Goal: Information Seeking & Learning: Learn about a topic

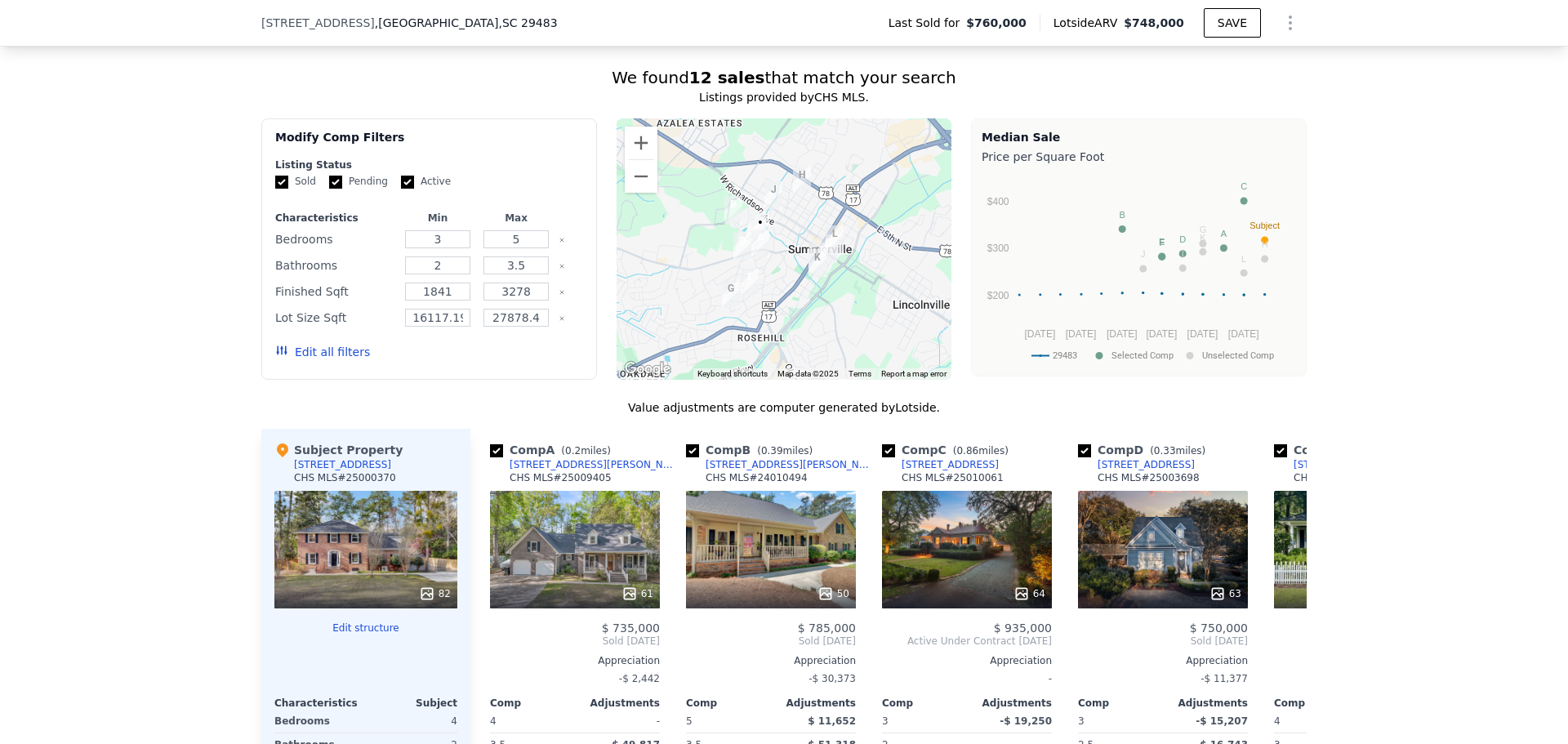
scroll to position [1545, 0]
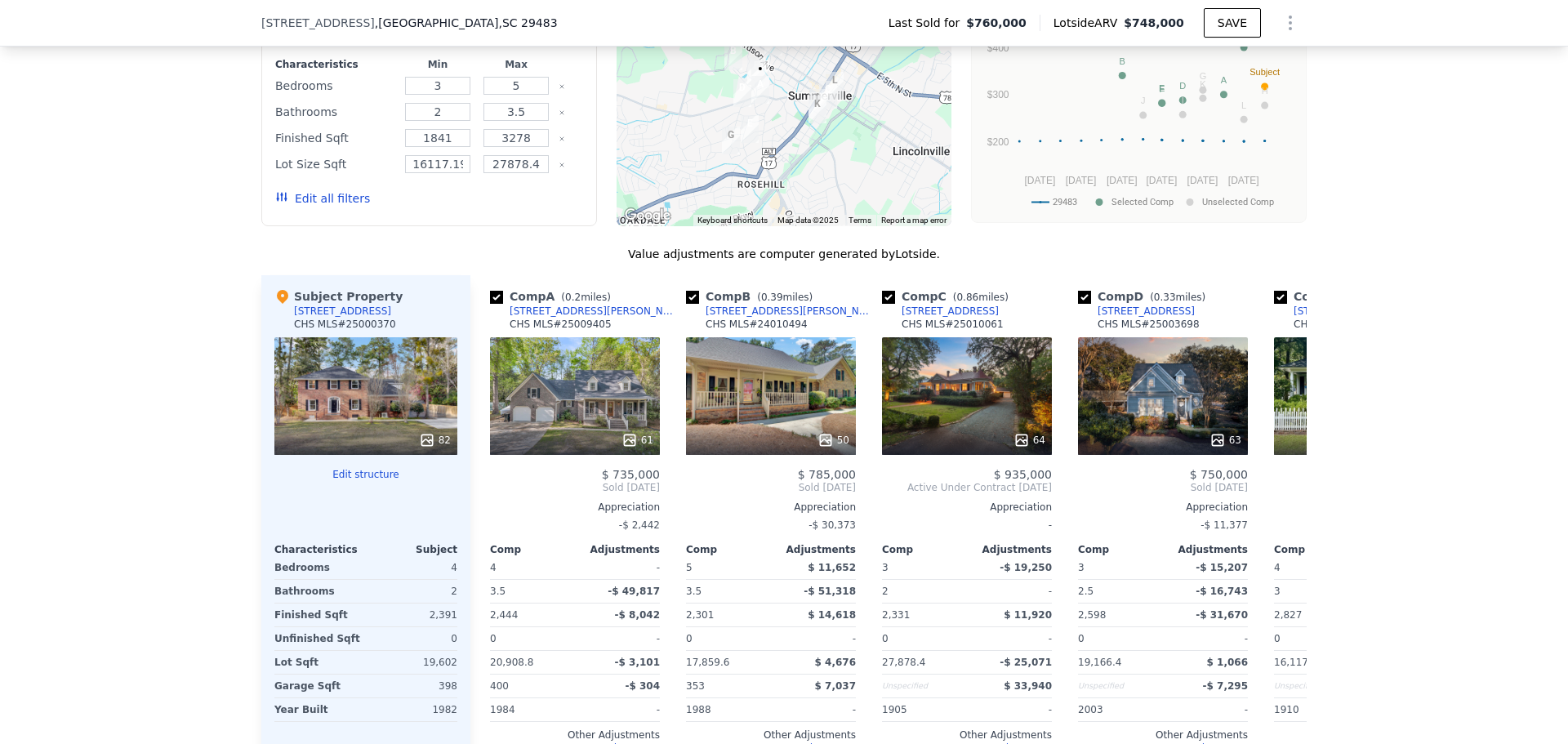
click at [433, 449] on div "82" at bounding box center [435, 440] width 32 height 16
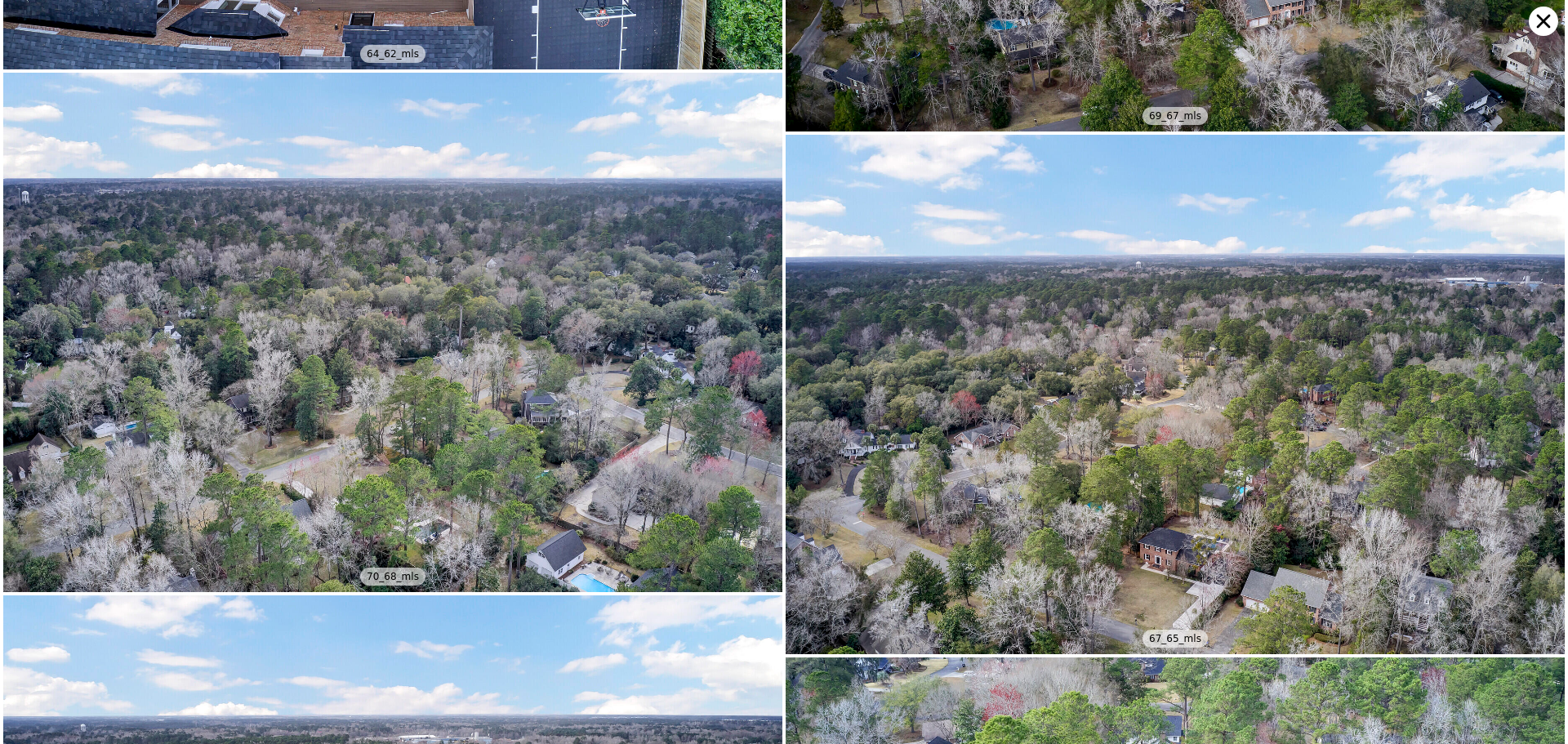
scroll to position [19627, 0]
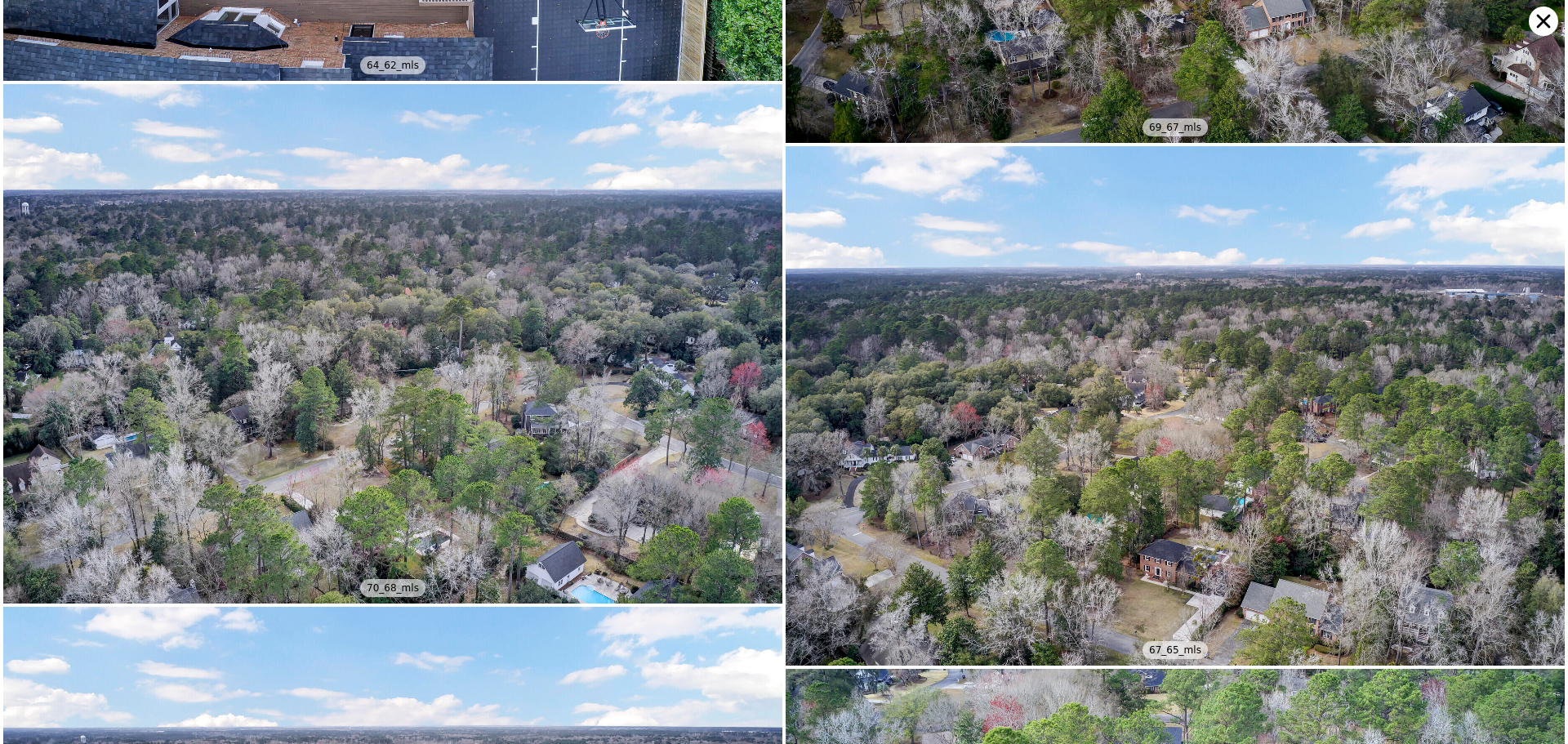
click at [1533, 28] on icon at bounding box center [1543, 21] width 30 height 30
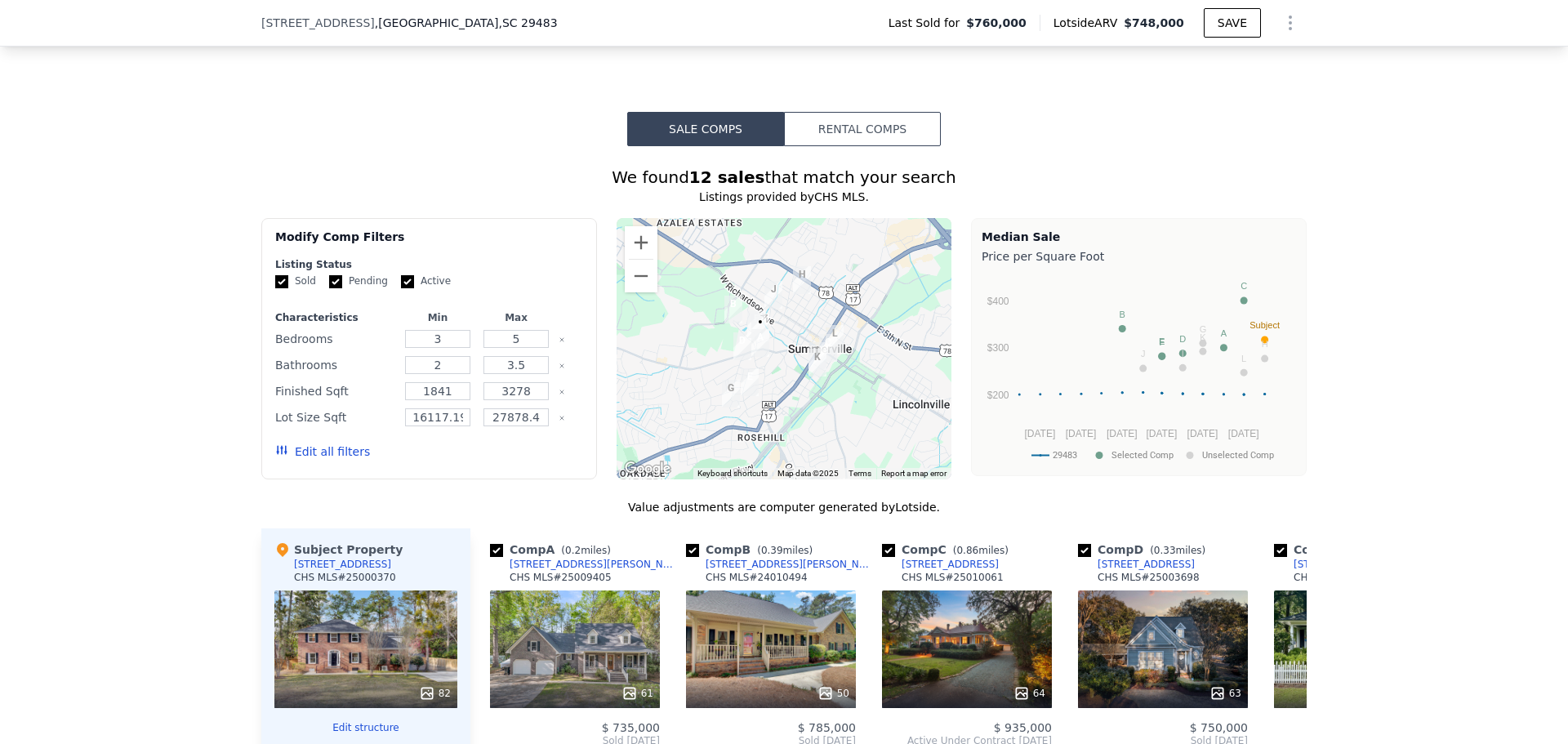
scroll to position [1079, 0]
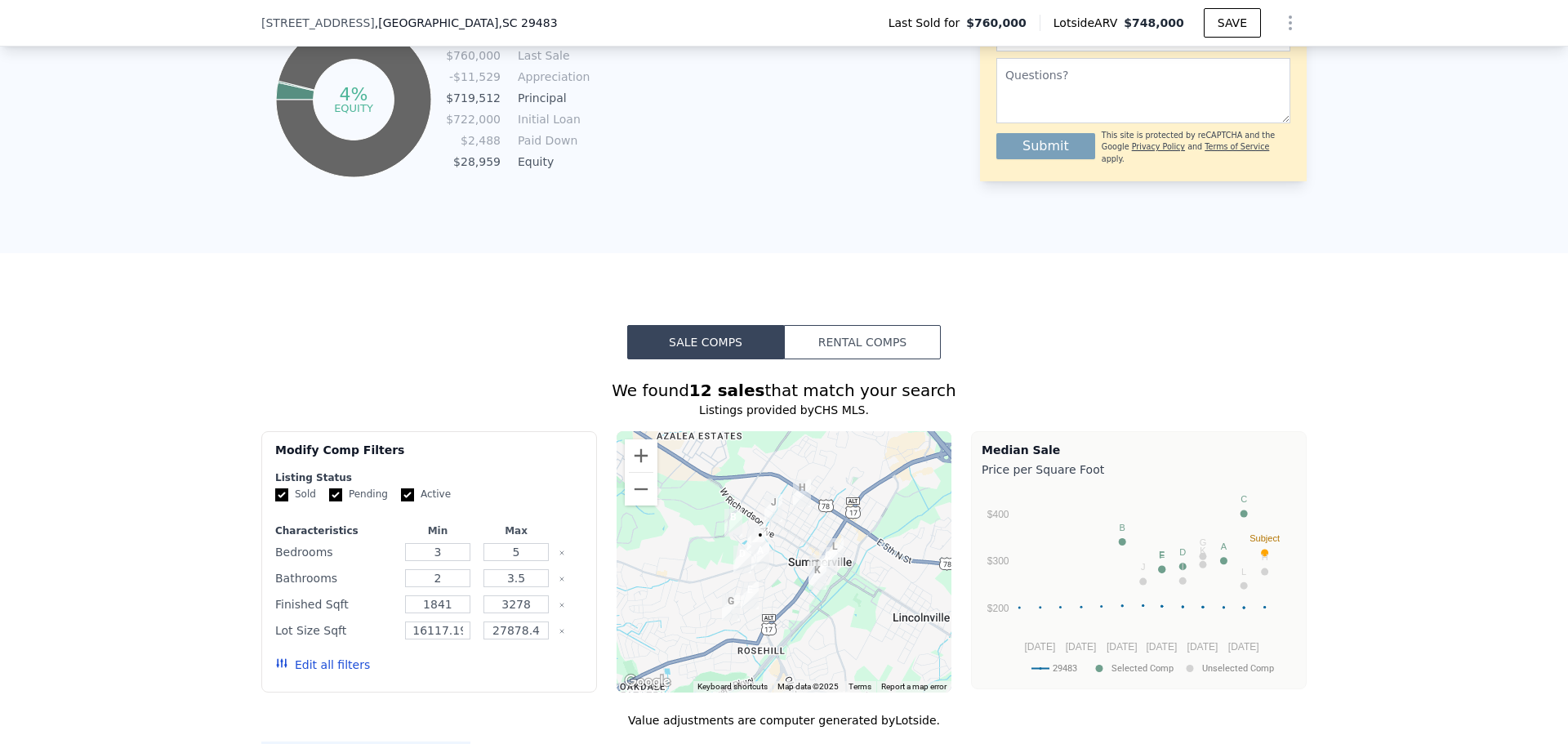
click at [1290, 23] on icon "Show Options" at bounding box center [1290, 23] width 20 height 20
drag, startPoint x: 1424, startPoint y: 116, endPoint x: 1529, endPoint y: 210, distance: 140.9
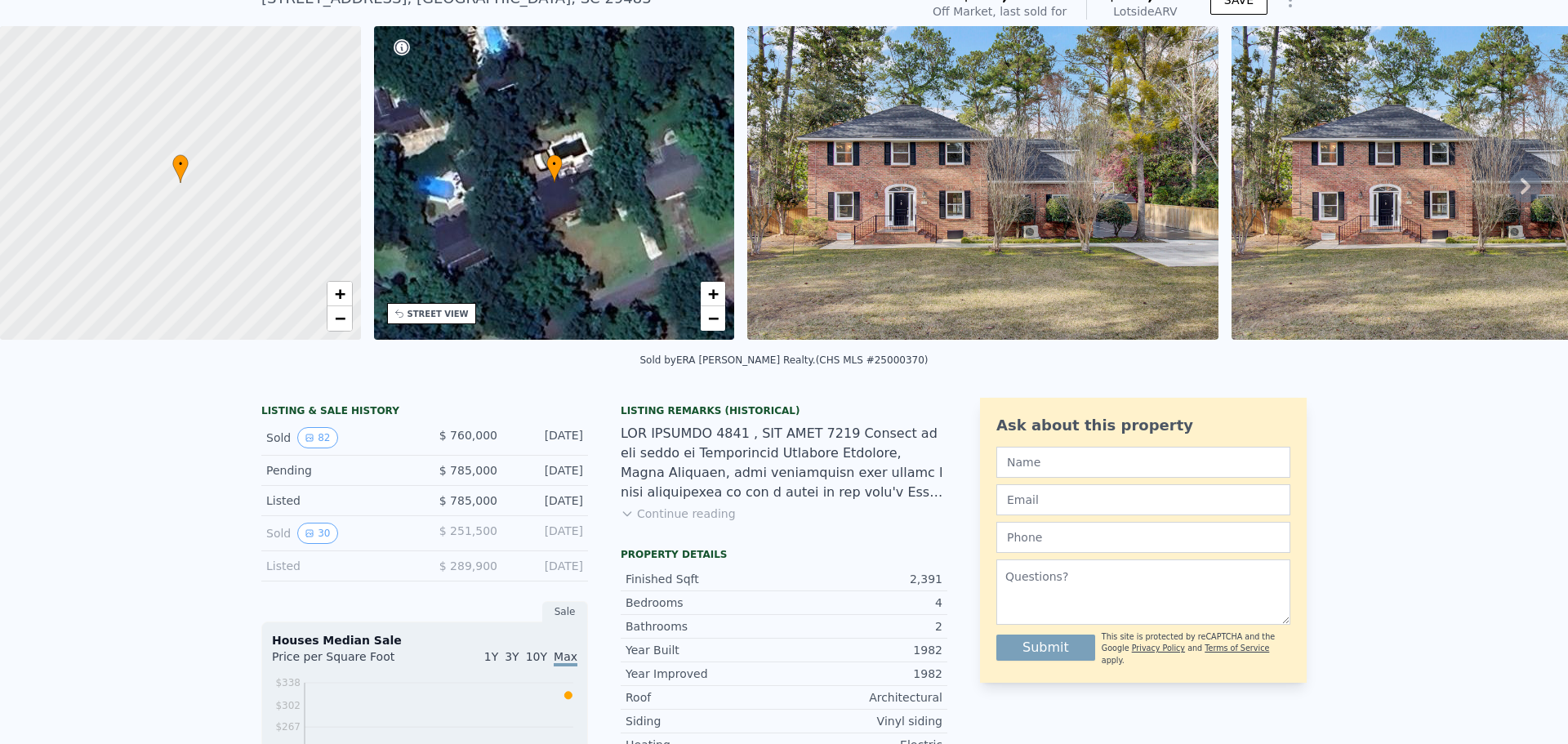
scroll to position [0, 0]
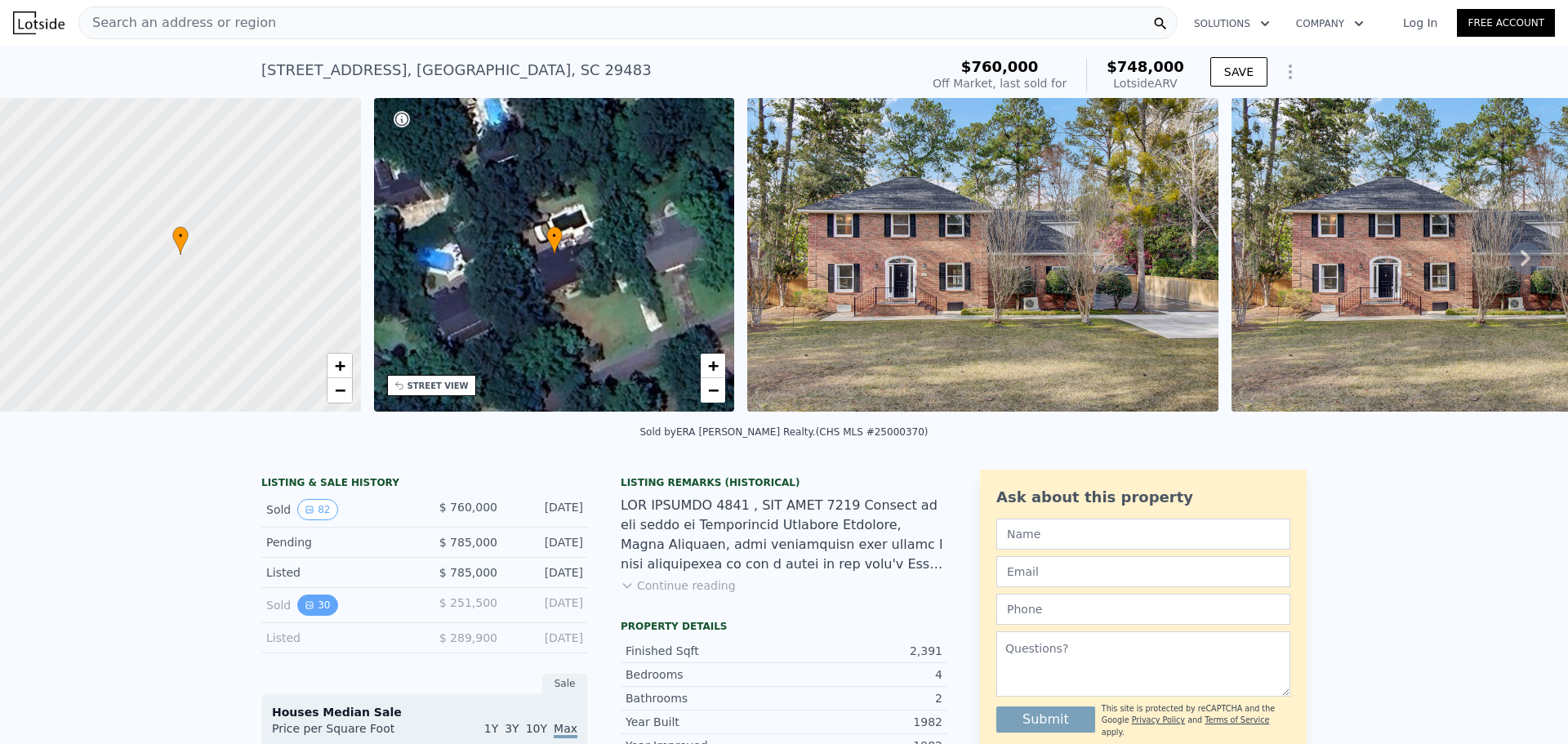
click at [306, 608] on icon "View historical data" at bounding box center [309, 604] width 6 height 6
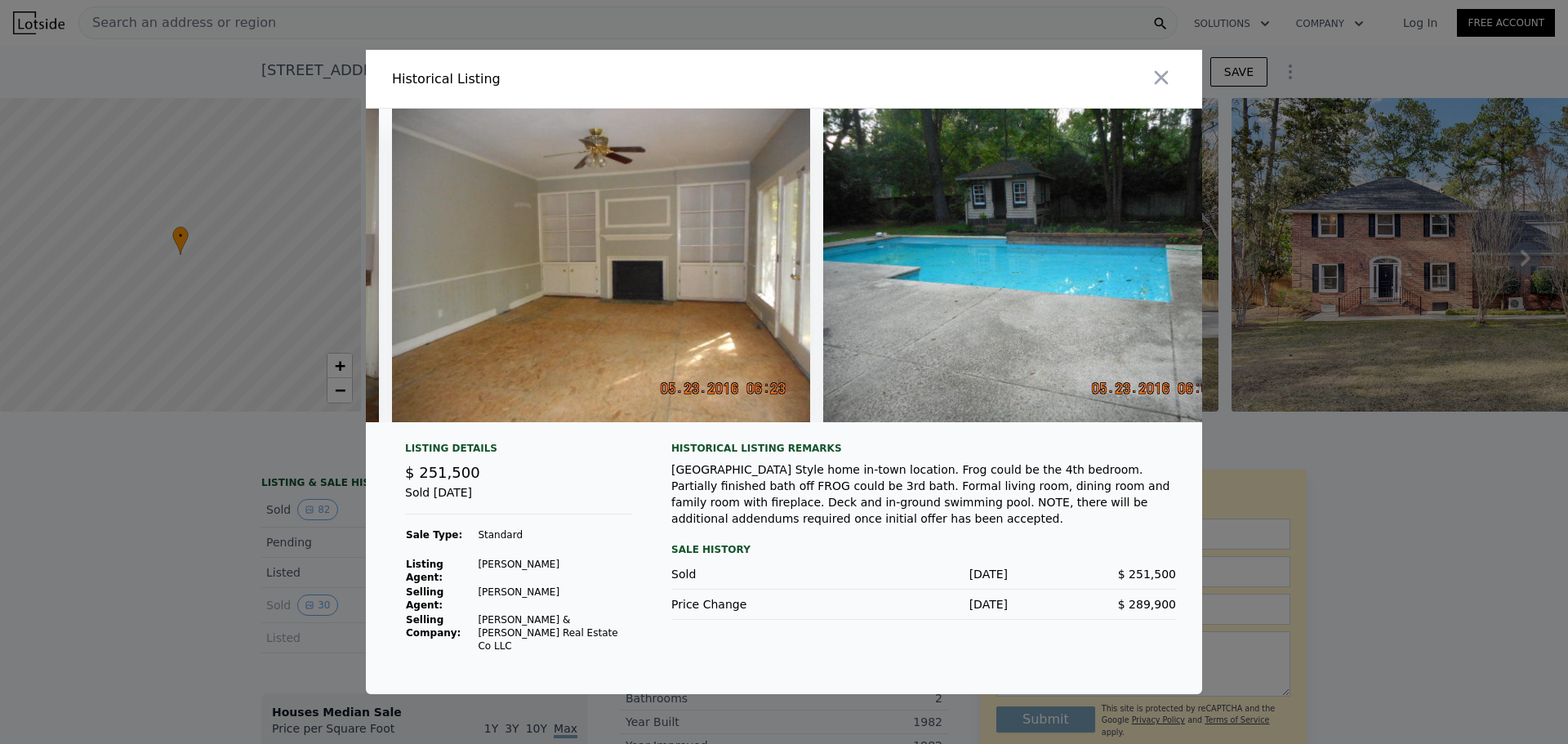
scroll to position [0, 12122]
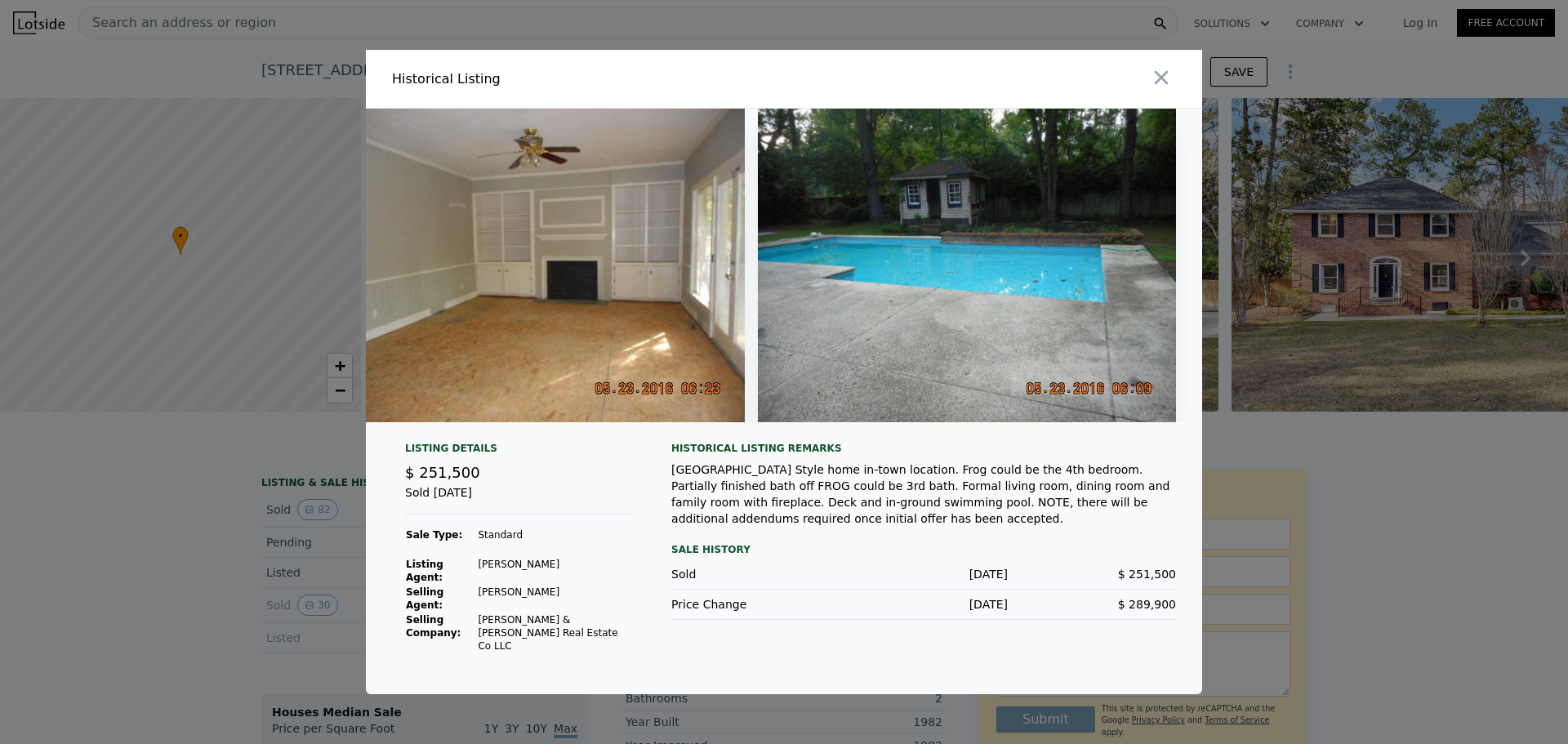
click at [1159, 89] on icon "button" at bounding box center [1161, 78] width 23 height 23
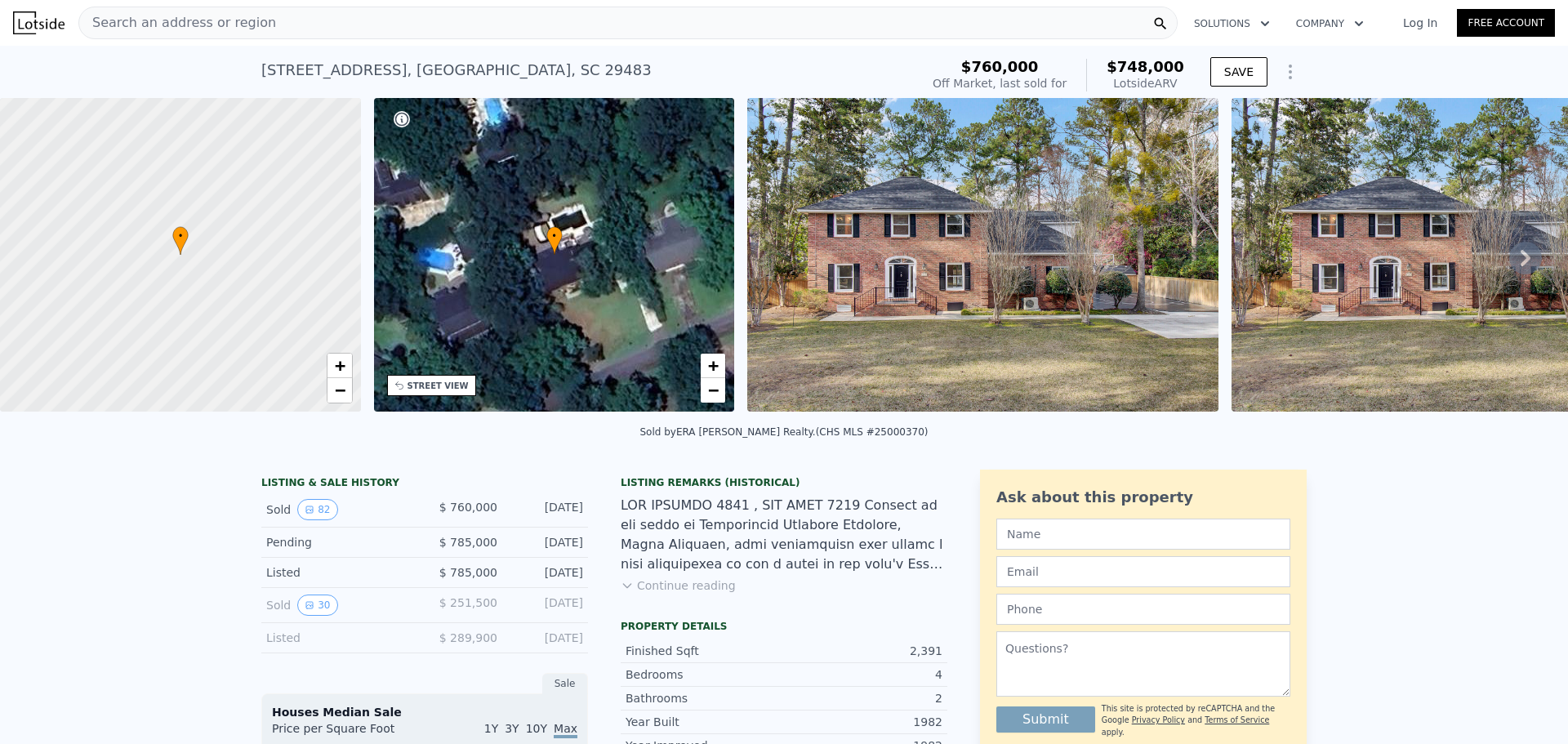
click at [175, 15] on span "Search an address or region" at bounding box center [177, 23] width 197 height 20
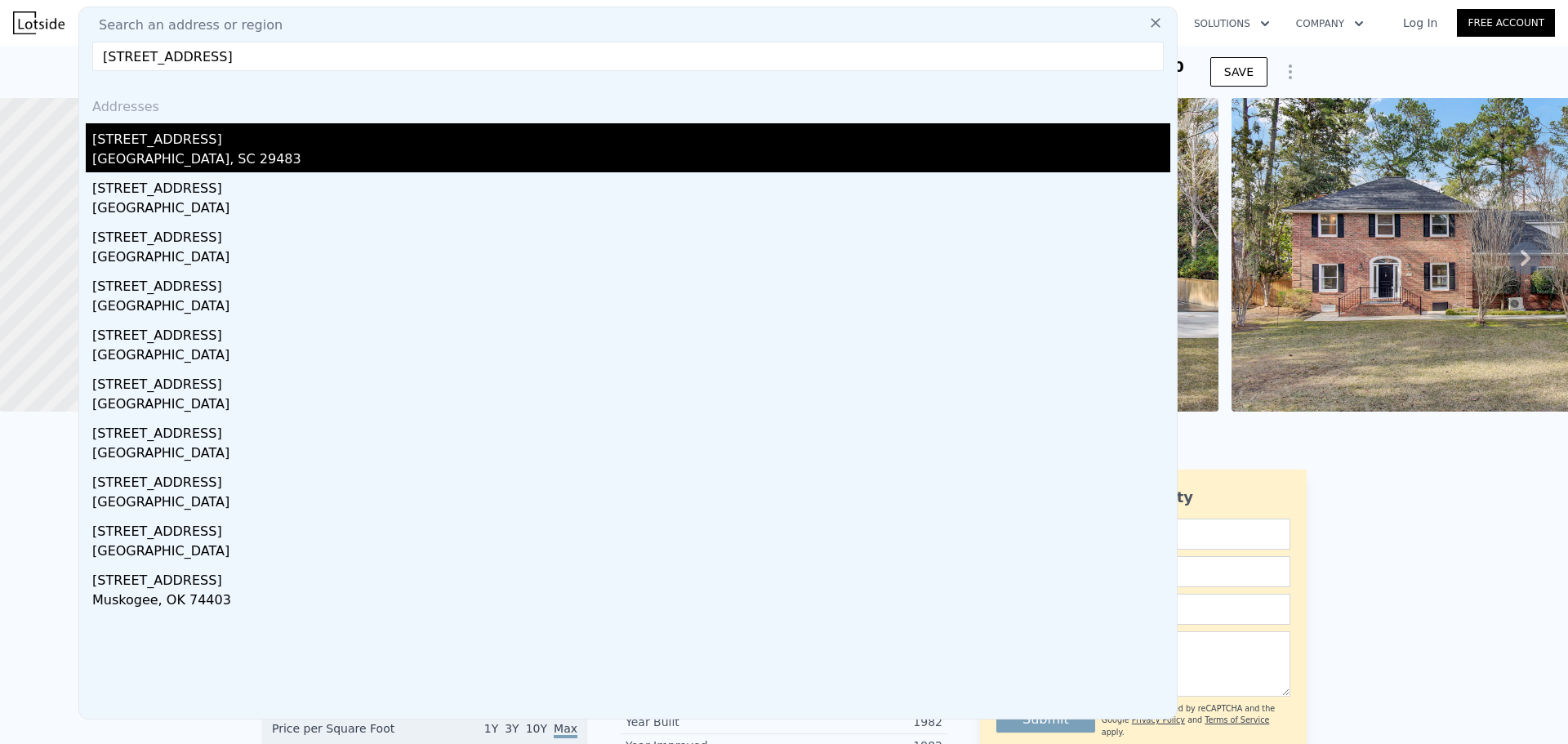
type input "[STREET_ADDRESS]"
click at [188, 151] on div "[GEOGRAPHIC_DATA], SC 29483" at bounding box center [630, 161] width 1077 height 23
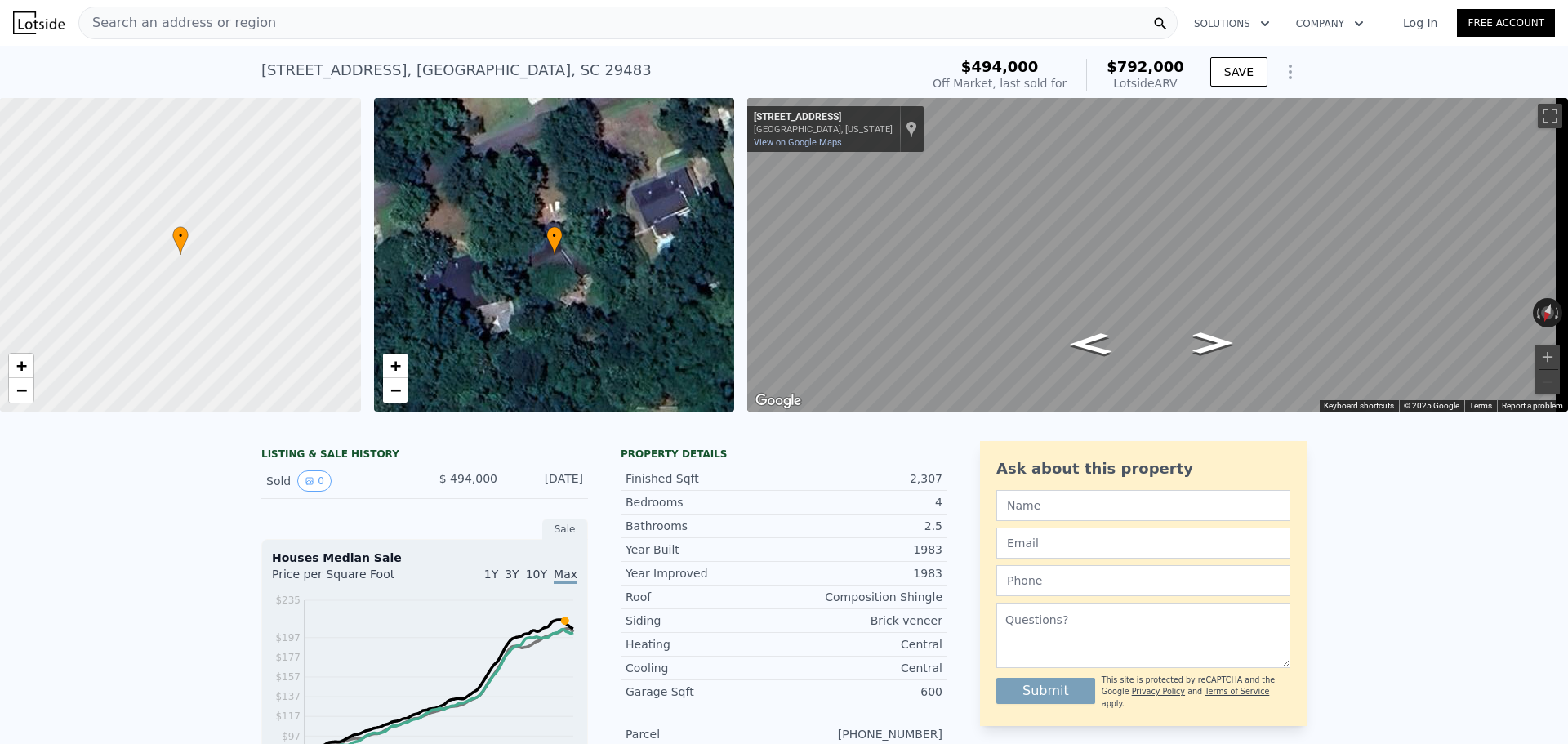
click at [159, 24] on span "Search an address or region" at bounding box center [177, 23] width 197 height 20
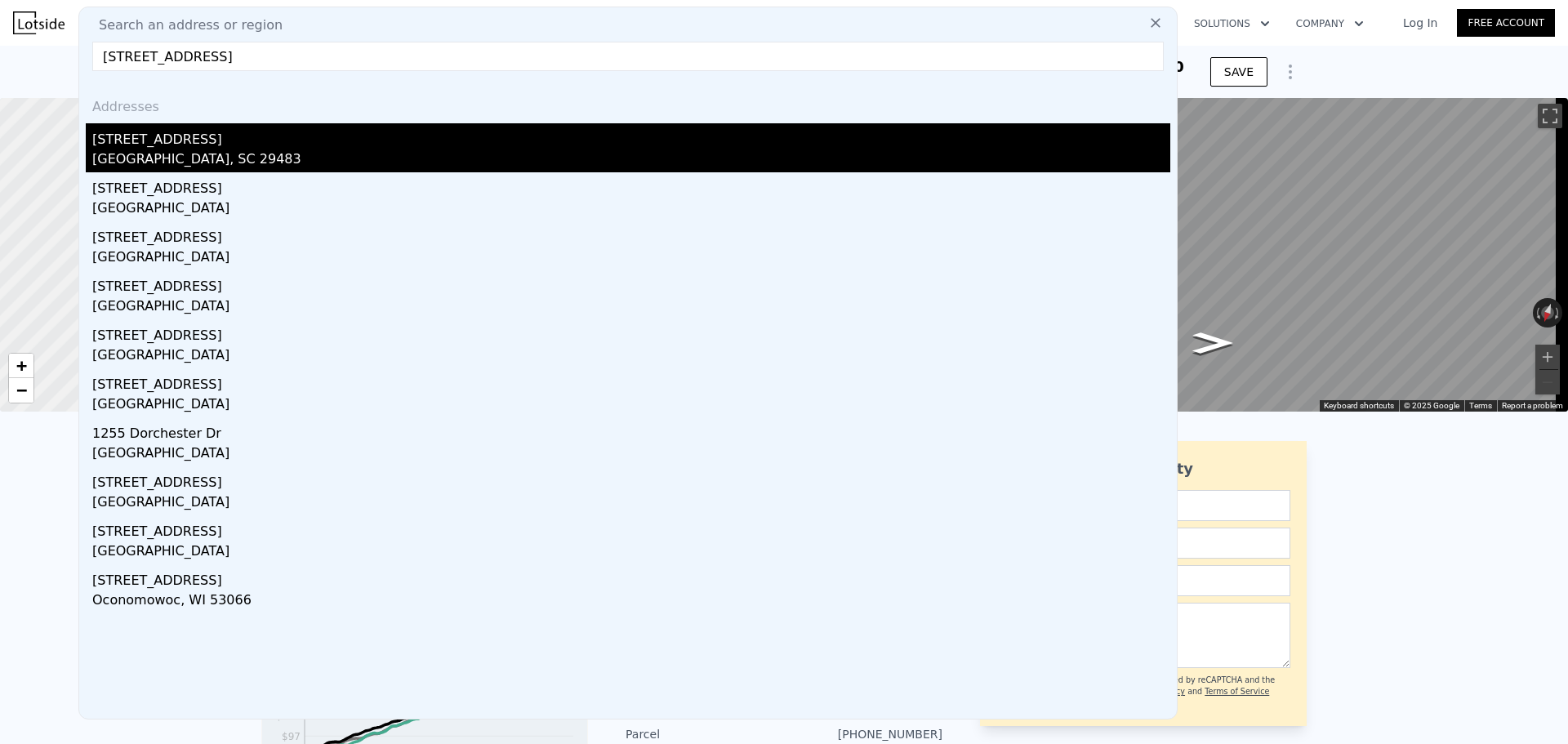
type input "[STREET_ADDRESS]"
click at [167, 146] on div "[STREET_ADDRESS]" at bounding box center [630, 136] width 1077 height 26
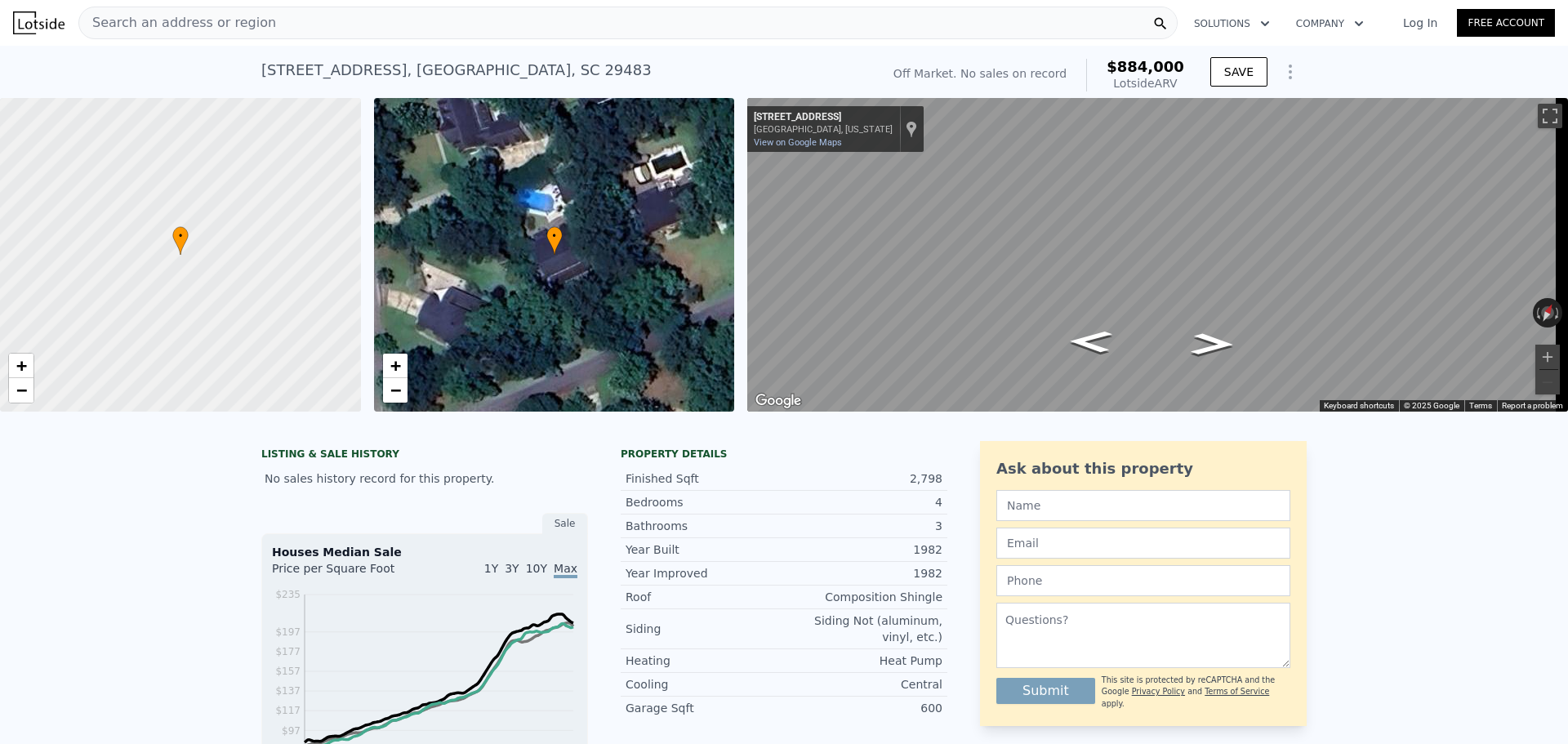
click at [190, 25] on span "Search an address or region" at bounding box center [177, 23] width 197 height 20
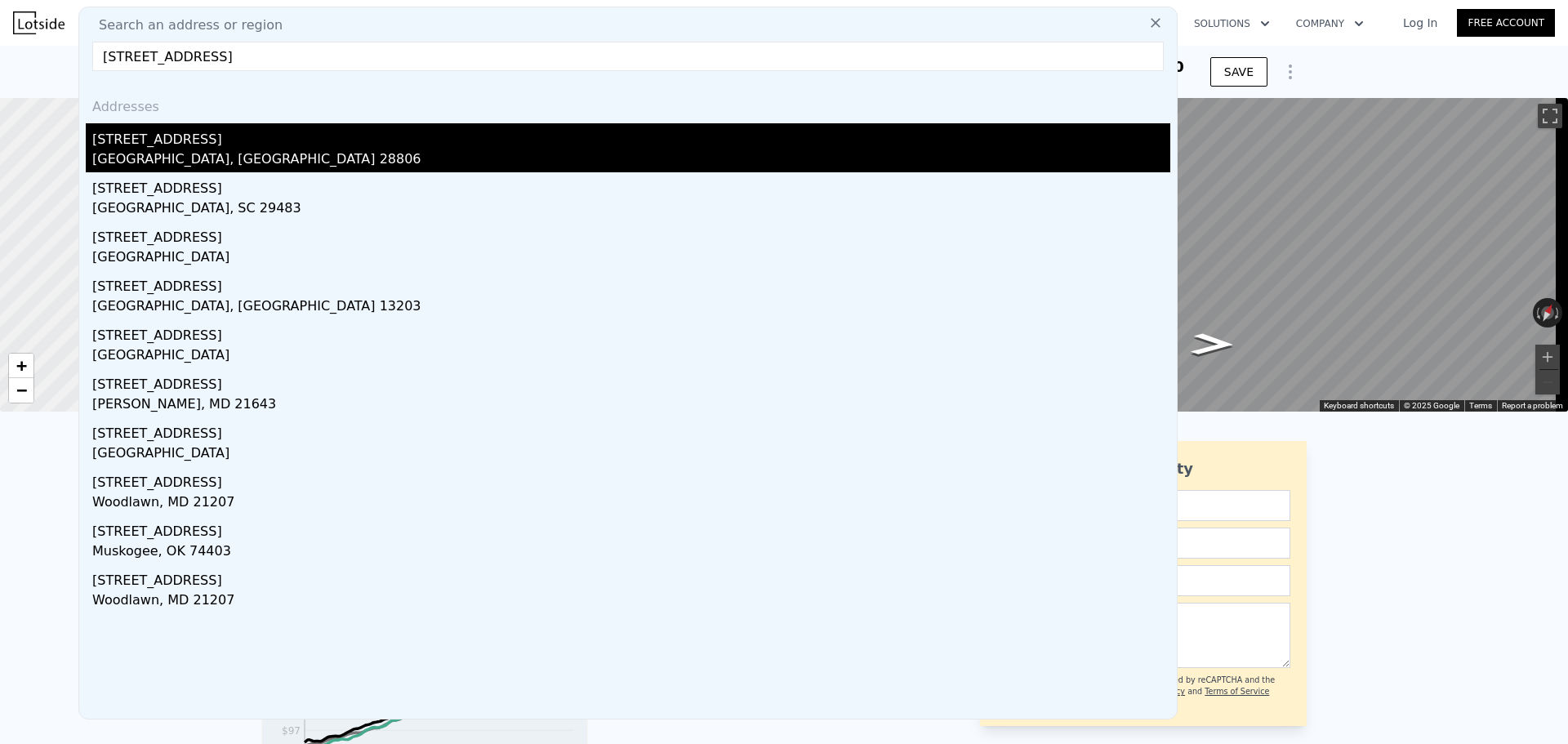
type input "[STREET_ADDRESS]"
click at [191, 160] on div "[GEOGRAPHIC_DATA], [GEOGRAPHIC_DATA] 28806" at bounding box center [630, 161] width 1077 height 23
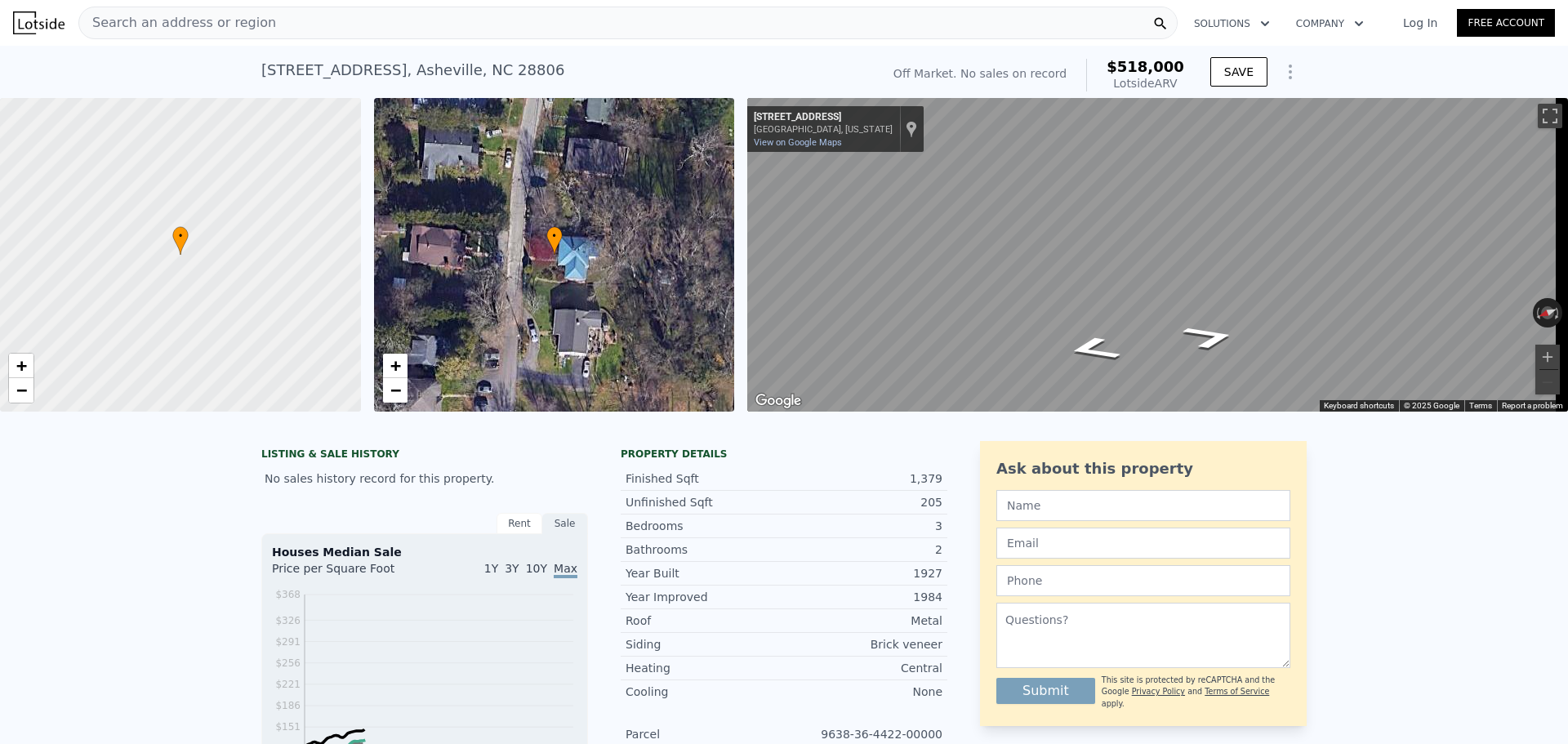
click at [227, 18] on span "Search an address or region" at bounding box center [177, 23] width 197 height 20
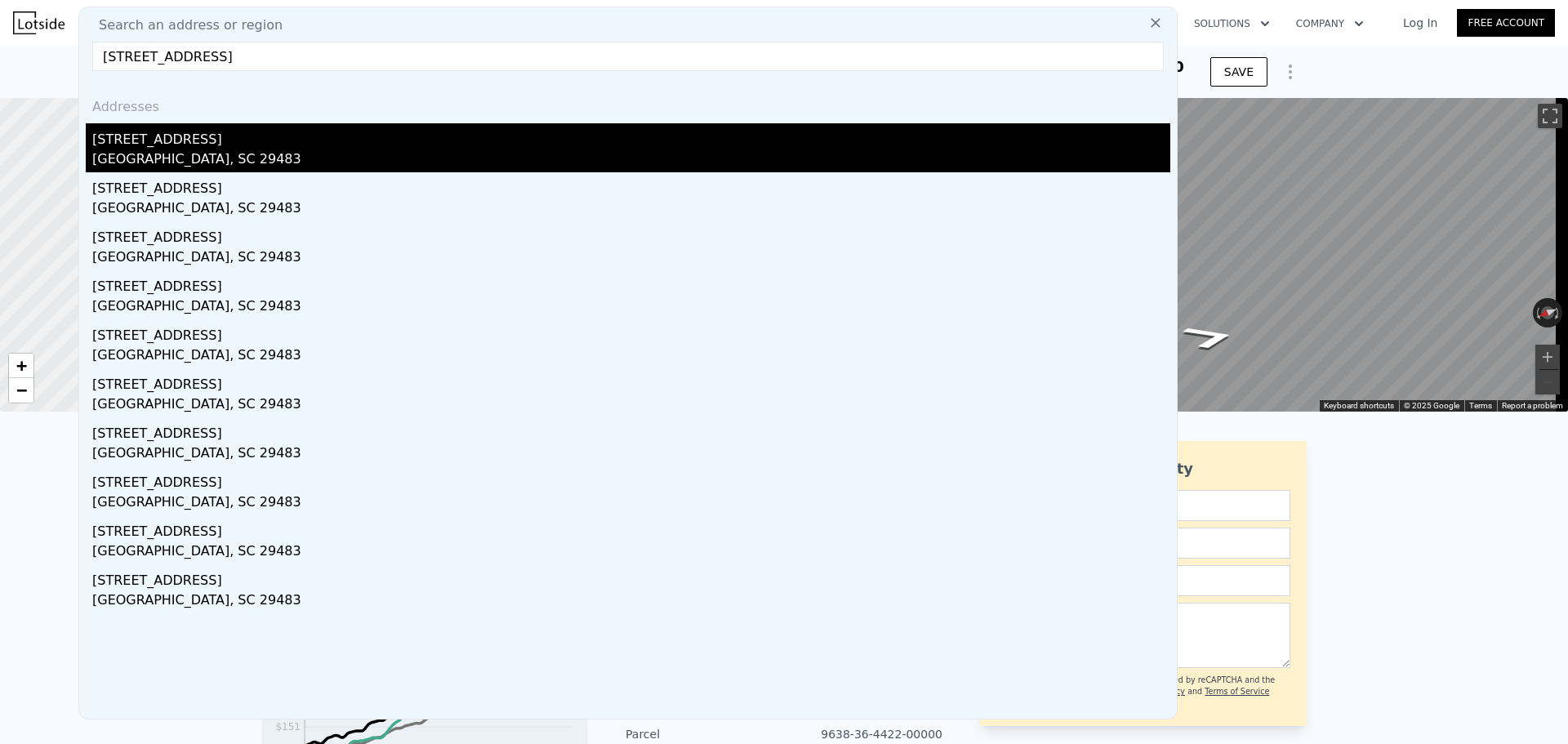
type input "[STREET_ADDRESS]"
click at [141, 147] on div "[STREET_ADDRESS]" at bounding box center [630, 136] width 1077 height 26
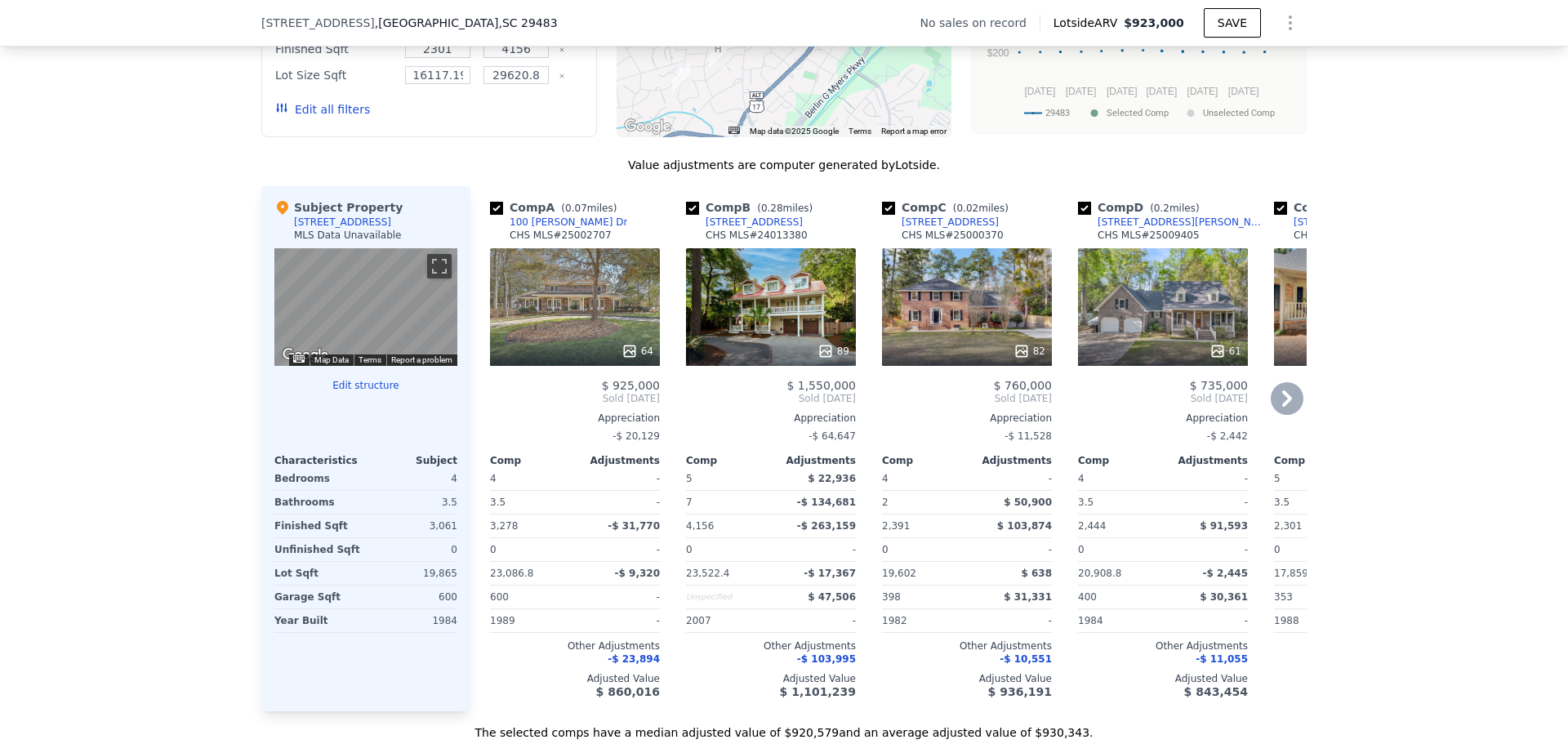
scroll to position [1382, 0]
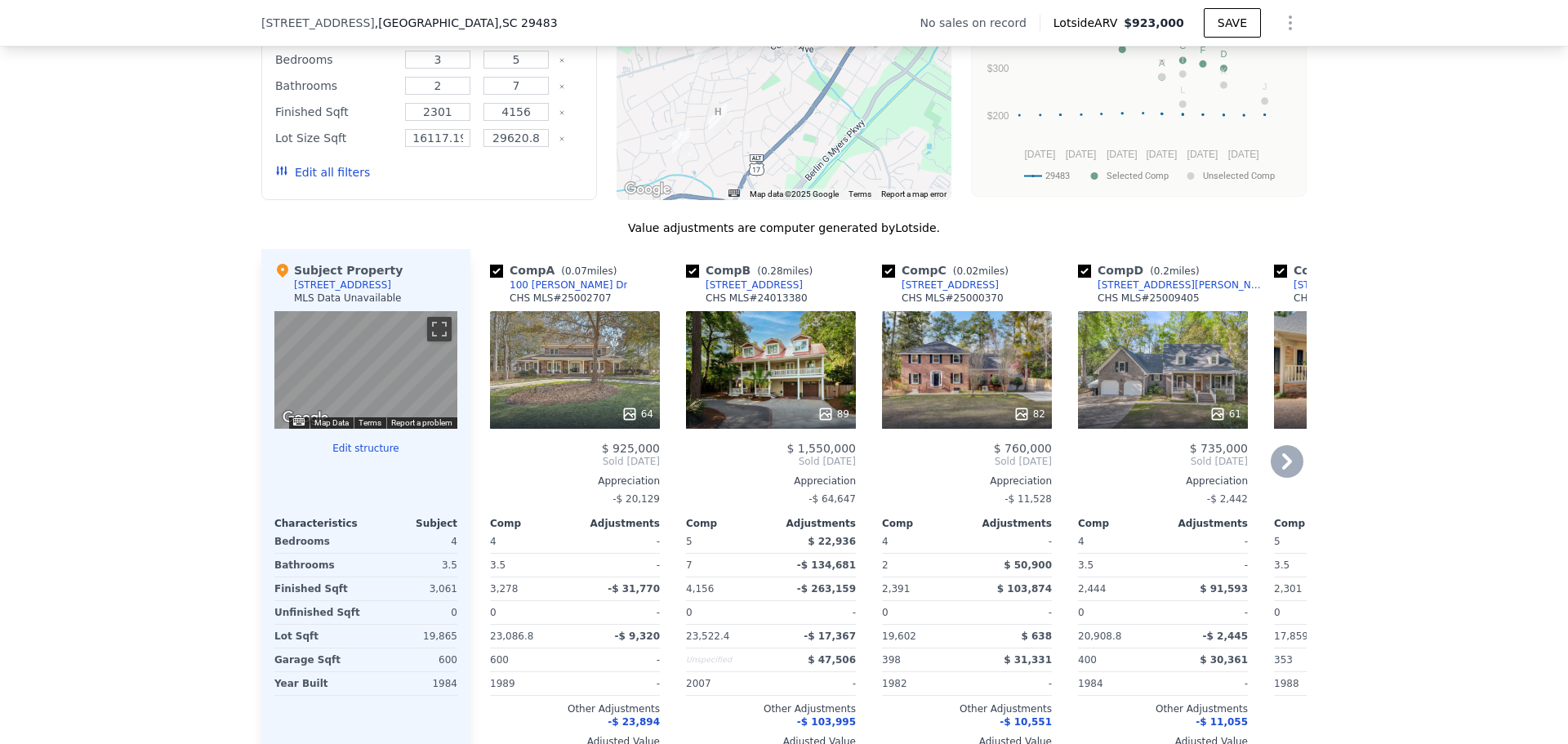
click at [594, 422] on div "64" at bounding box center [575, 414] width 156 height 16
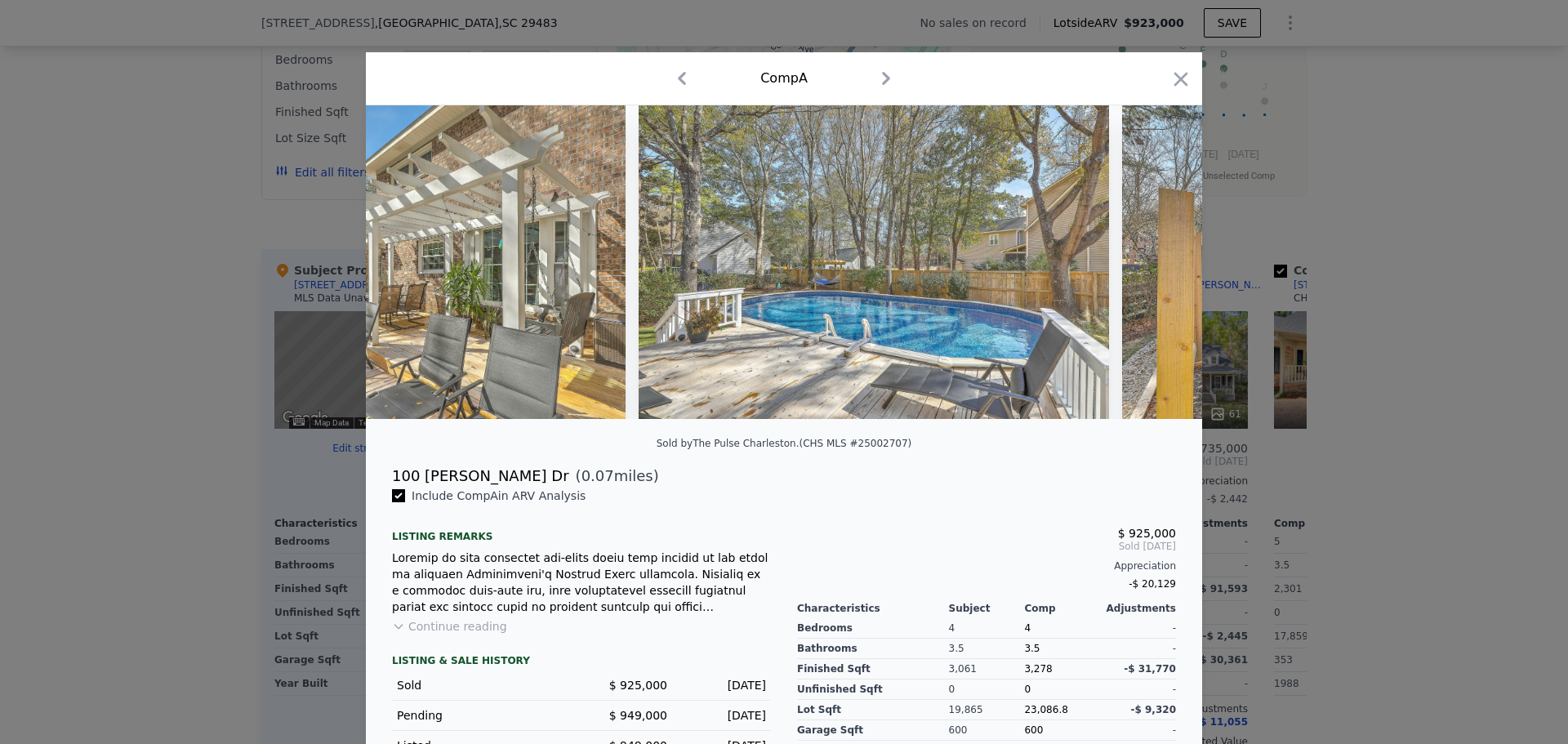
scroll to position [0, 21080]
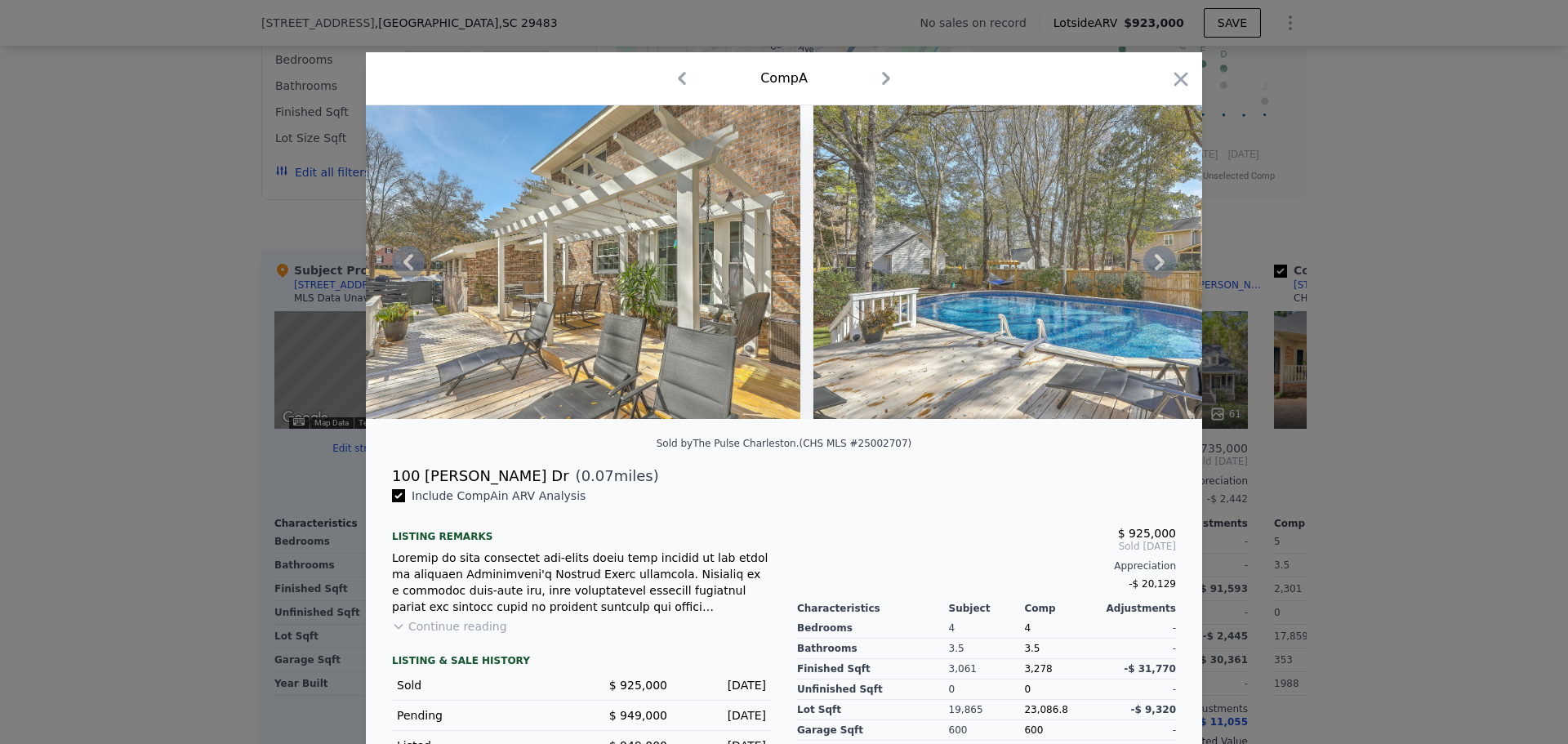
click at [1018, 293] on img at bounding box center [1048, 262] width 470 height 313
click at [1159, 266] on icon at bounding box center [1159, 261] width 32 height 32
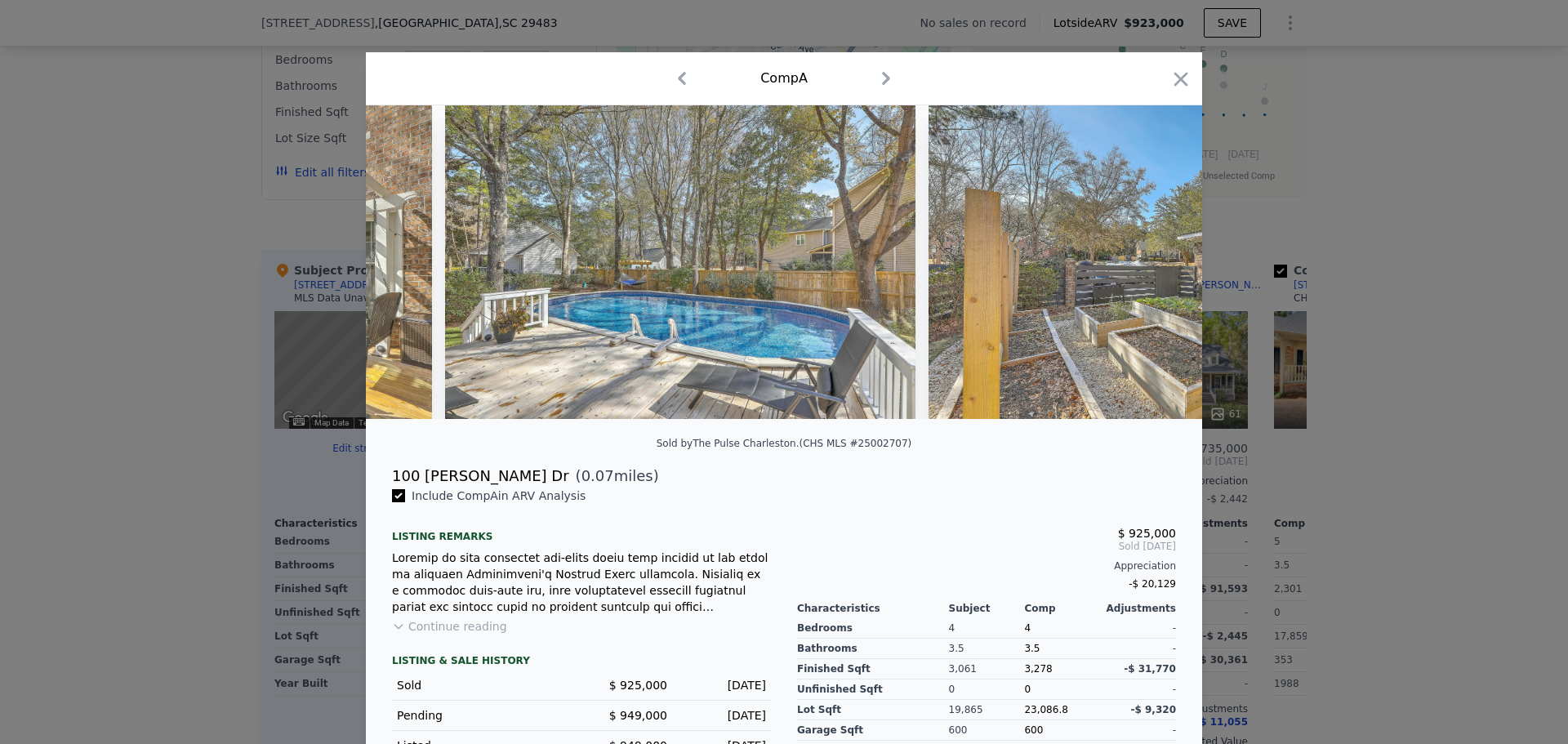
scroll to position [0, 21471]
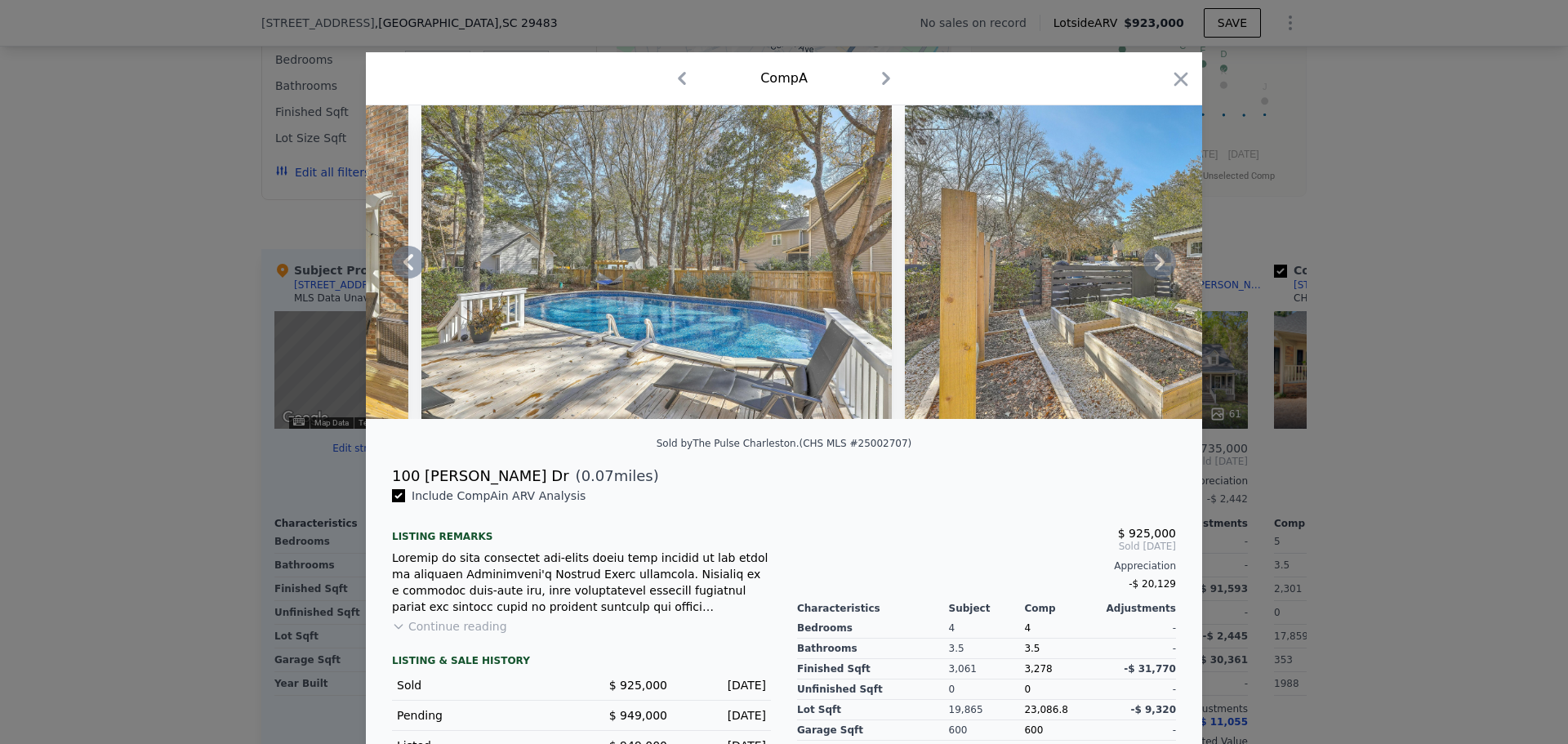
click at [1147, 266] on icon at bounding box center [1159, 261] width 32 height 32
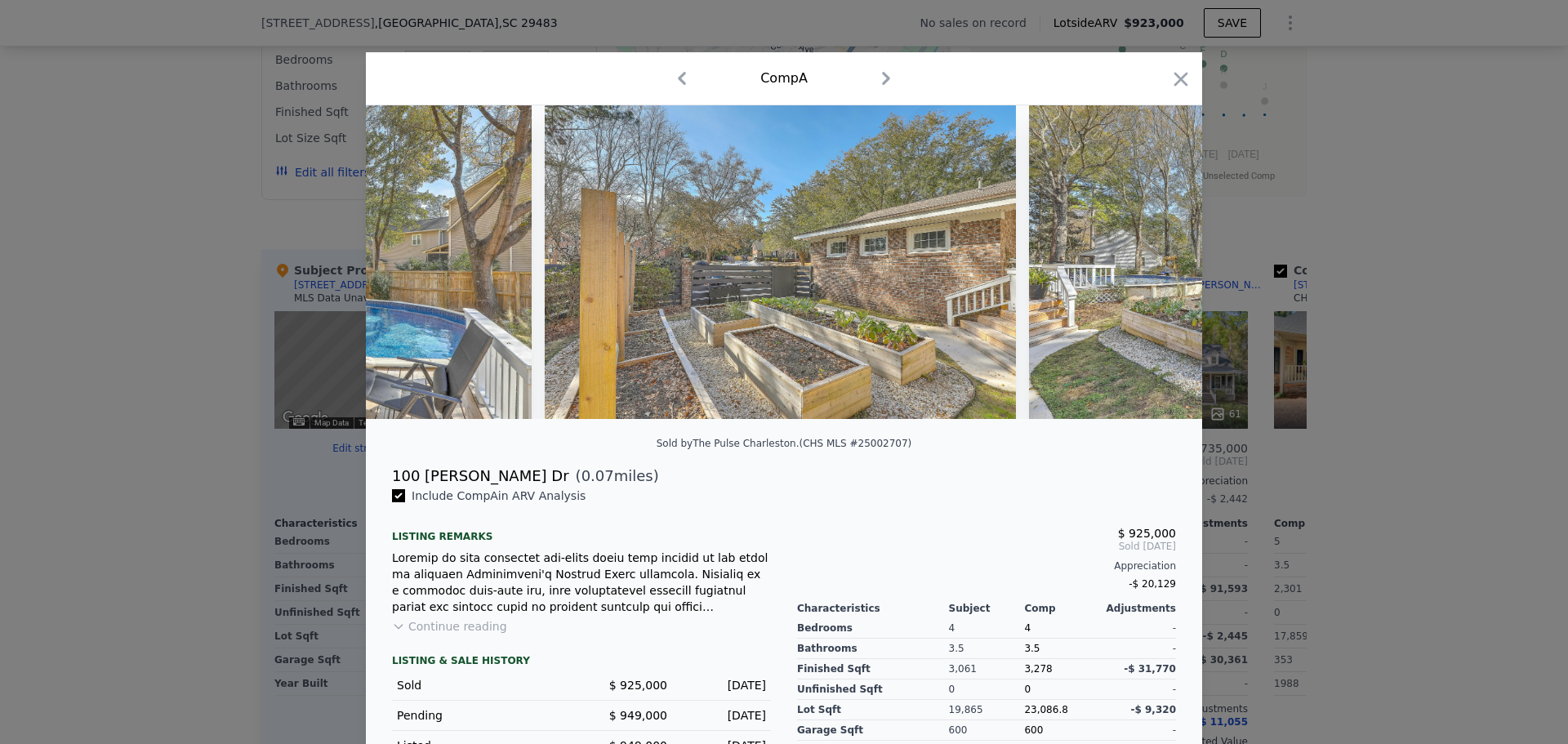
scroll to position [0, 21863]
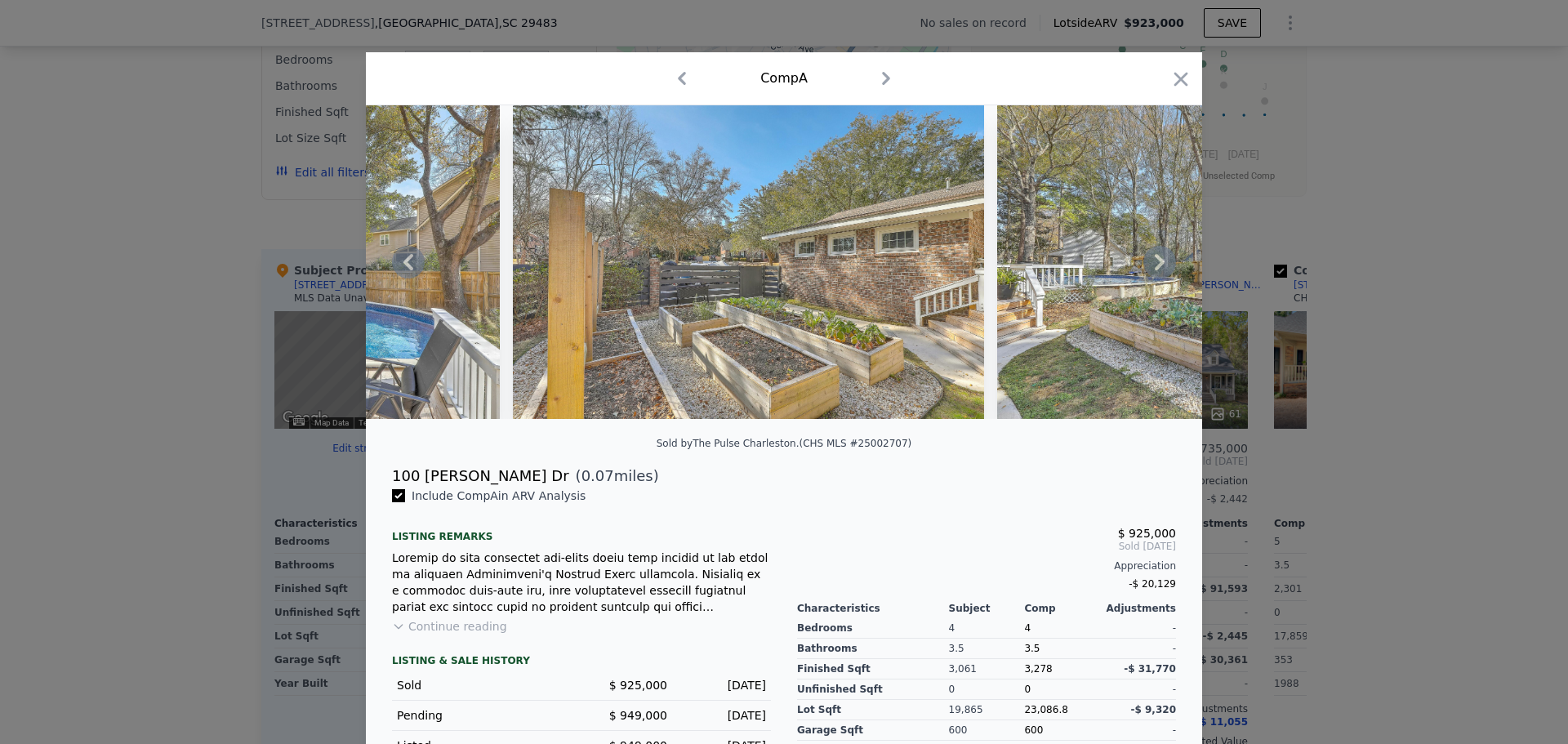
click at [1150, 266] on icon at bounding box center [1159, 261] width 32 height 32
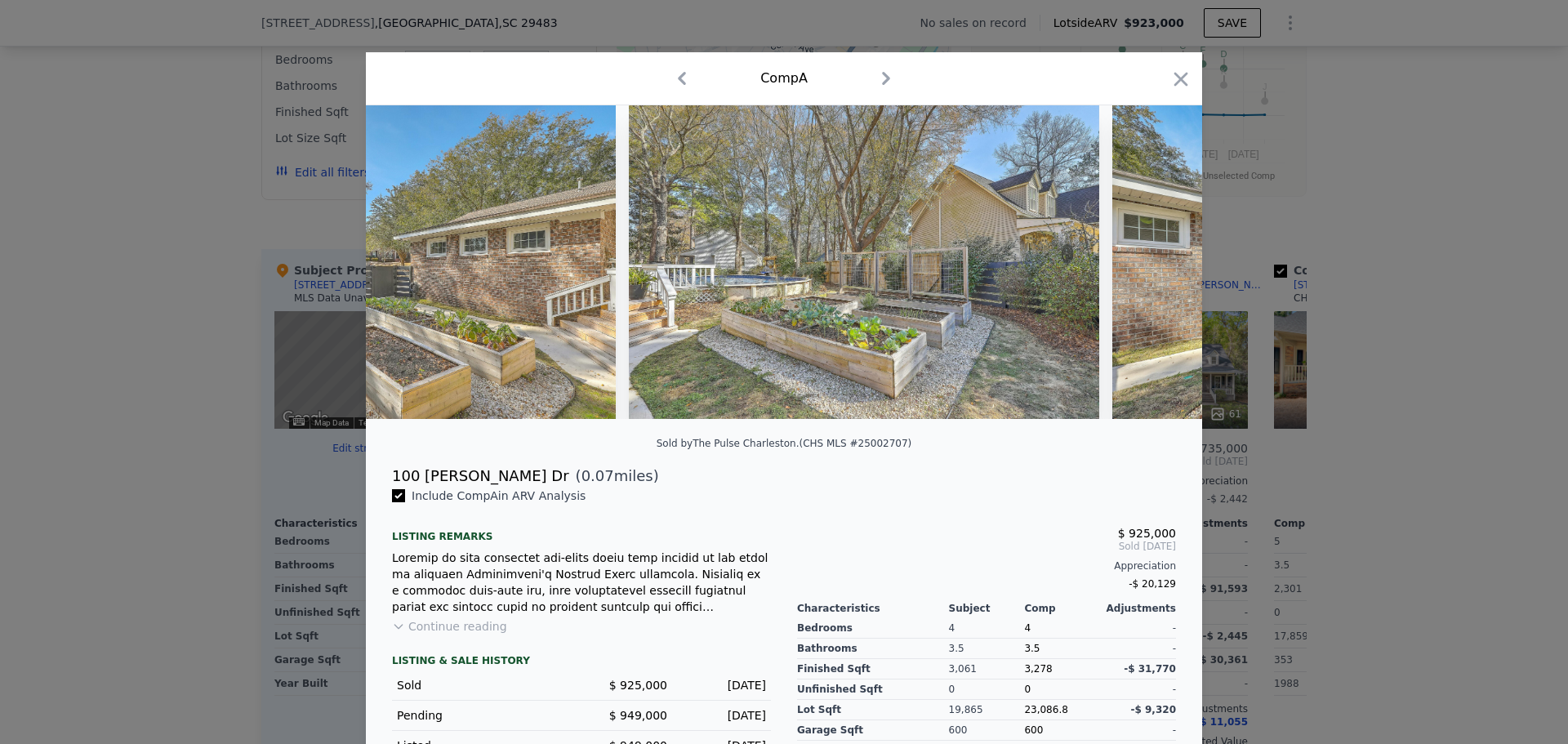
scroll to position [0, 22256]
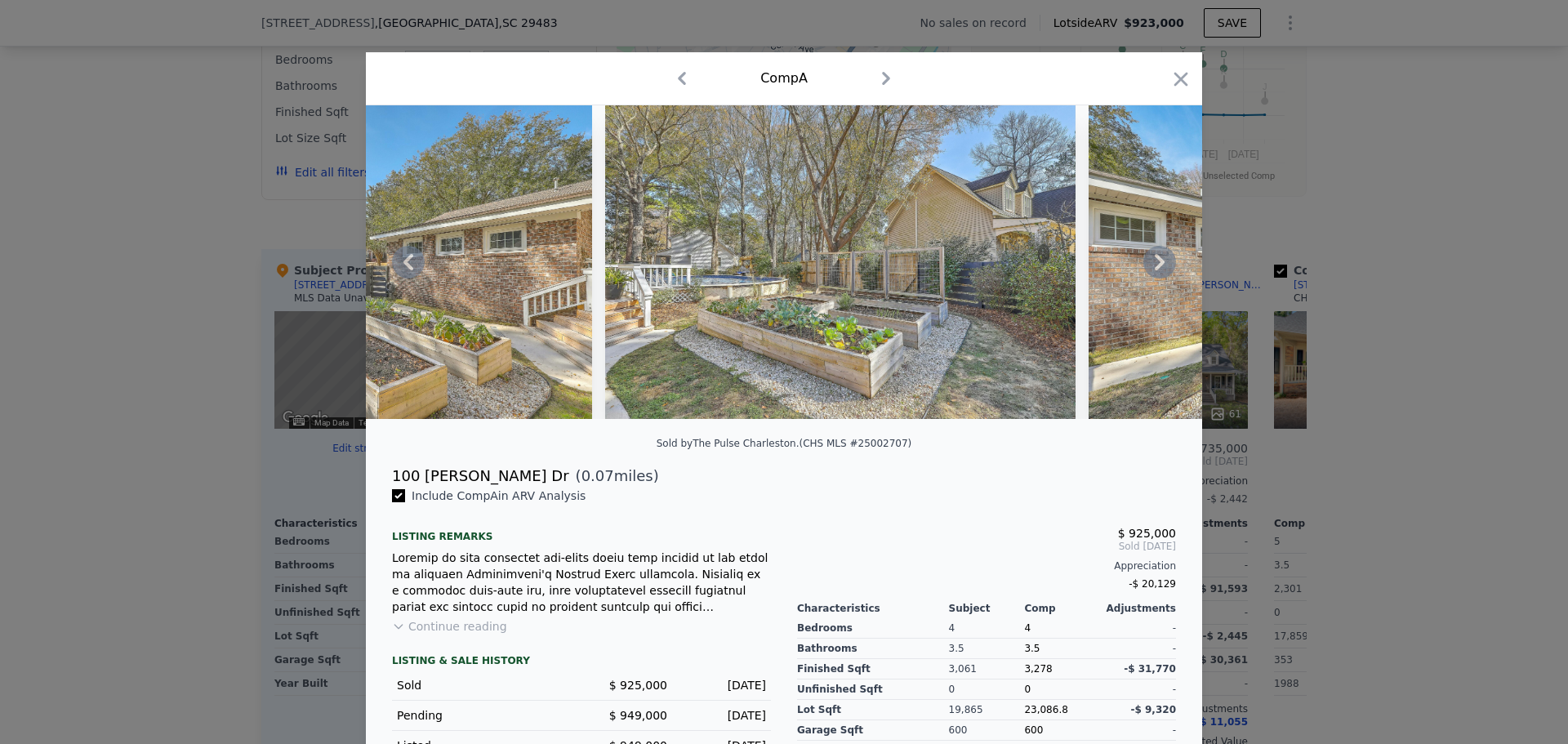
click at [1150, 266] on icon at bounding box center [1159, 261] width 32 height 32
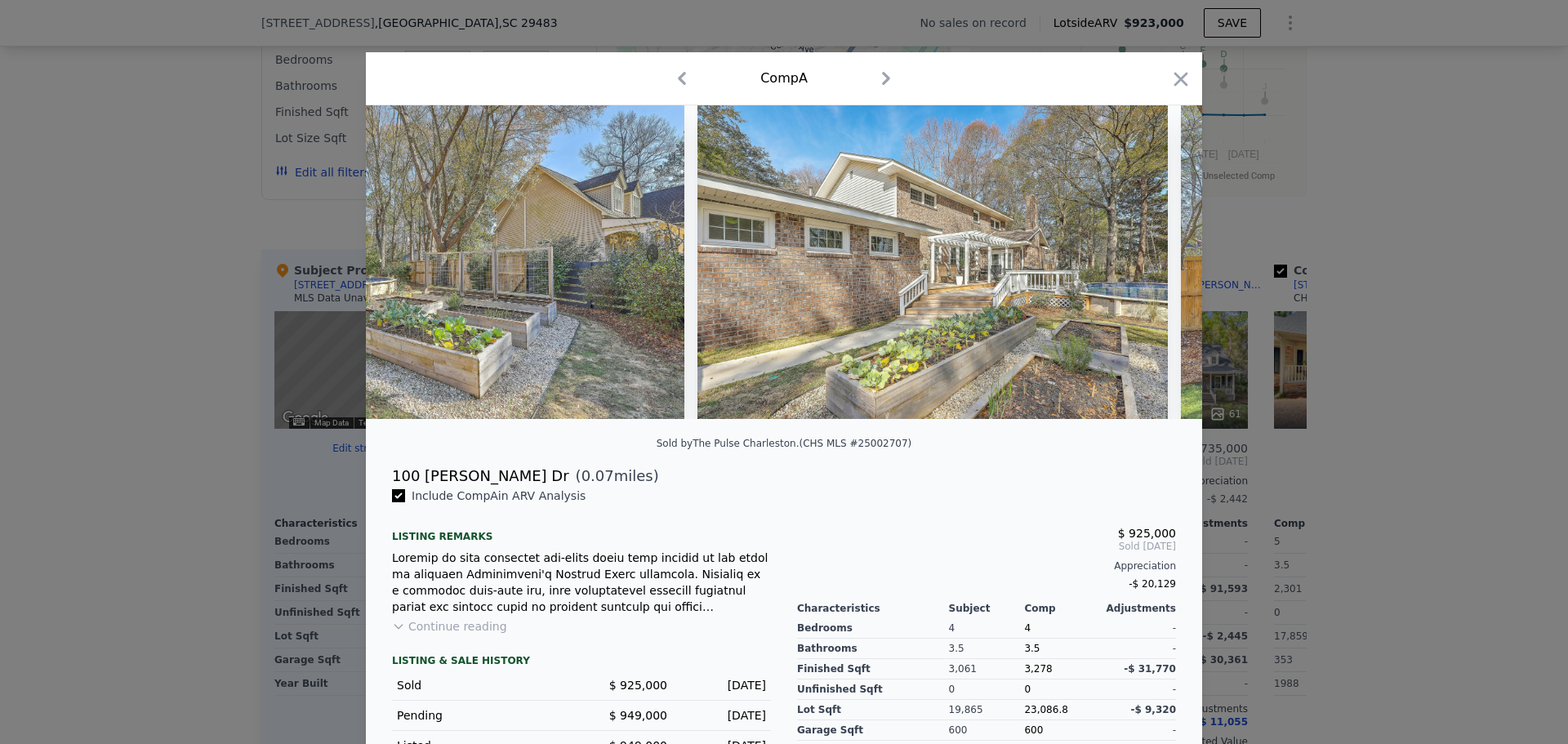
scroll to position [0, 22647]
click at [1150, 266] on icon at bounding box center [1159, 261] width 32 height 32
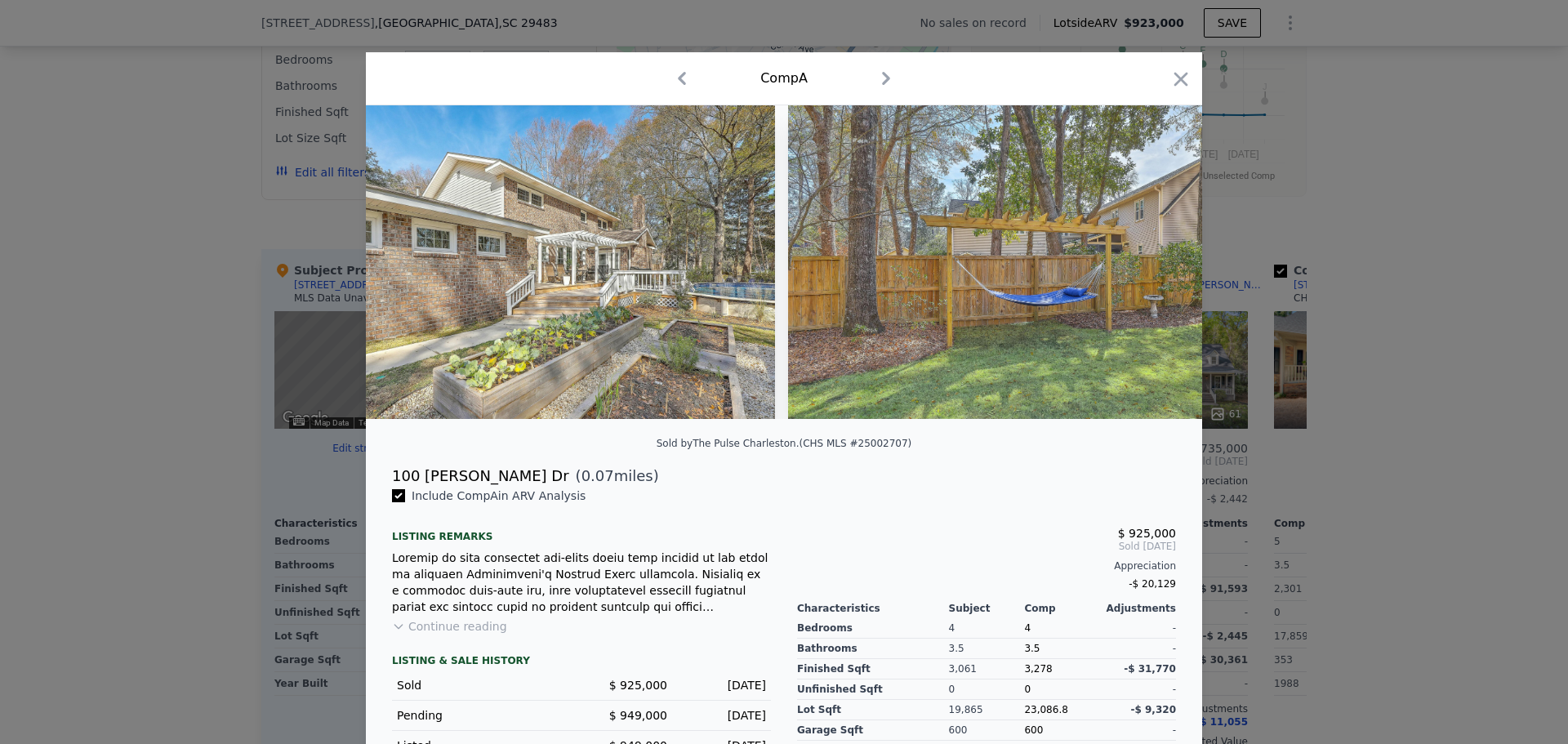
click at [1150, 266] on img at bounding box center [1023, 262] width 470 height 313
click at [1150, 266] on icon at bounding box center [1159, 261] width 32 height 32
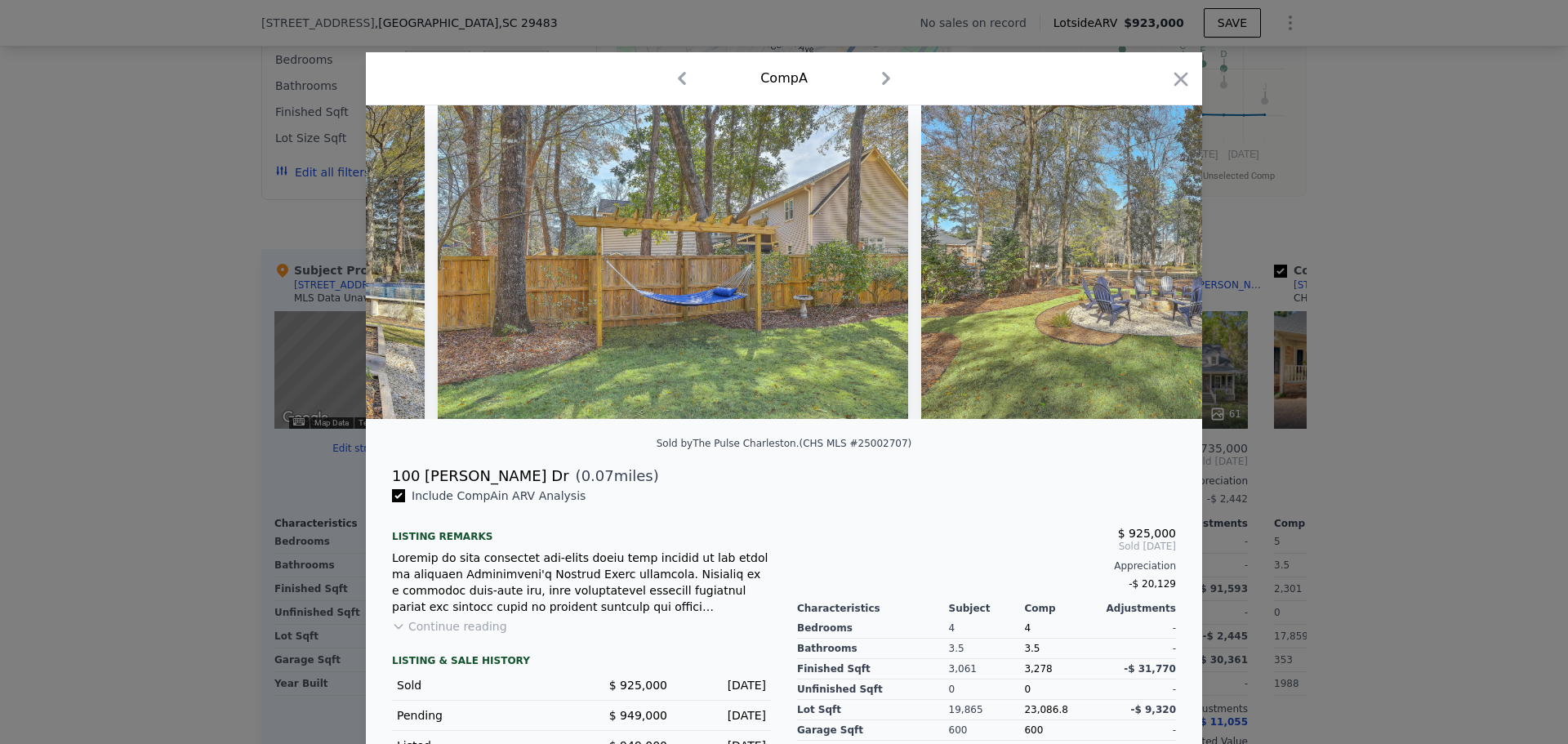
scroll to position [0, 23431]
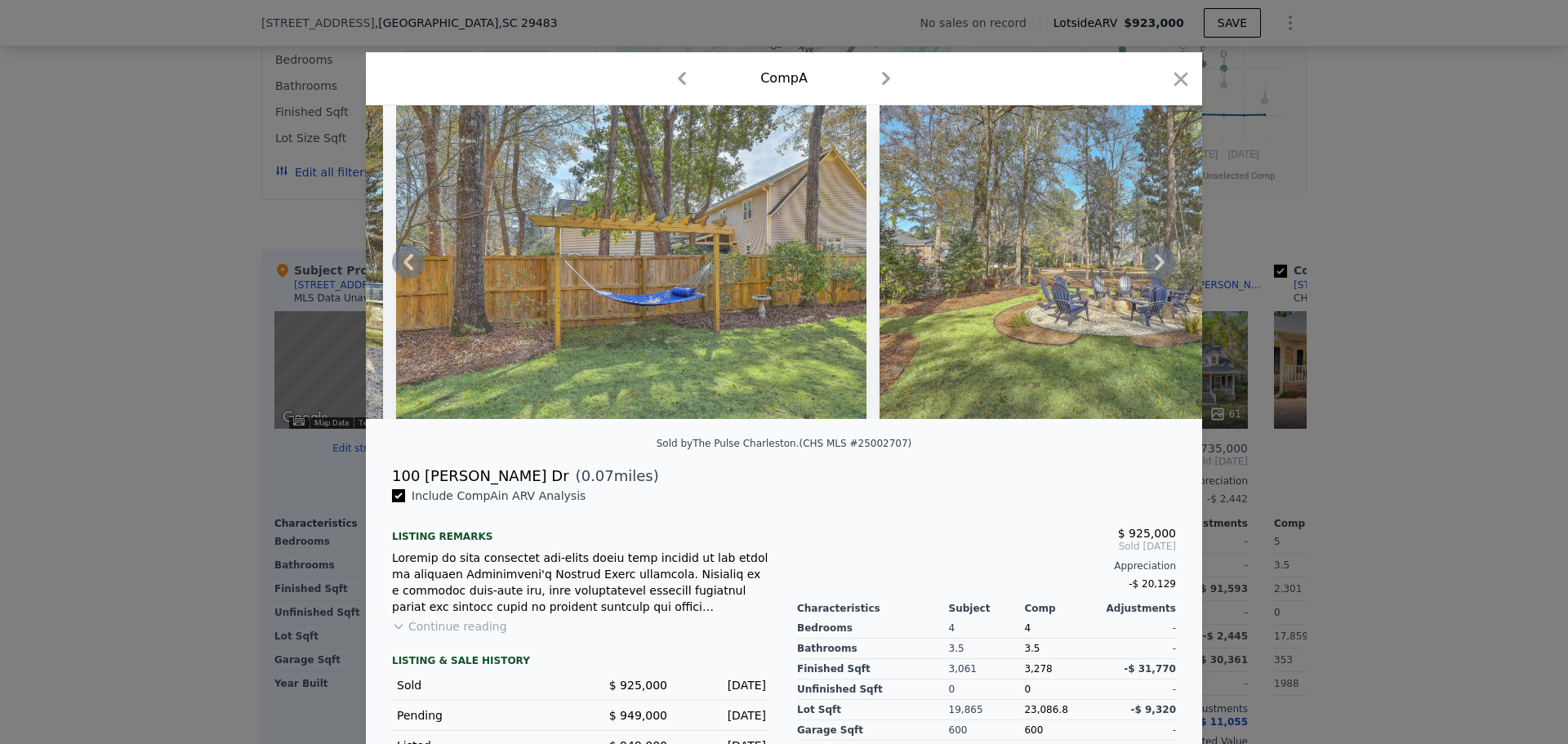
click at [1150, 266] on div at bounding box center [784, 262] width 836 height 313
click at [1150, 266] on icon at bounding box center [1159, 261] width 32 height 32
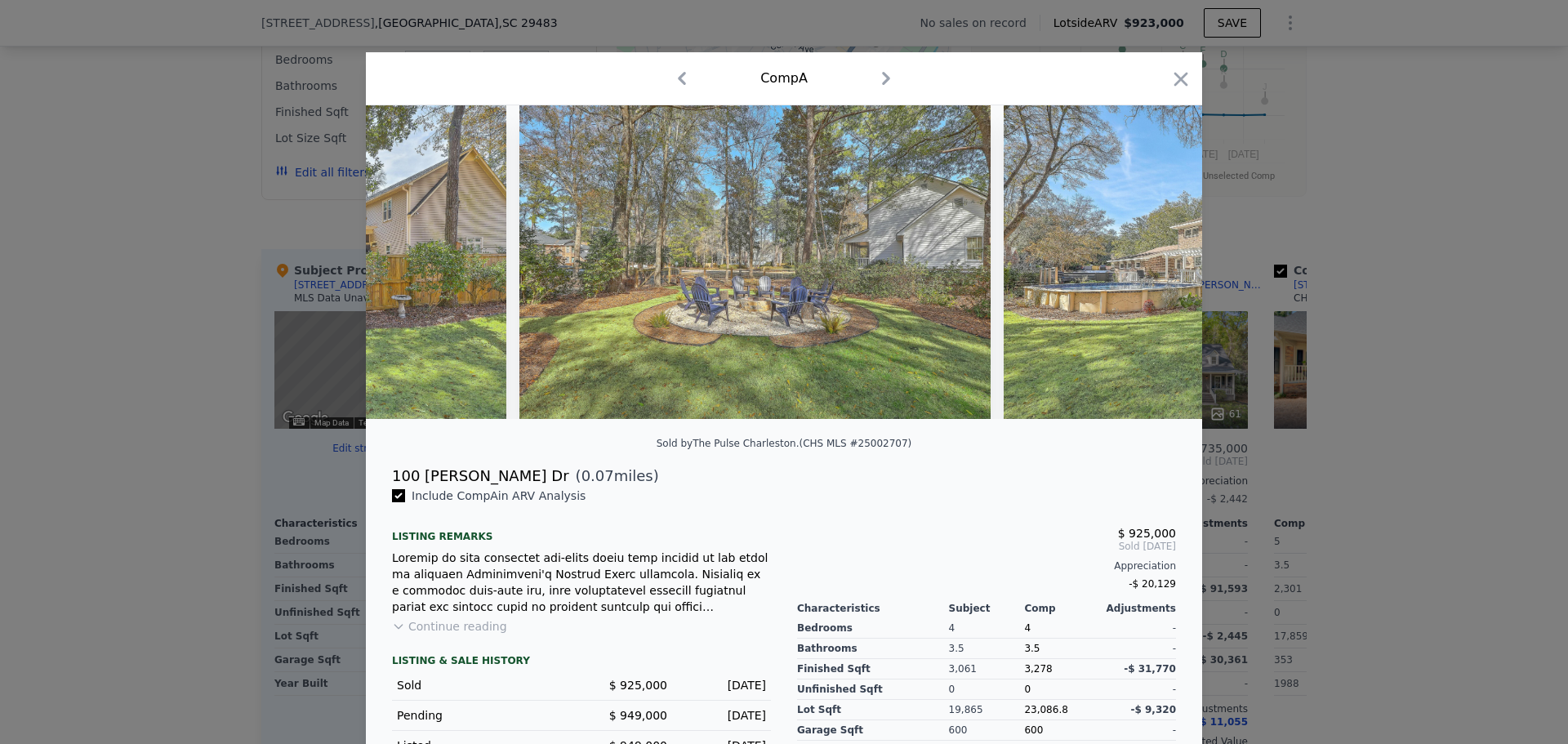
scroll to position [0, 23823]
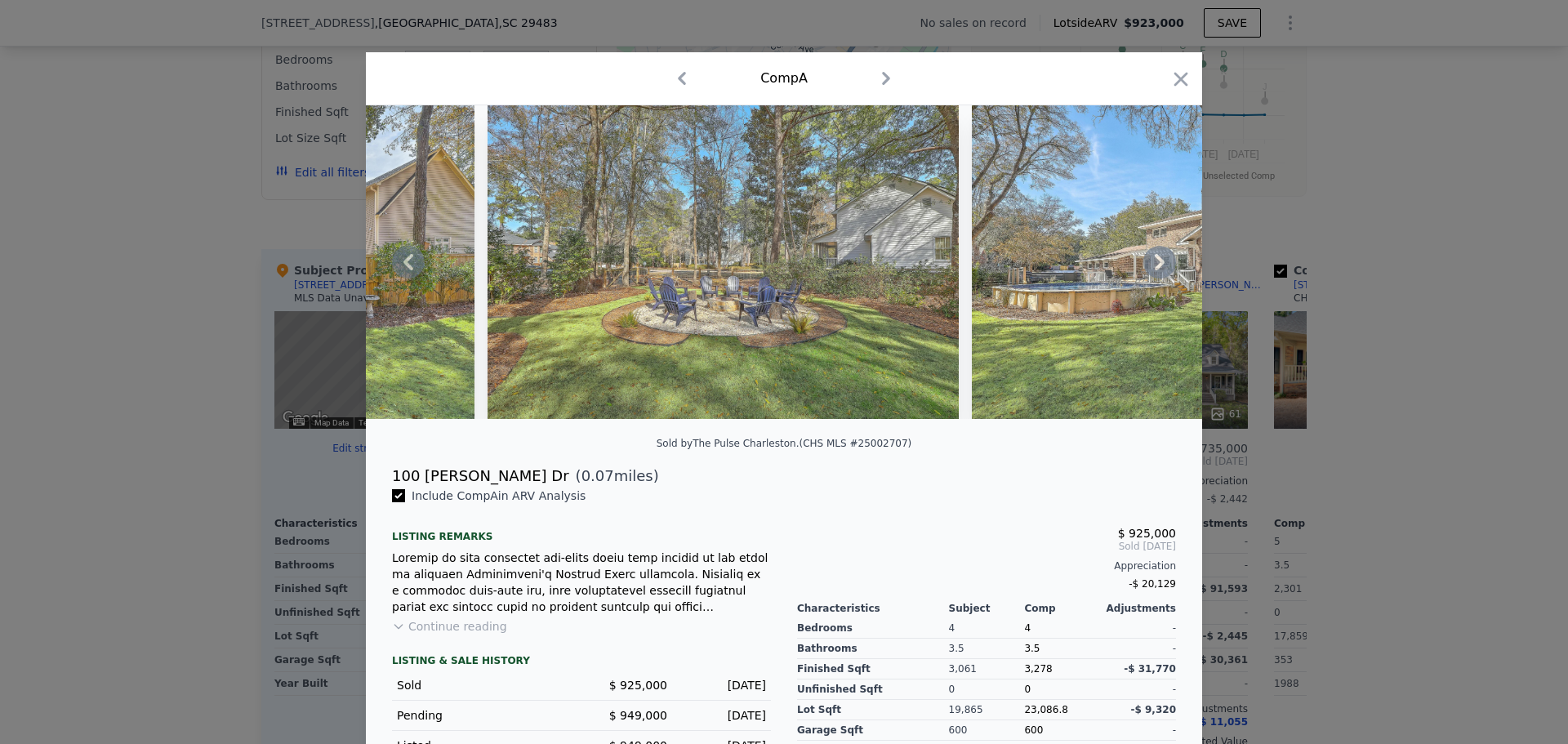
click at [1164, 261] on icon at bounding box center [1159, 261] width 32 height 32
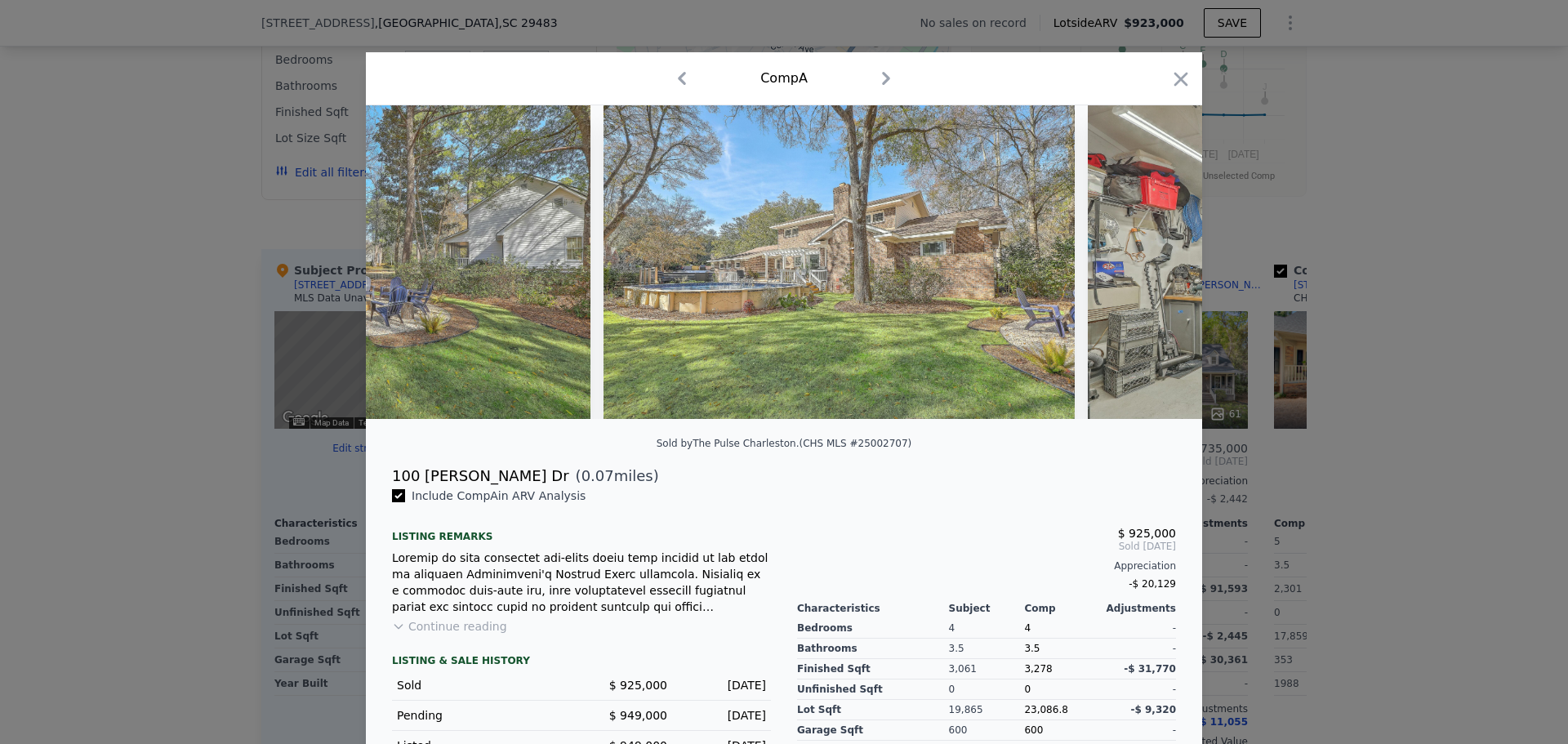
scroll to position [0, 24215]
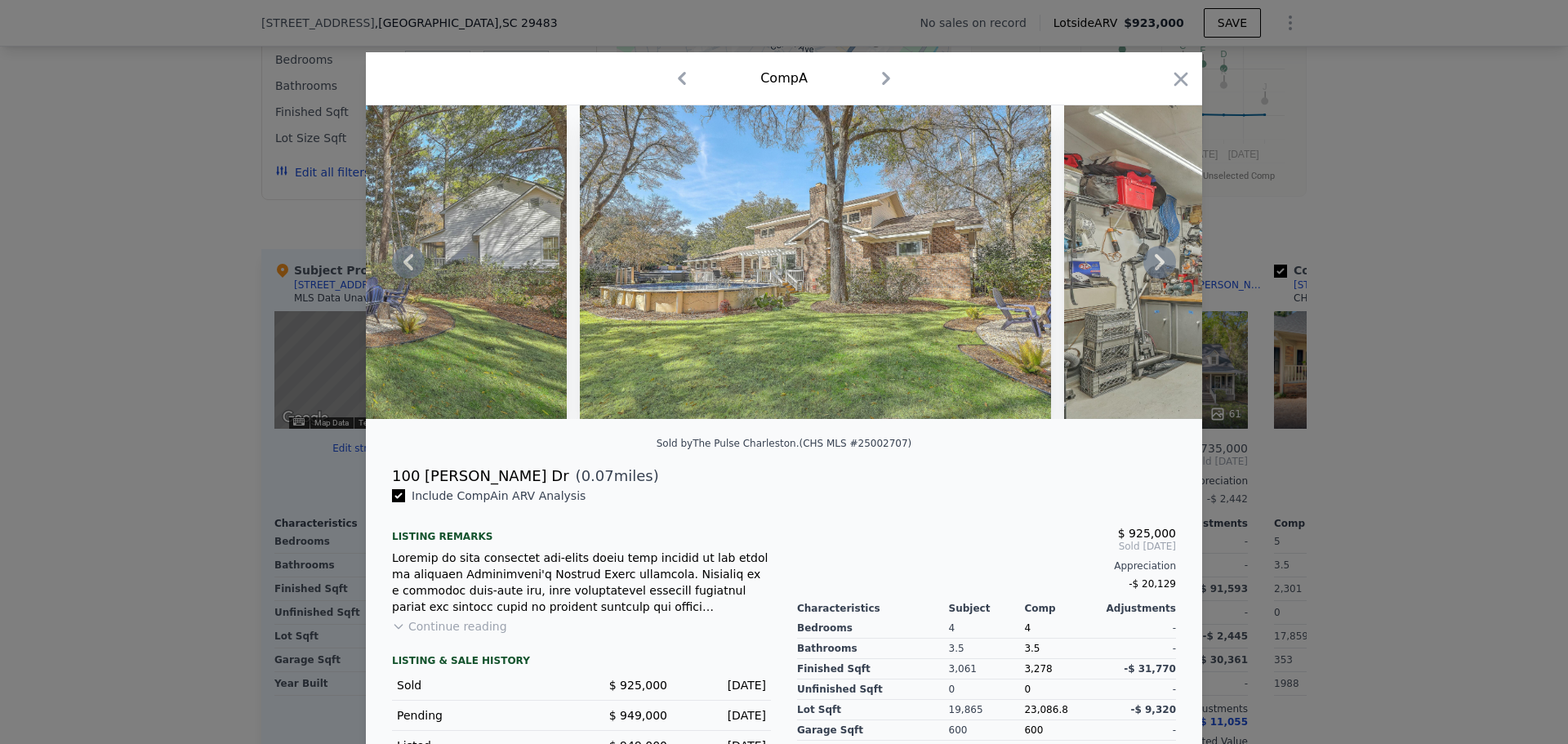
click at [1164, 261] on icon at bounding box center [1159, 261] width 32 height 32
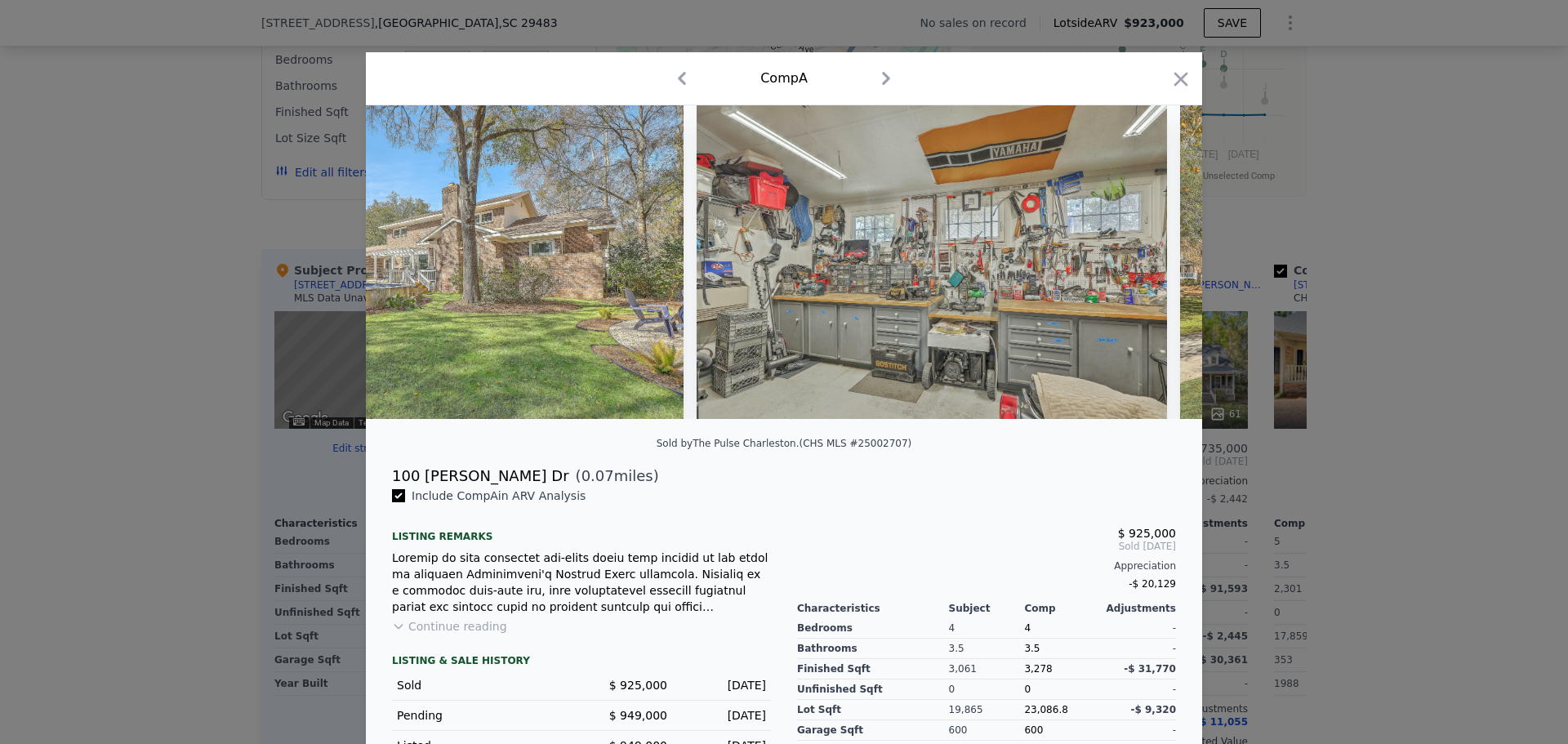
scroll to position [0, 24606]
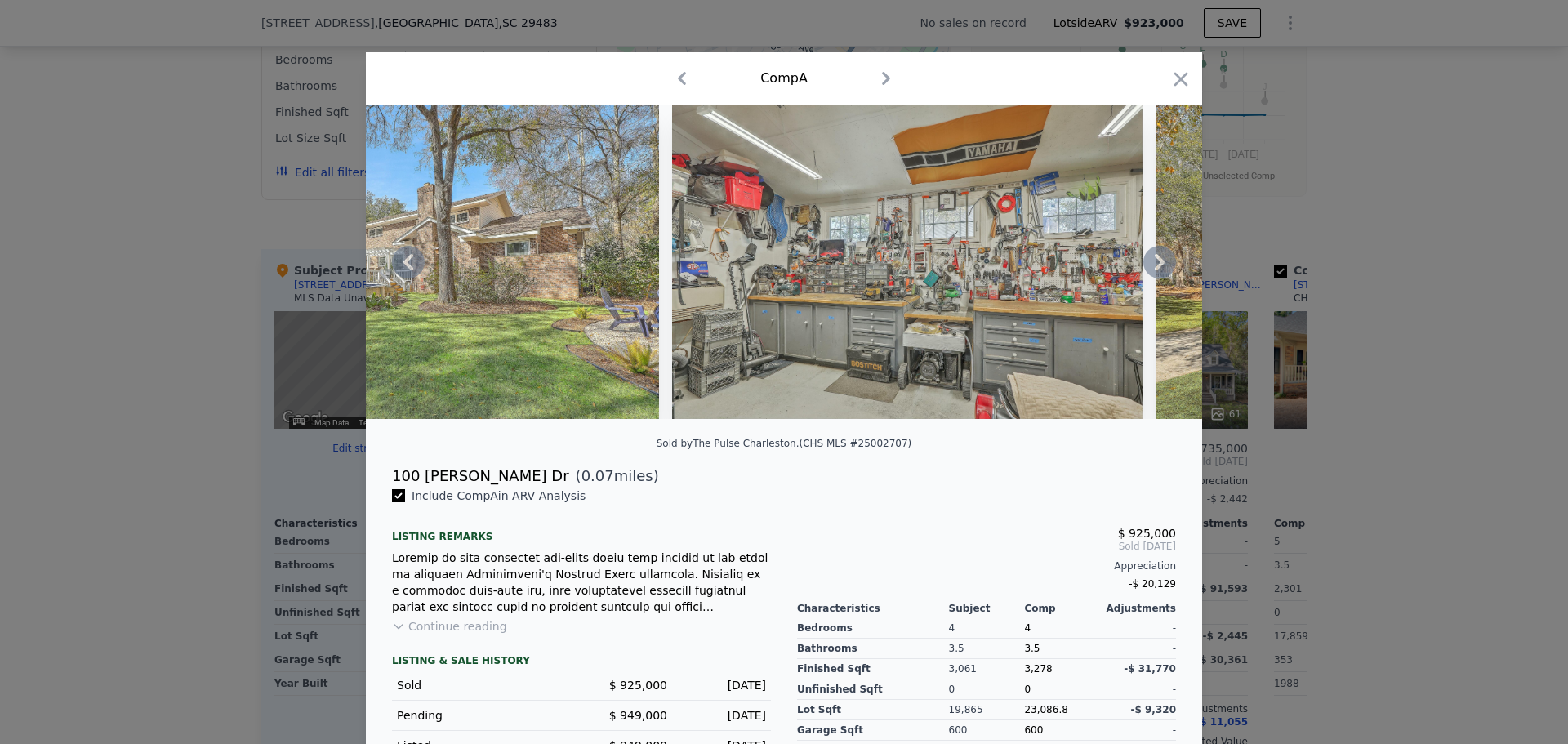
click at [1164, 261] on div at bounding box center [784, 262] width 836 height 313
click at [1152, 267] on icon at bounding box center [1159, 261] width 32 height 32
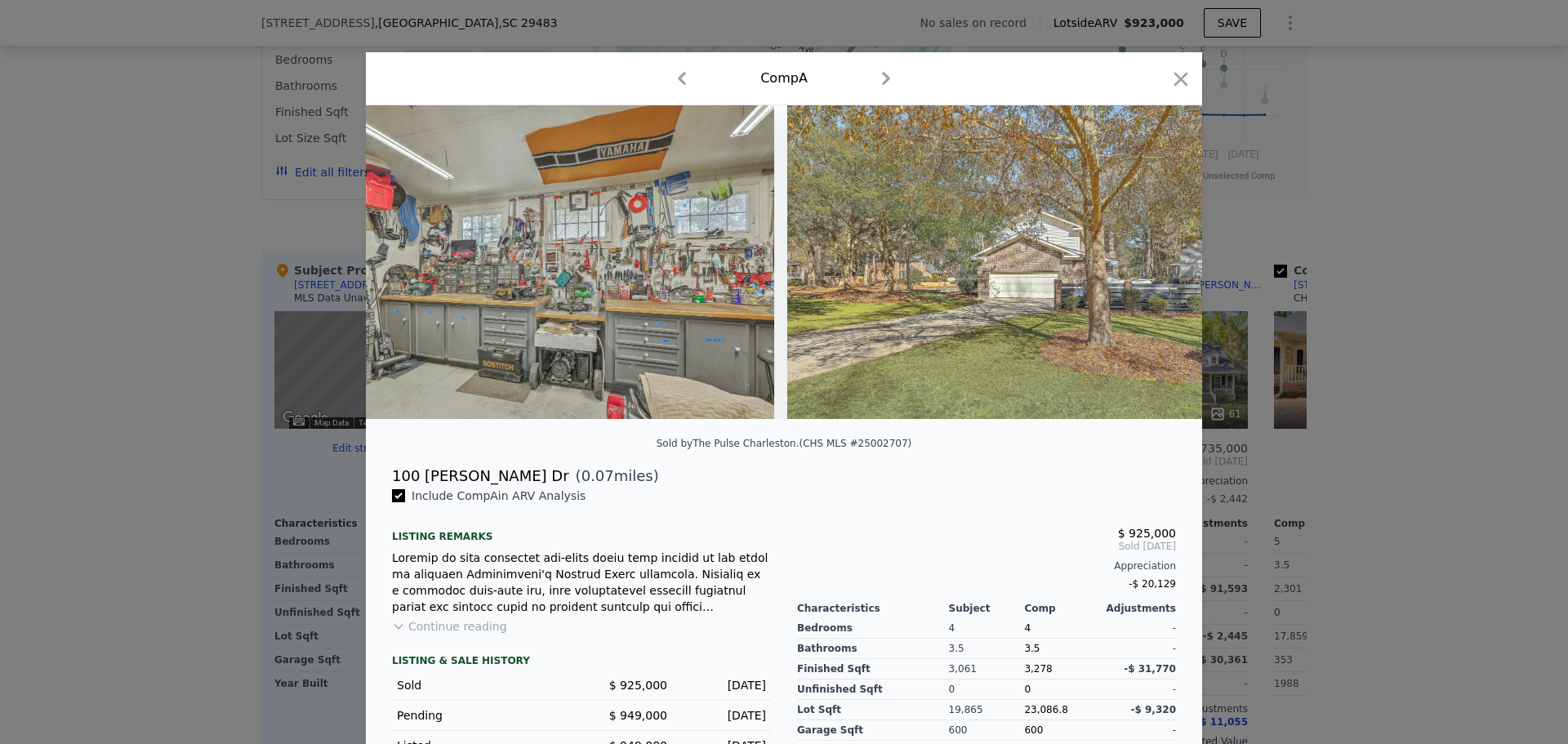
scroll to position [0, 24998]
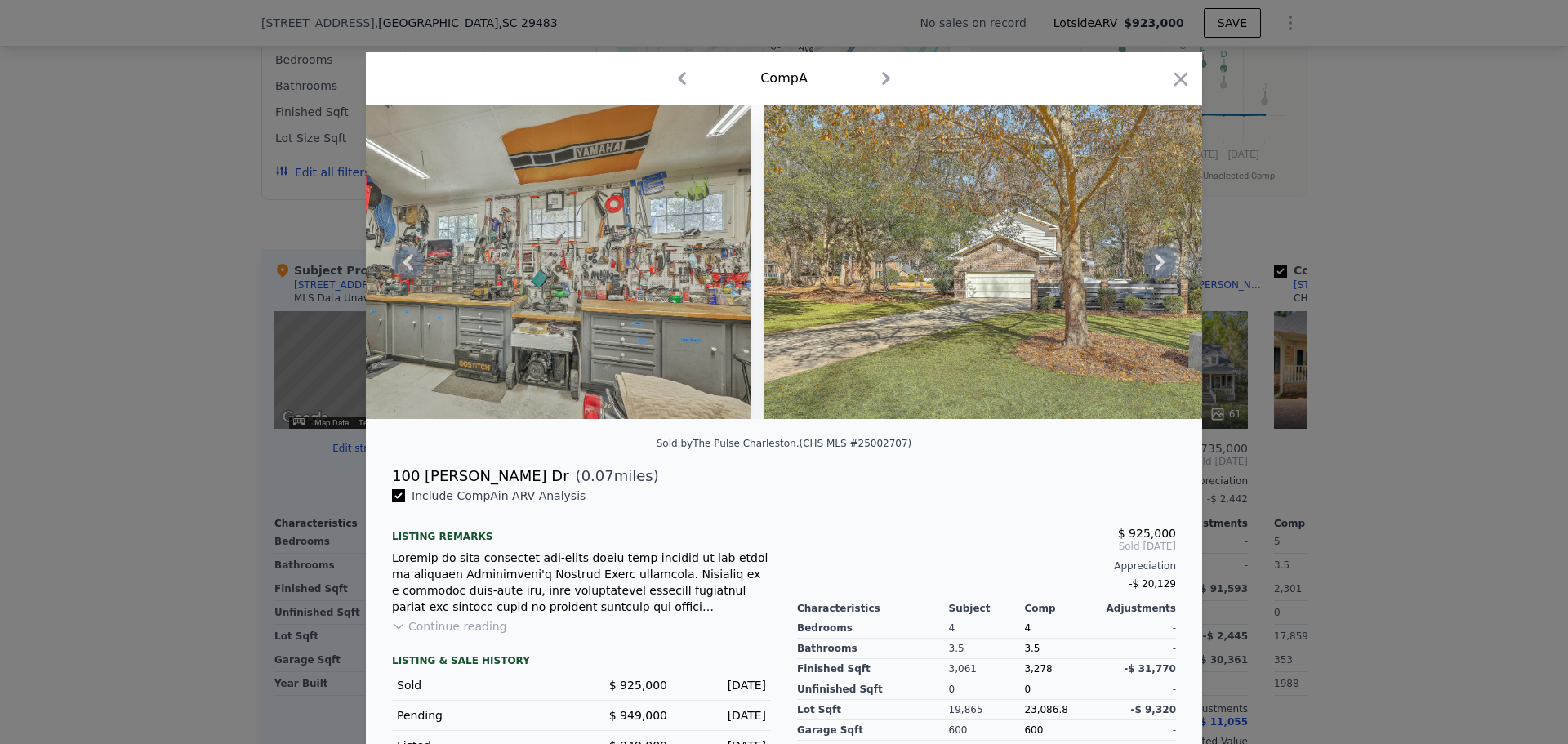
click at [1152, 267] on div at bounding box center [784, 262] width 836 height 313
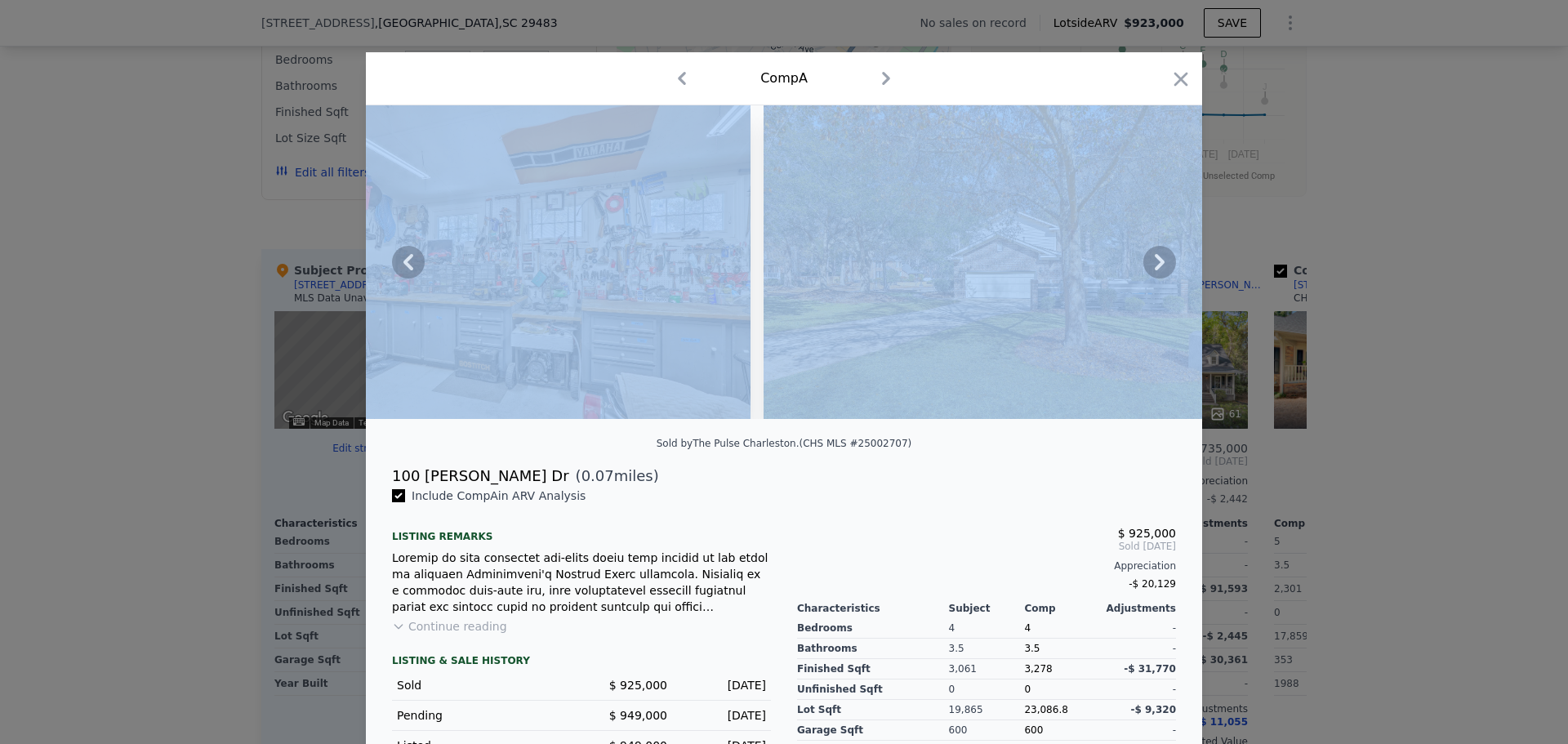
click at [1152, 267] on icon at bounding box center [1159, 261] width 32 height 32
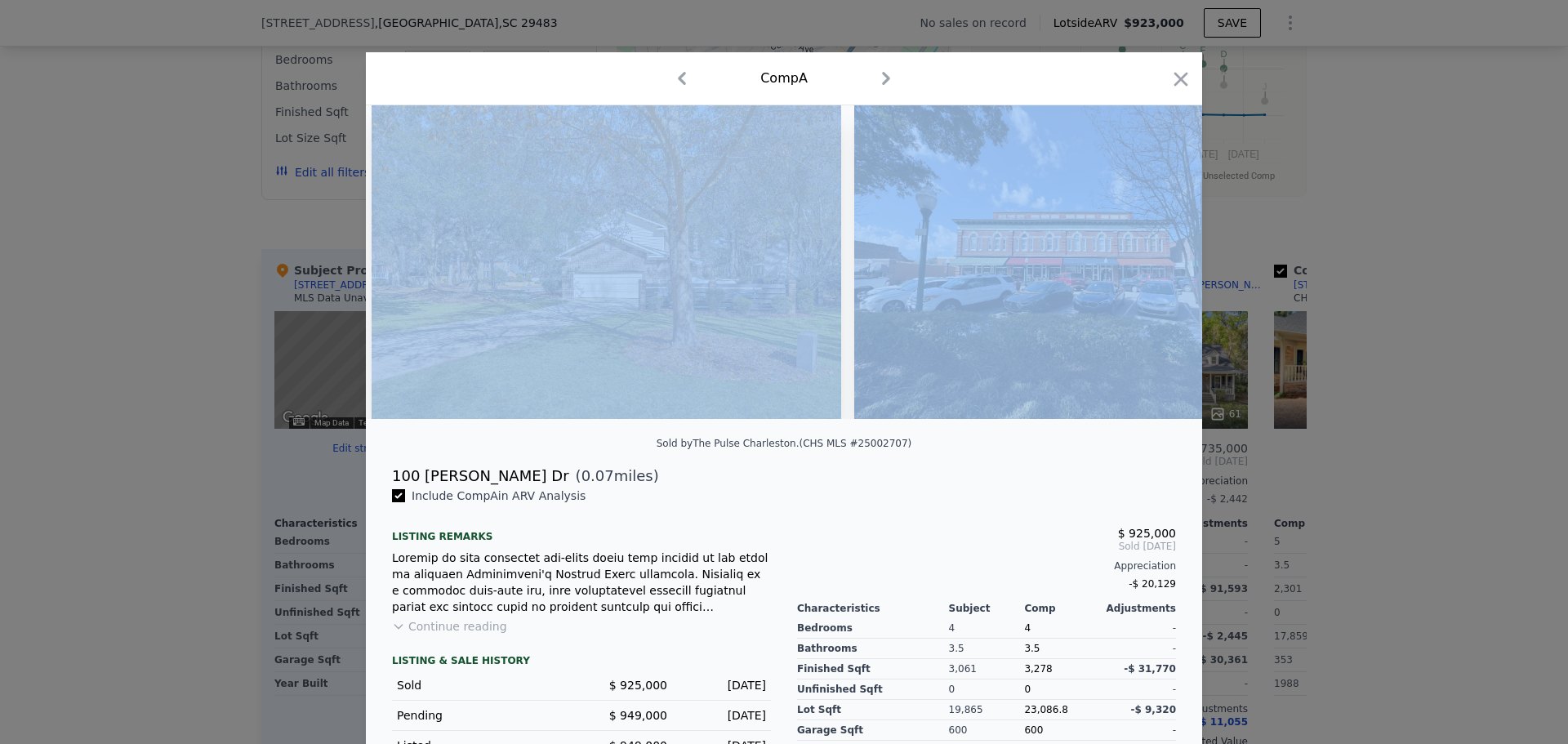
click at [1152, 267] on img at bounding box center [1063, 262] width 418 height 313
click at [1152, 267] on icon at bounding box center [1159, 261] width 32 height 32
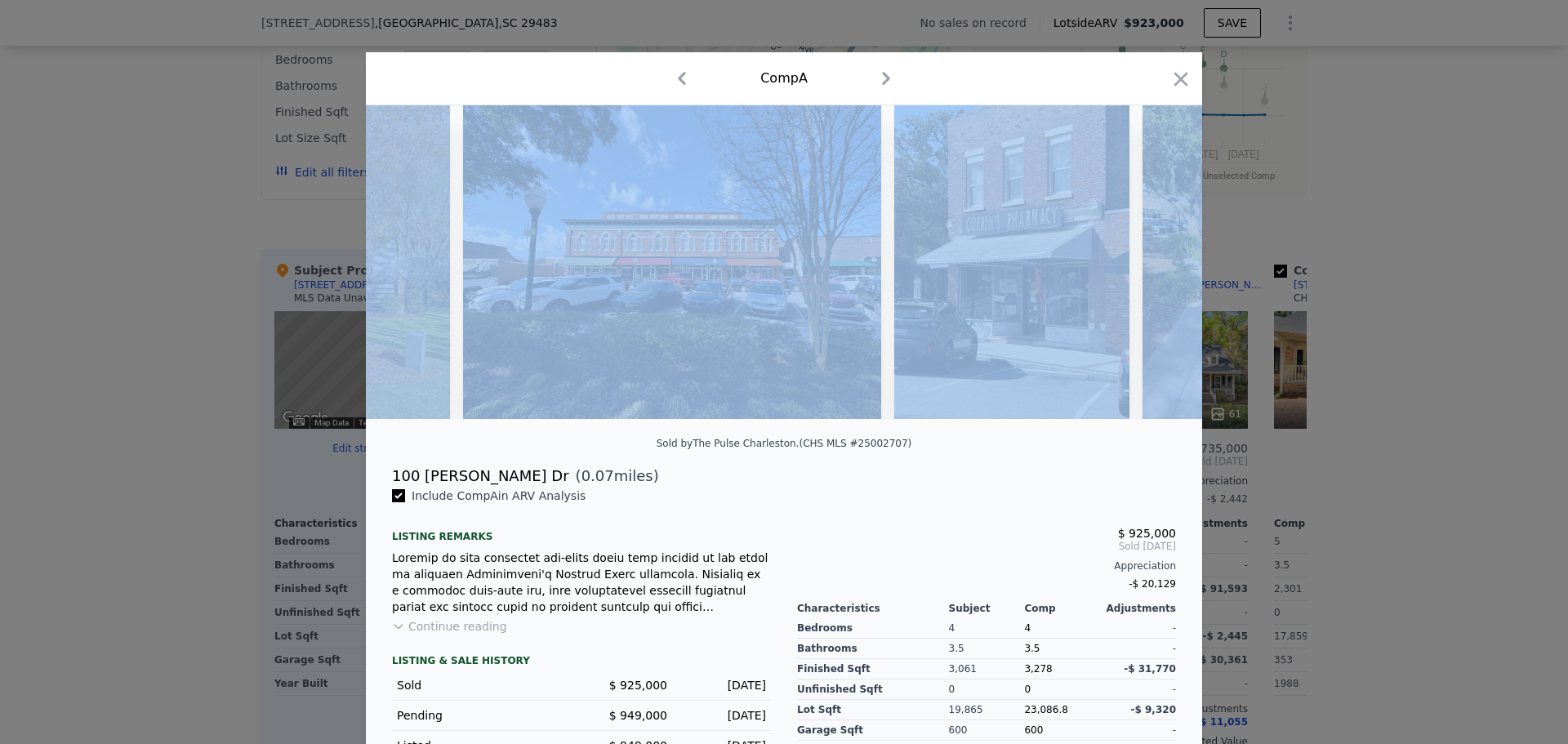
click at [1152, 267] on div at bounding box center [784, 262] width 836 height 313
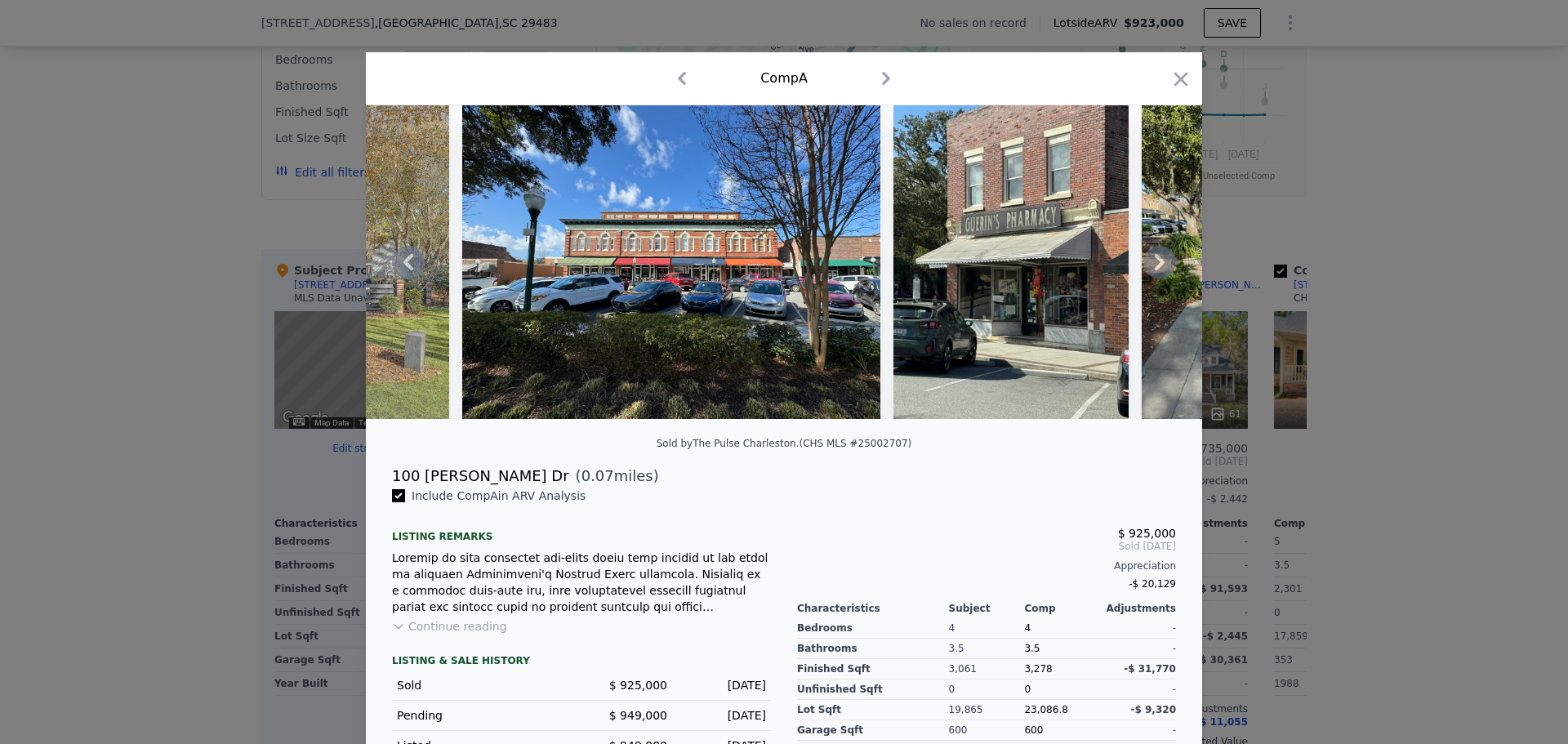
click at [1152, 267] on icon at bounding box center [1159, 261] width 32 height 32
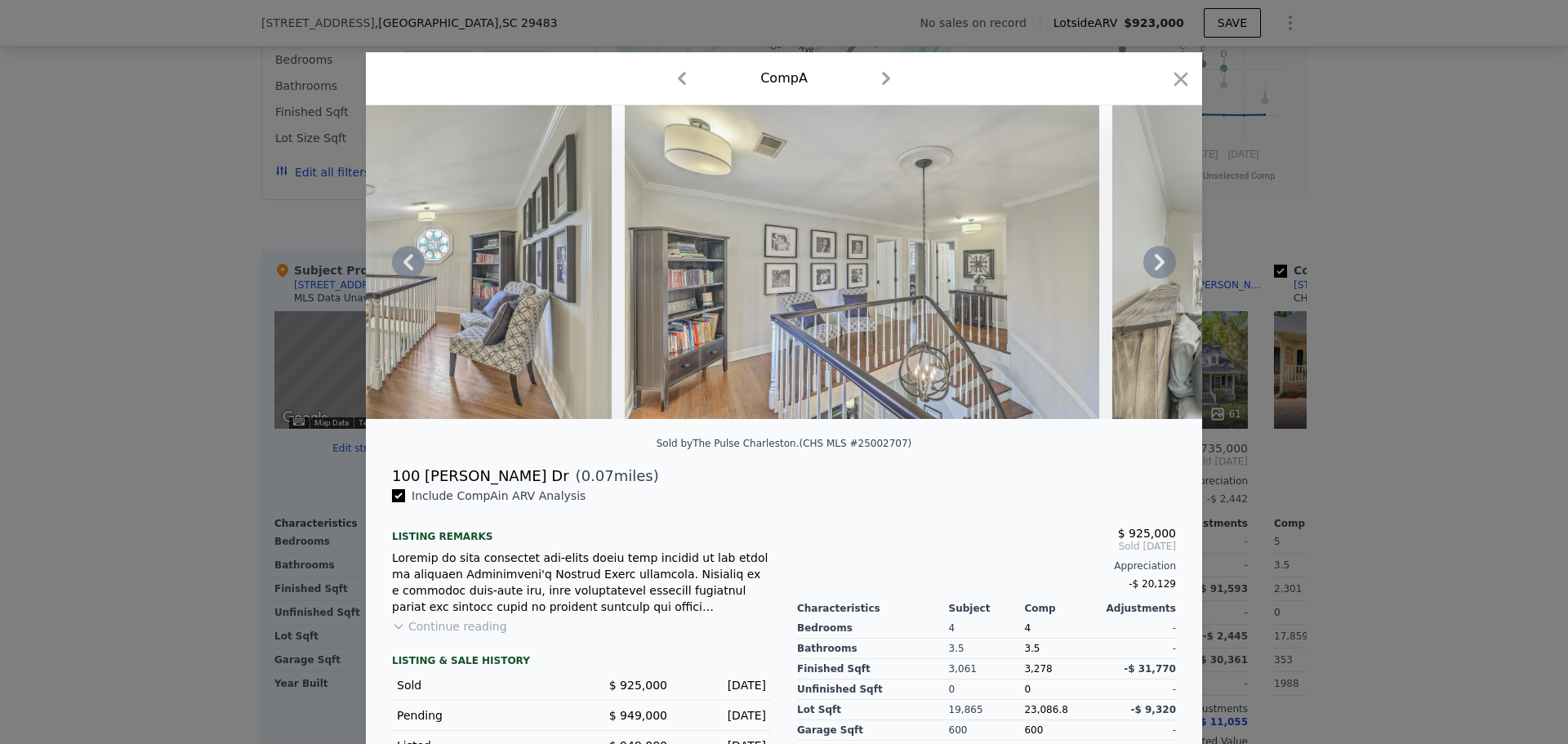
scroll to position [0, 15506]
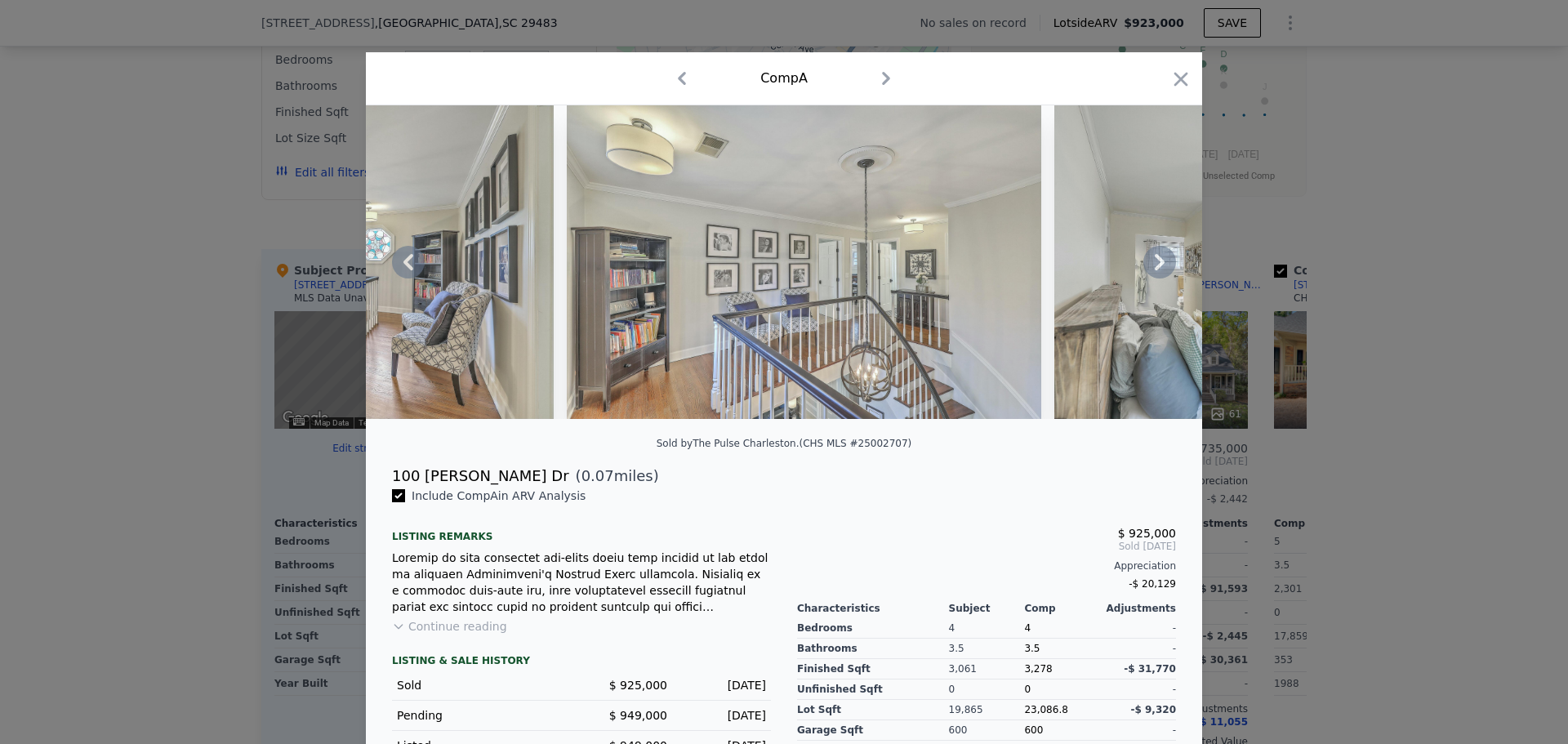
click at [1162, 261] on icon at bounding box center [1159, 261] width 32 height 32
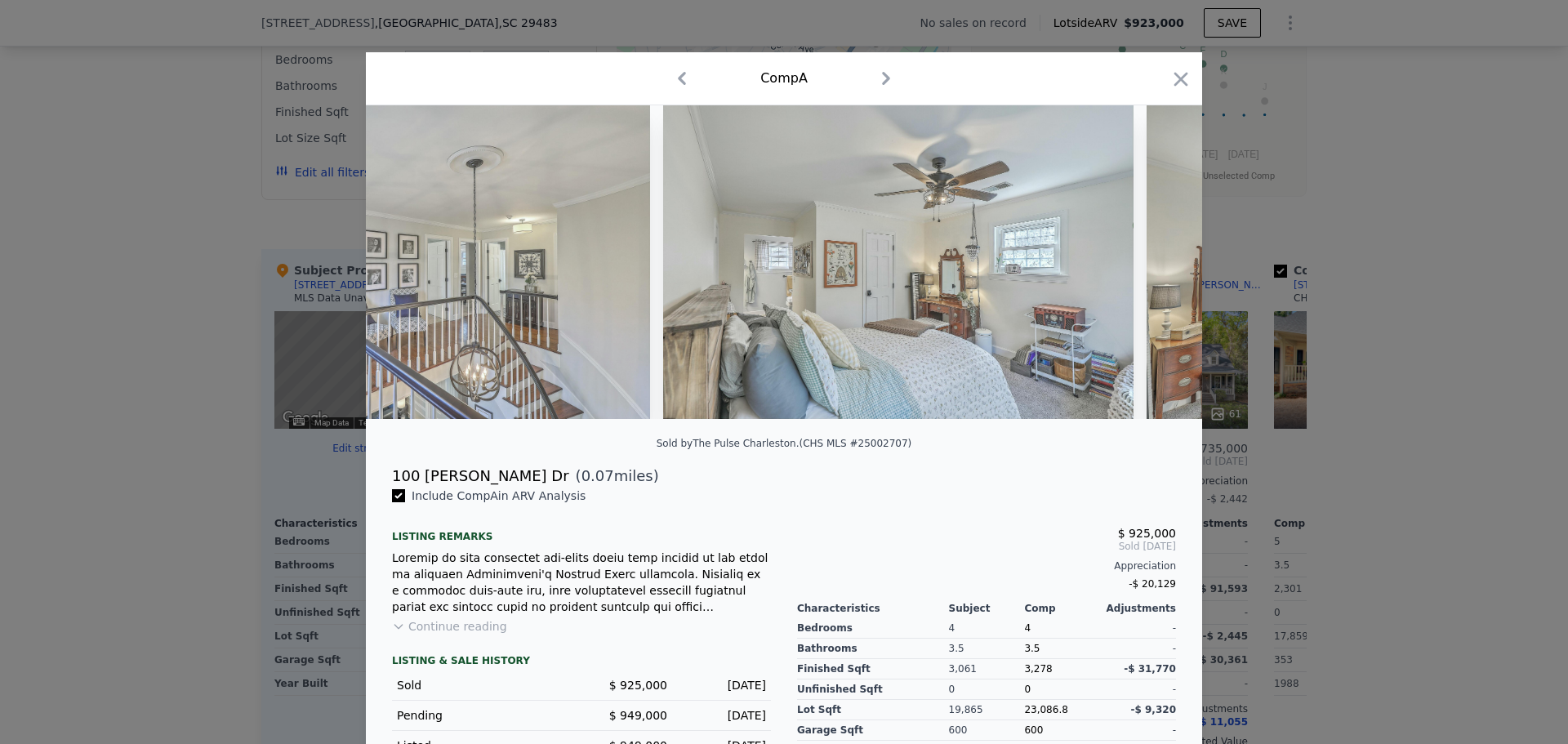
scroll to position [0, 15898]
click at [1162, 261] on icon at bounding box center [1159, 261] width 32 height 32
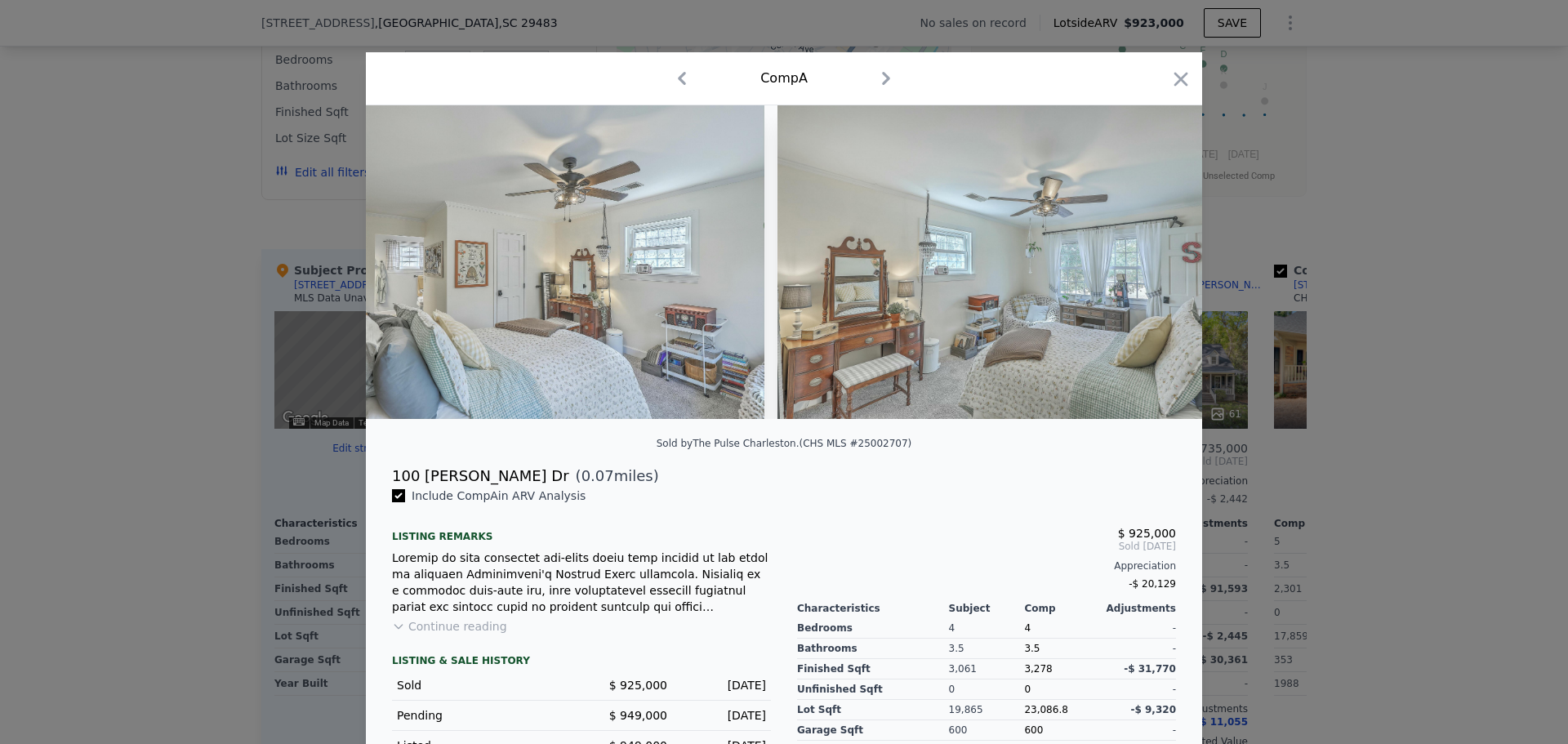
scroll to position [0, 16291]
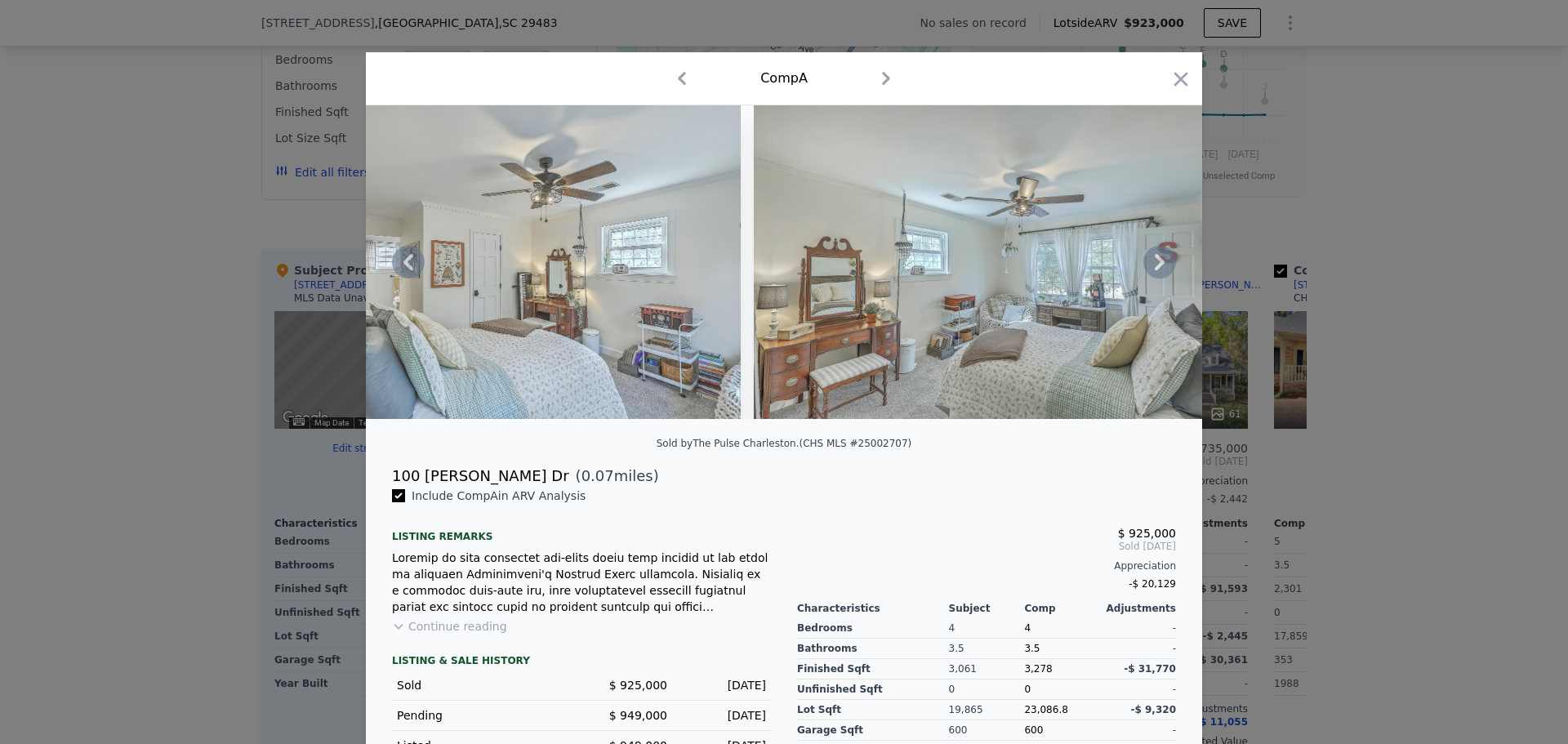
click at [1162, 261] on icon at bounding box center [1159, 261] width 32 height 32
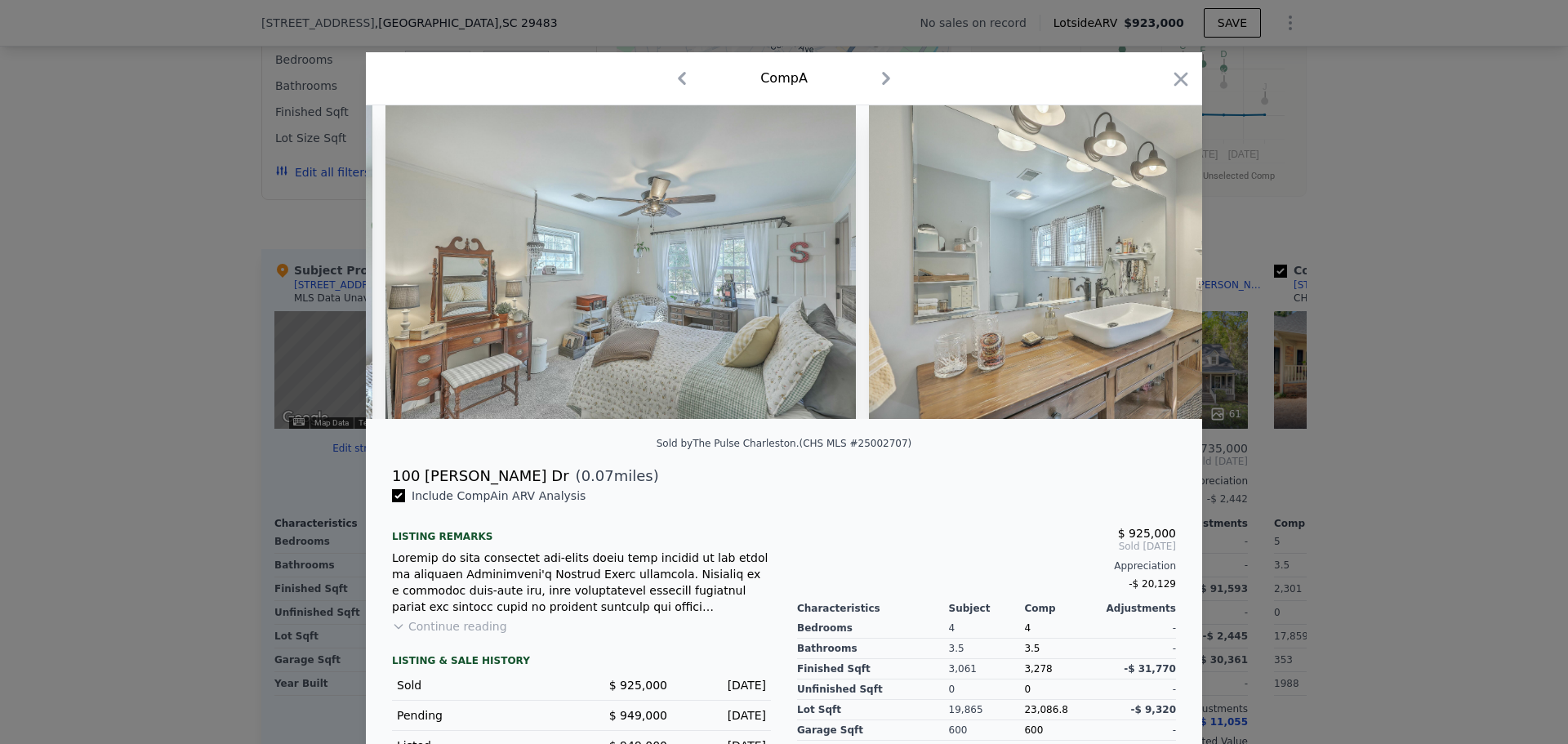
scroll to position [0, 16682]
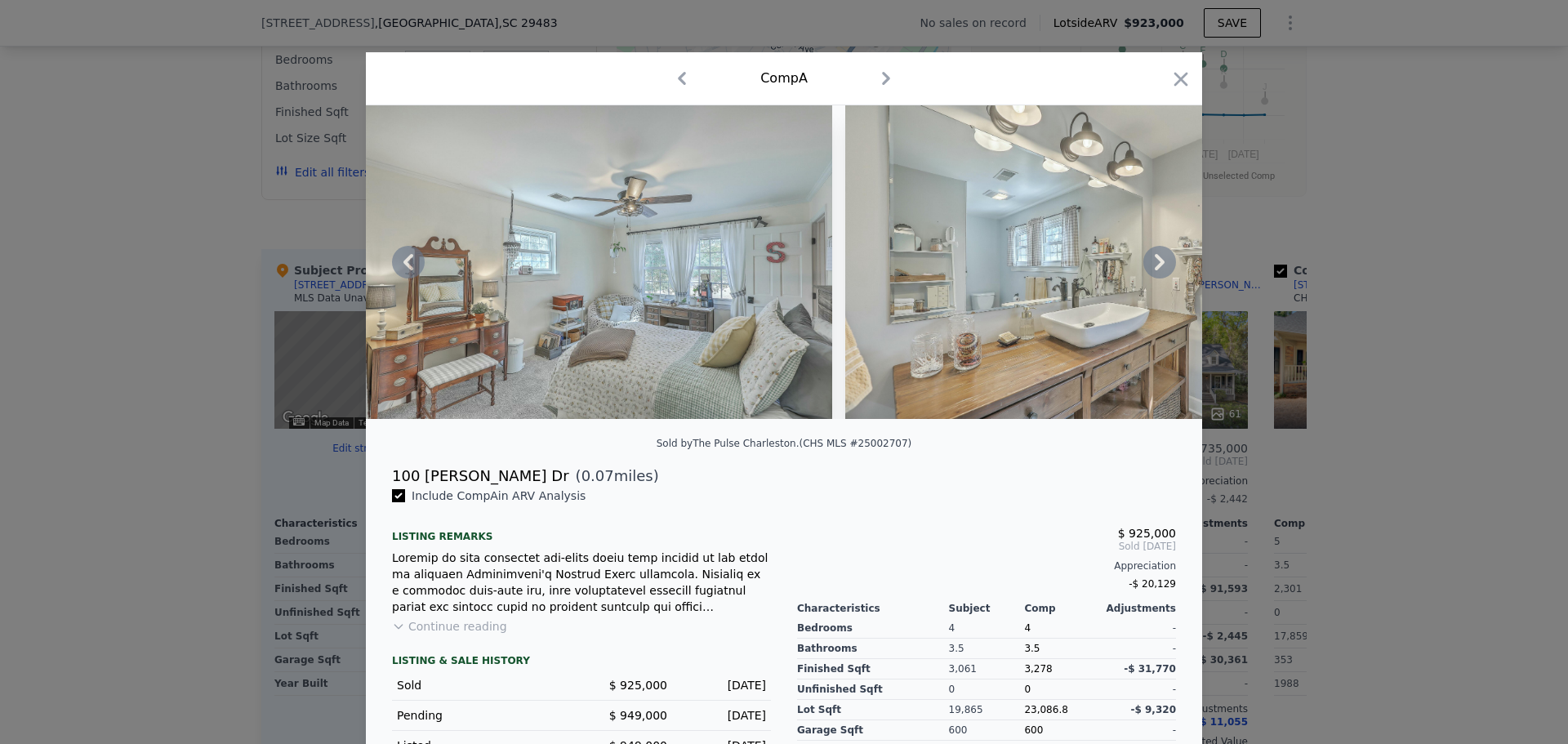
click at [1162, 261] on div at bounding box center [784, 262] width 836 height 313
click at [1156, 262] on icon at bounding box center [1159, 261] width 32 height 32
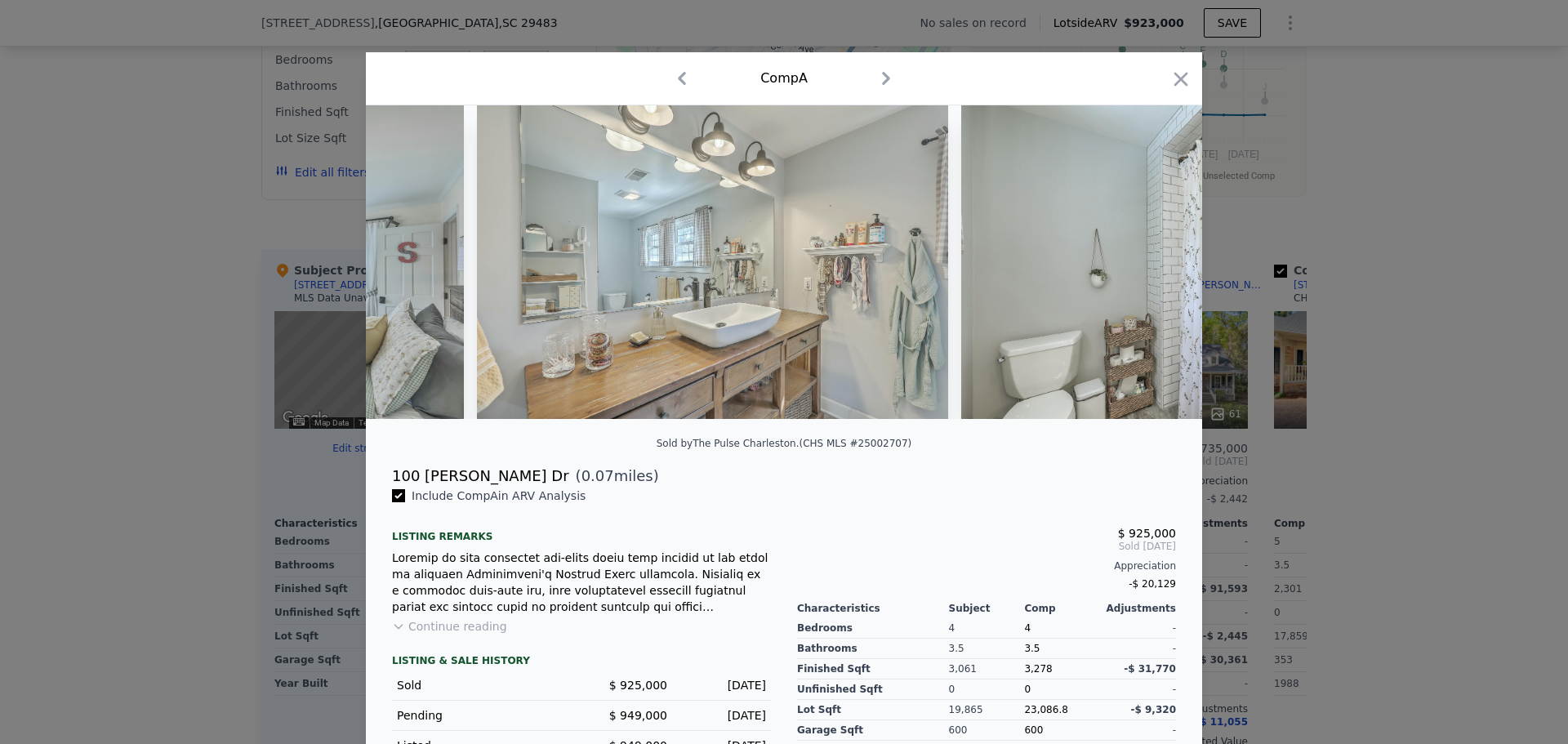
scroll to position [0, 17074]
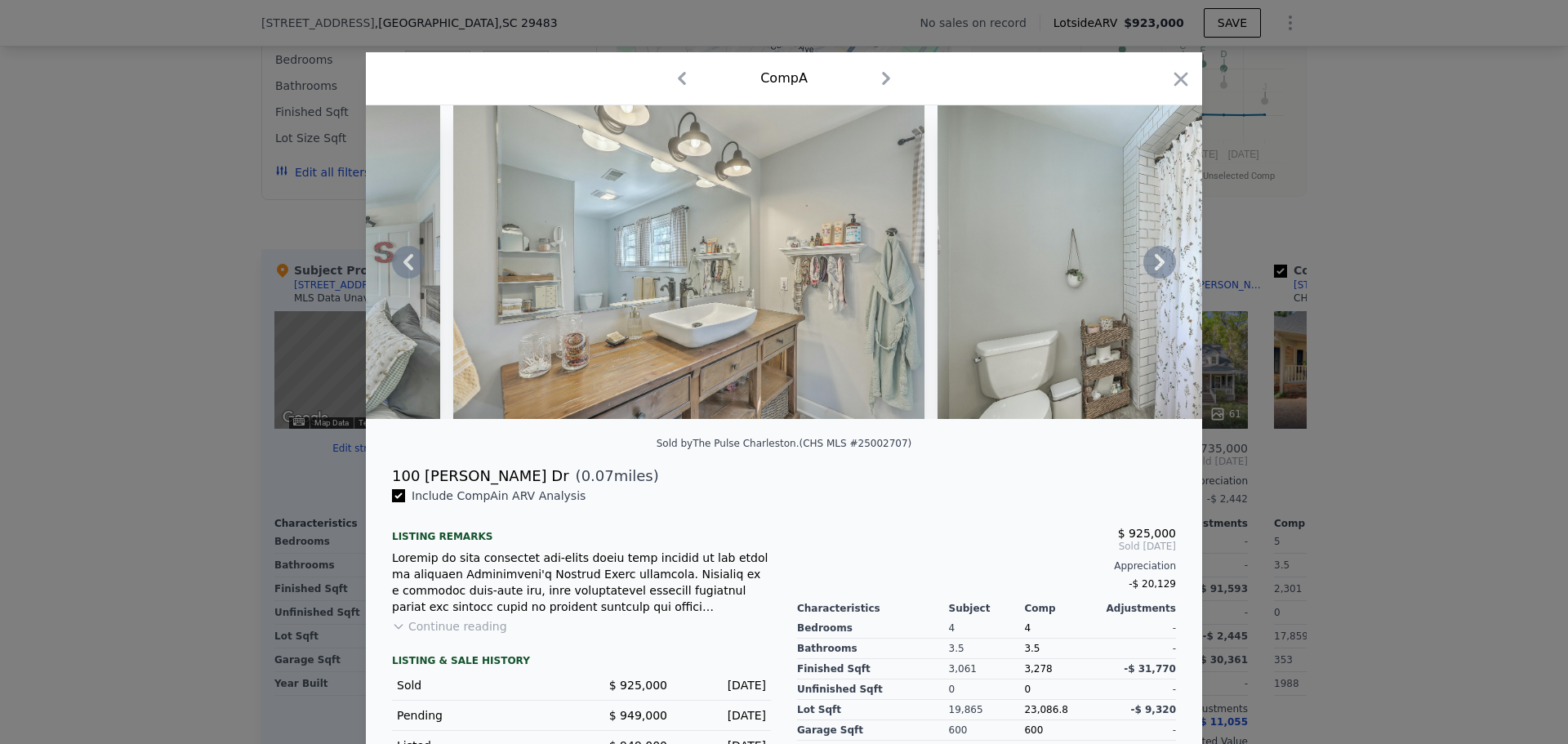
click at [1156, 262] on icon at bounding box center [1159, 261] width 32 height 32
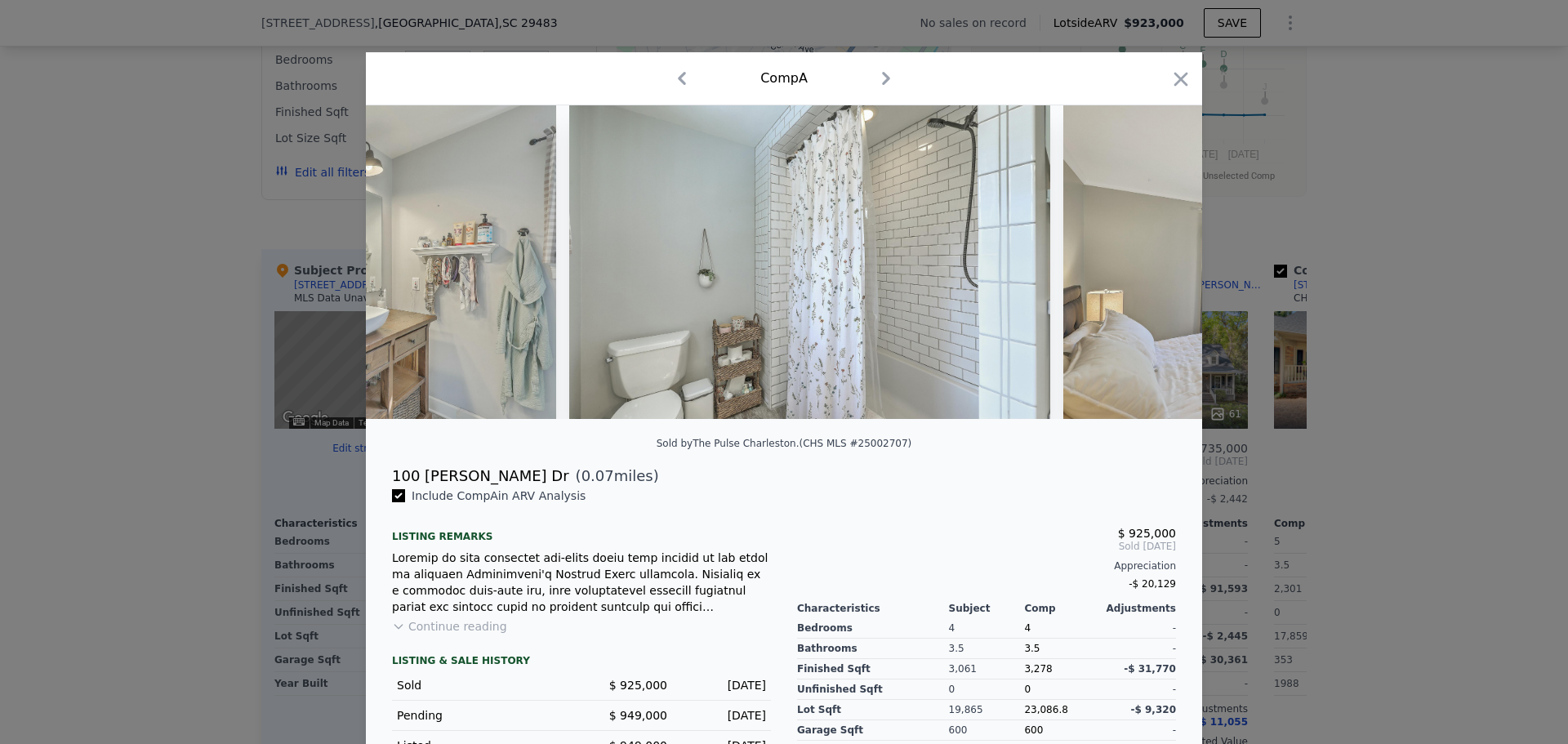
scroll to position [0, 17466]
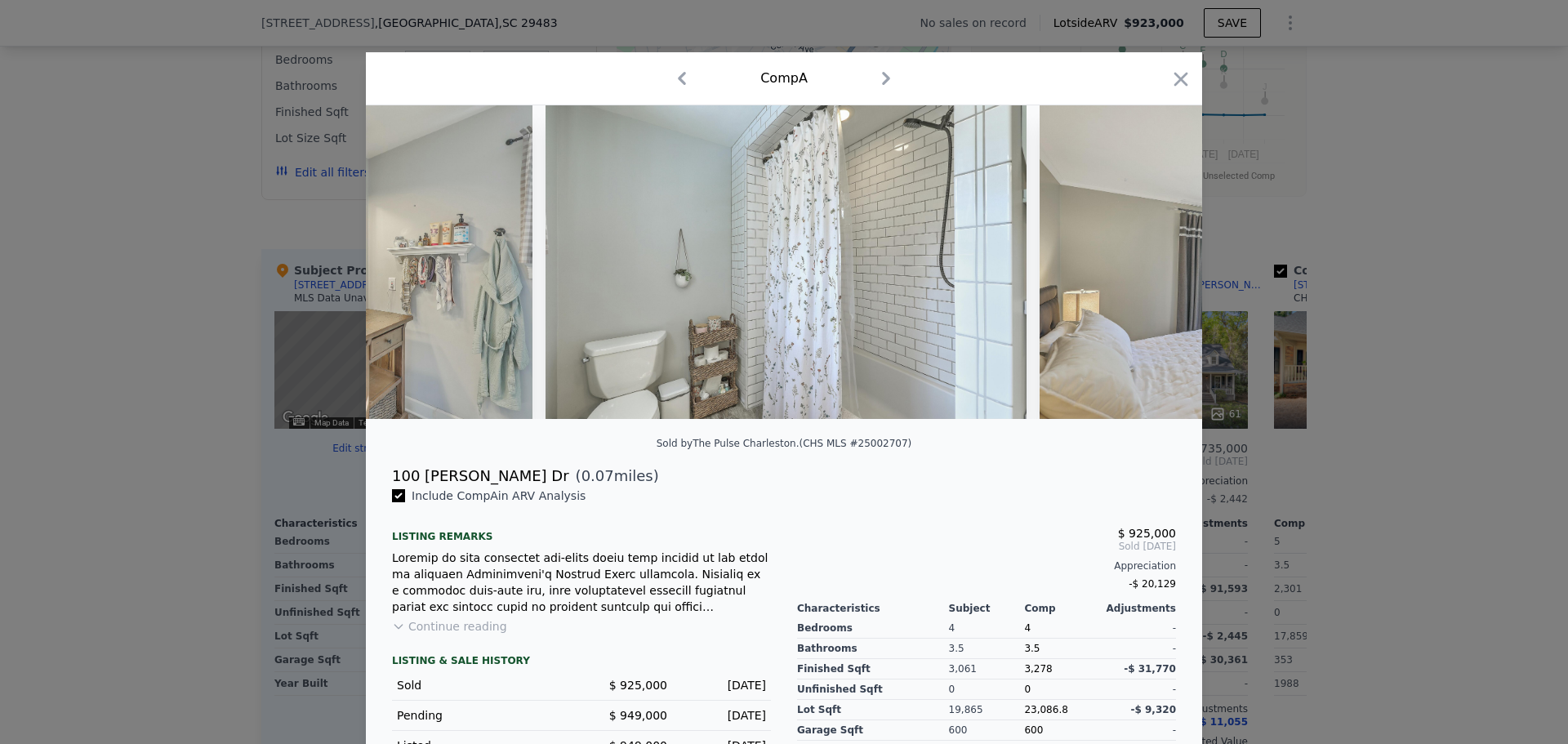
click at [1156, 262] on div at bounding box center [784, 262] width 836 height 313
click at [1156, 262] on icon at bounding box center [1159, 261] width 32 height 32
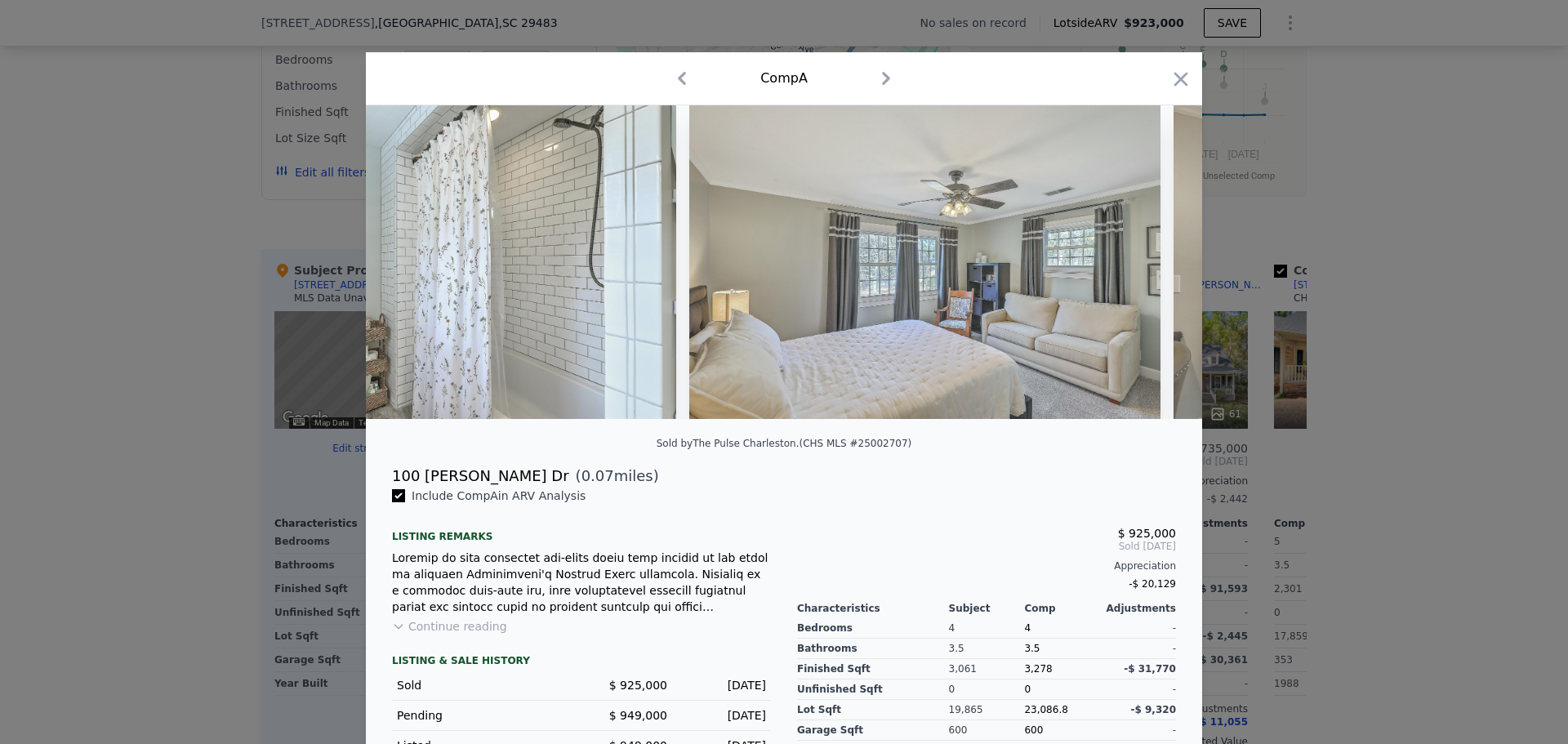
scroll to position [0, 17858]
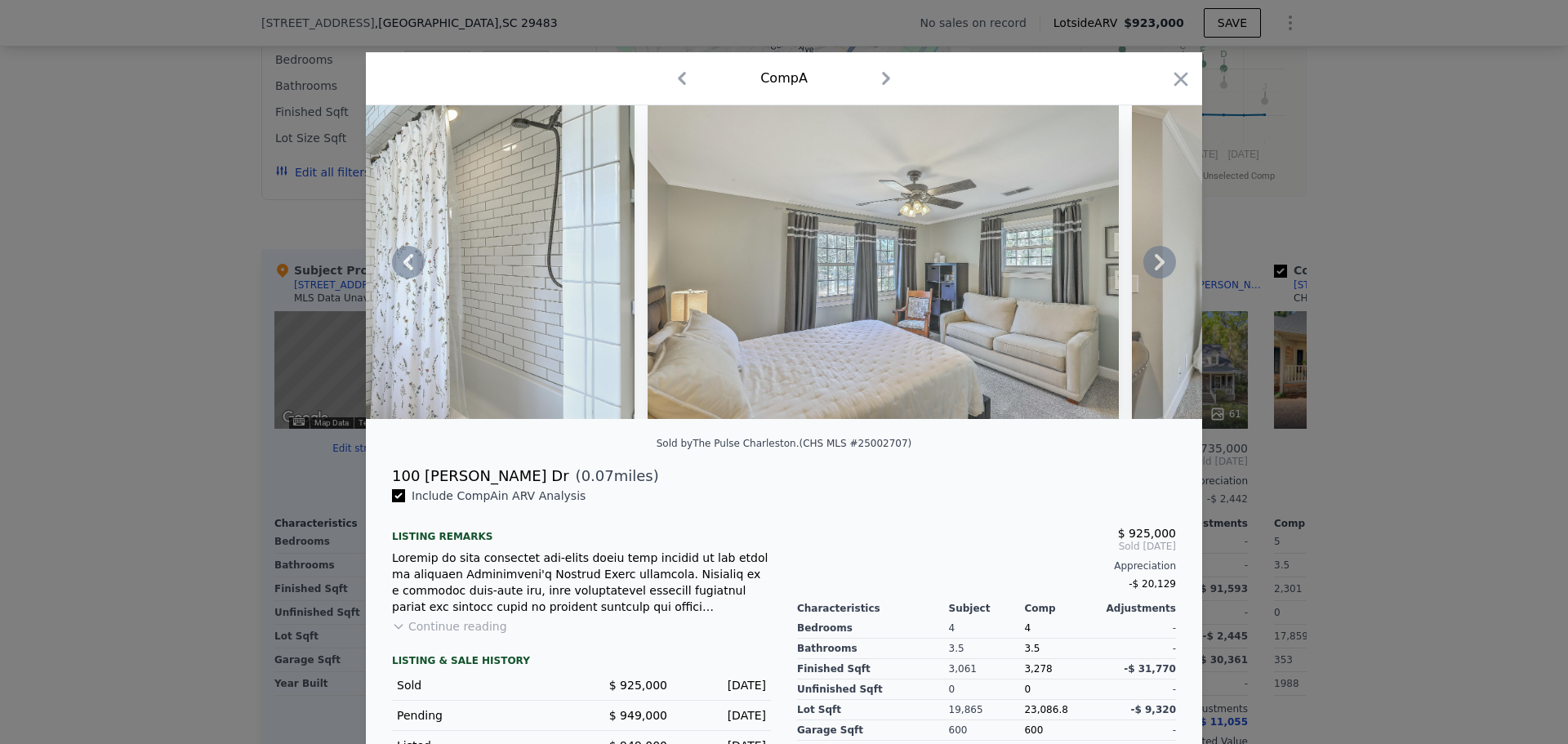
click at [1156, 262] on icon at bounding box center [1159, 261] width 32 height 32
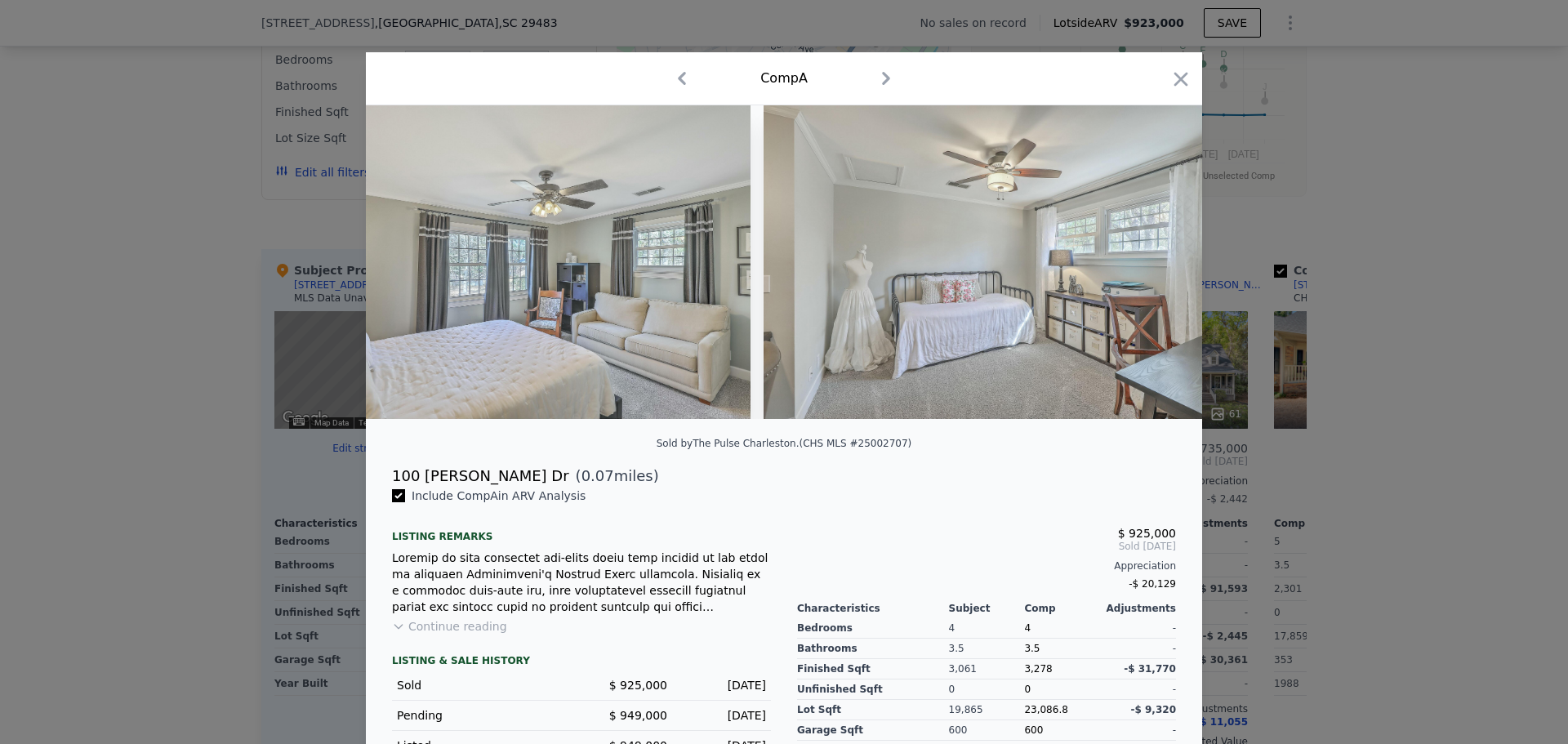
scroll to position [0, 18250]
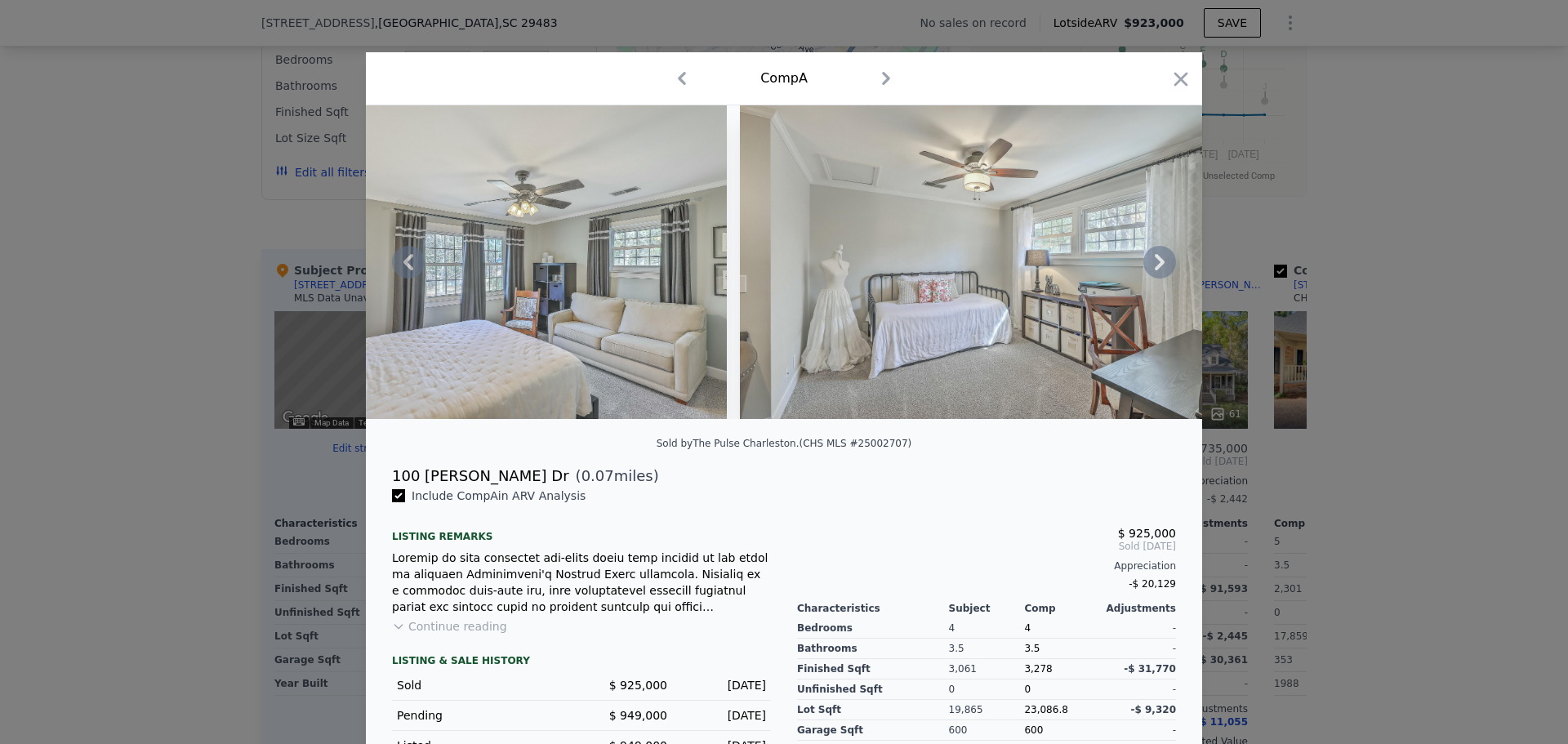
click at [1156, 262] on icon at bounding box center [1159, 261] width 32 height 32
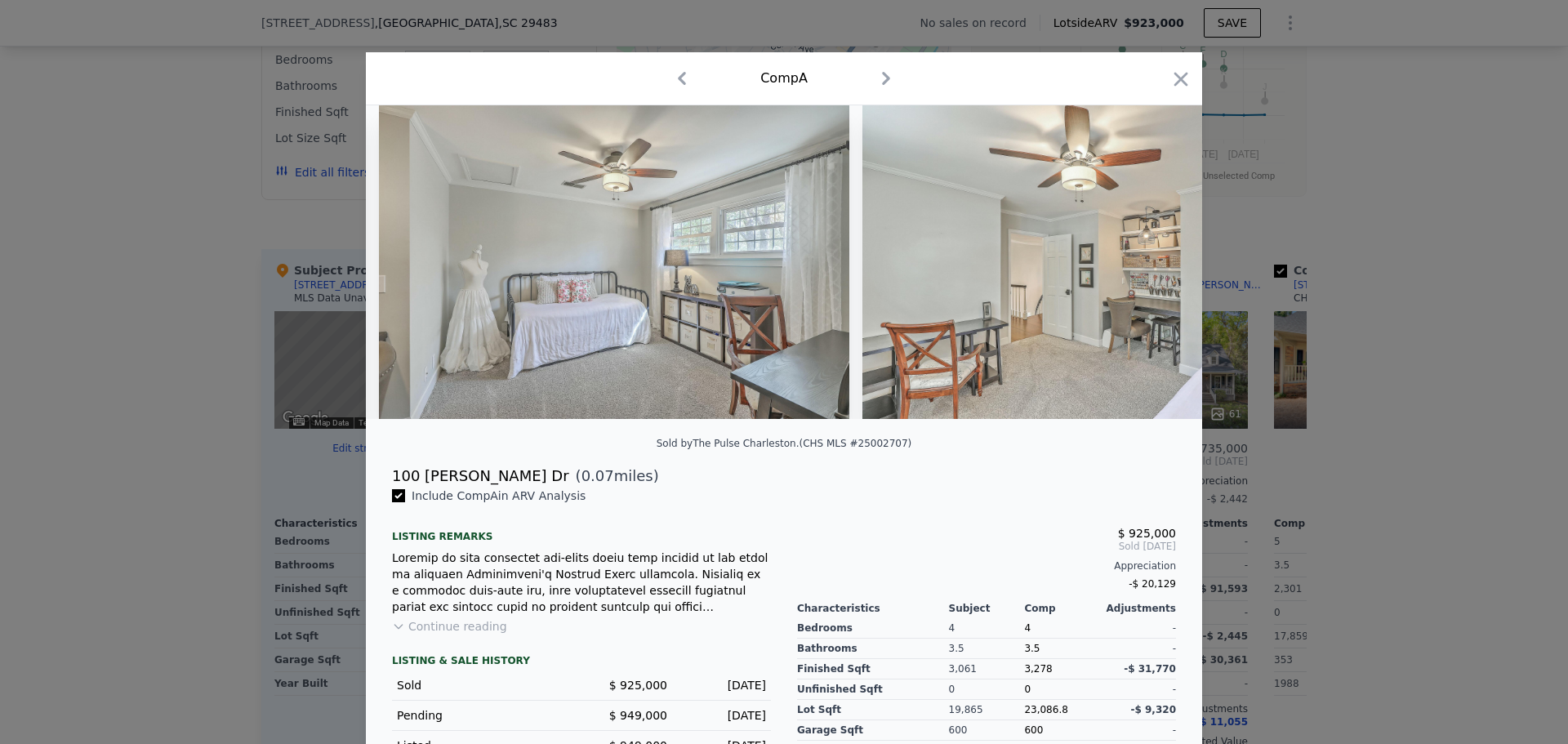
scroll to position [0, 18641]
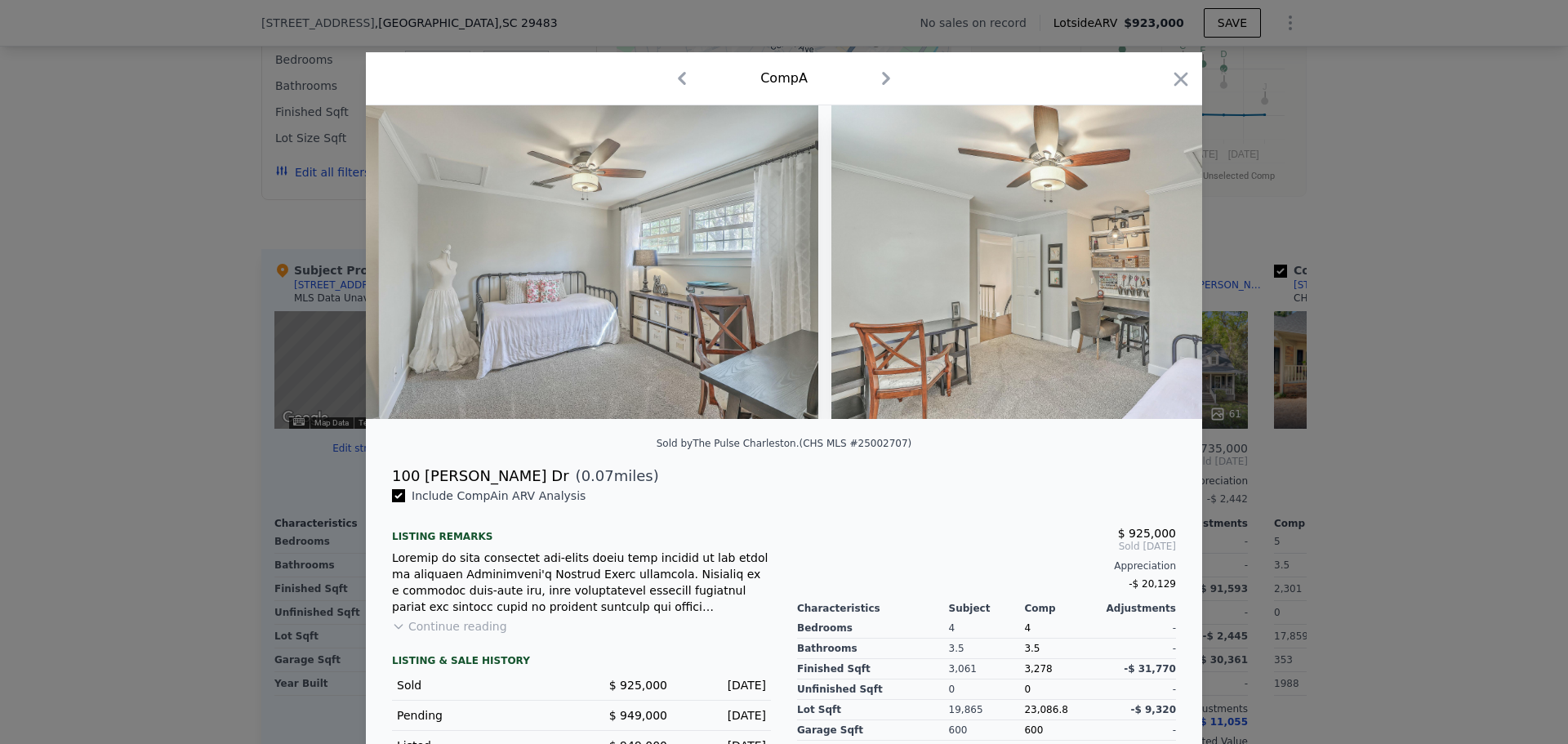
click at [1156, 262] on div at bounding box center [784, 262] width 836 height 313
click at [1156, 262] on icon at bounding box center [1159, 261] width 32 height 32
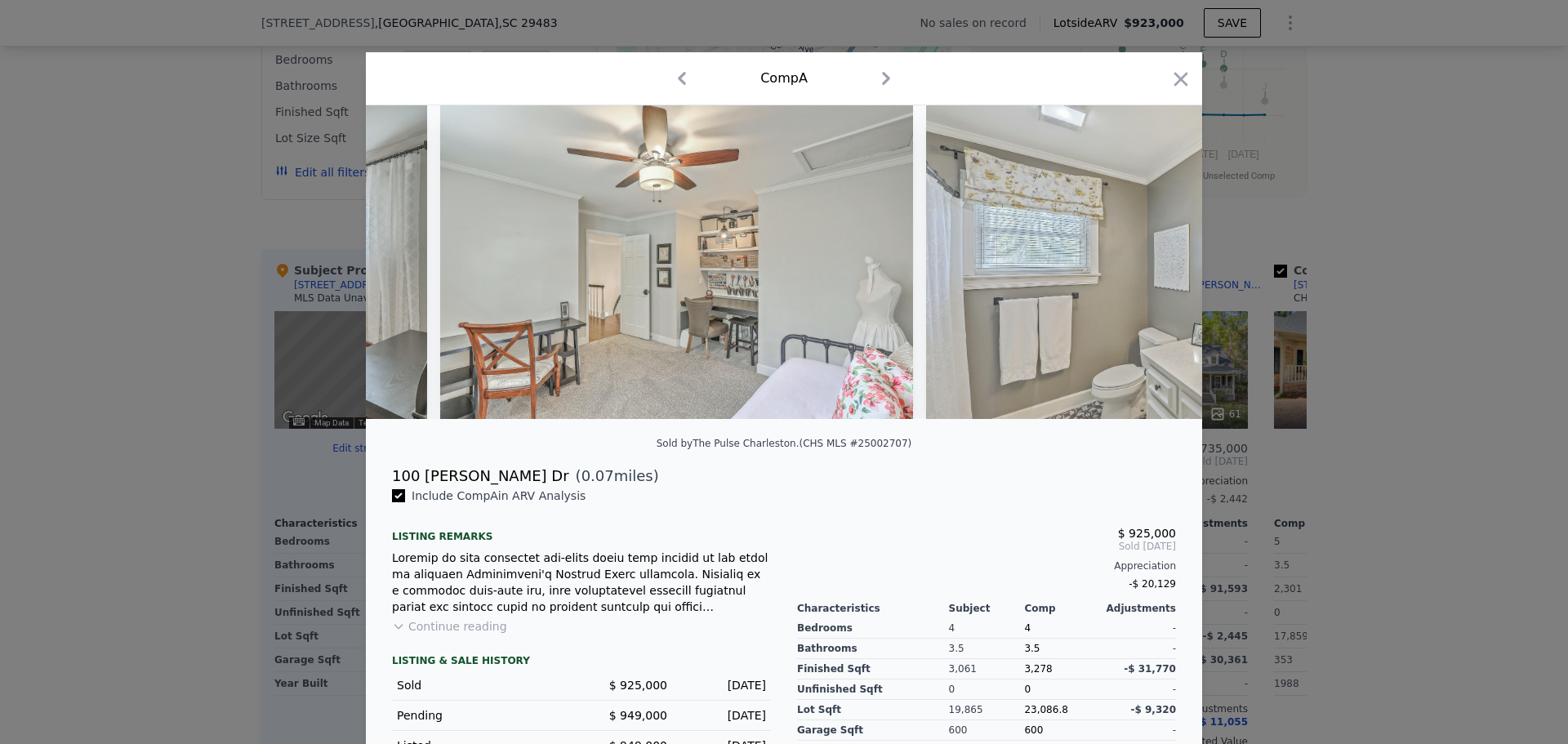
scroll to position [0, 19034]
click at [1156, 262] on div at bounding box center [784, 262] width 836 height 313
click at [1156, 262] on icon at bounding box center [1159, 261] width 32 height 32
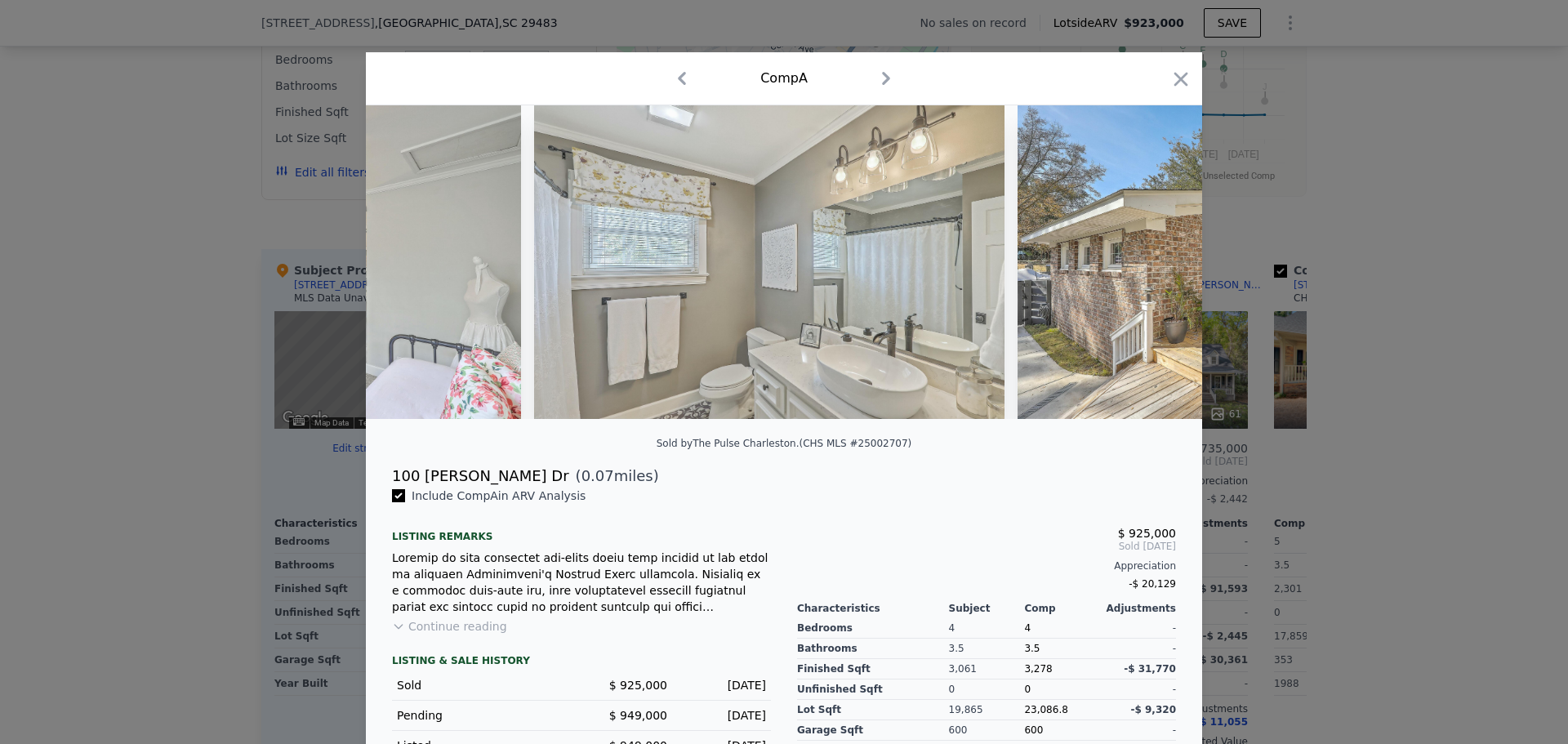
scroll to position [0, 19426]
click at [1144, 269] on icon at bounding box center [1159, 261] width 32 height 32
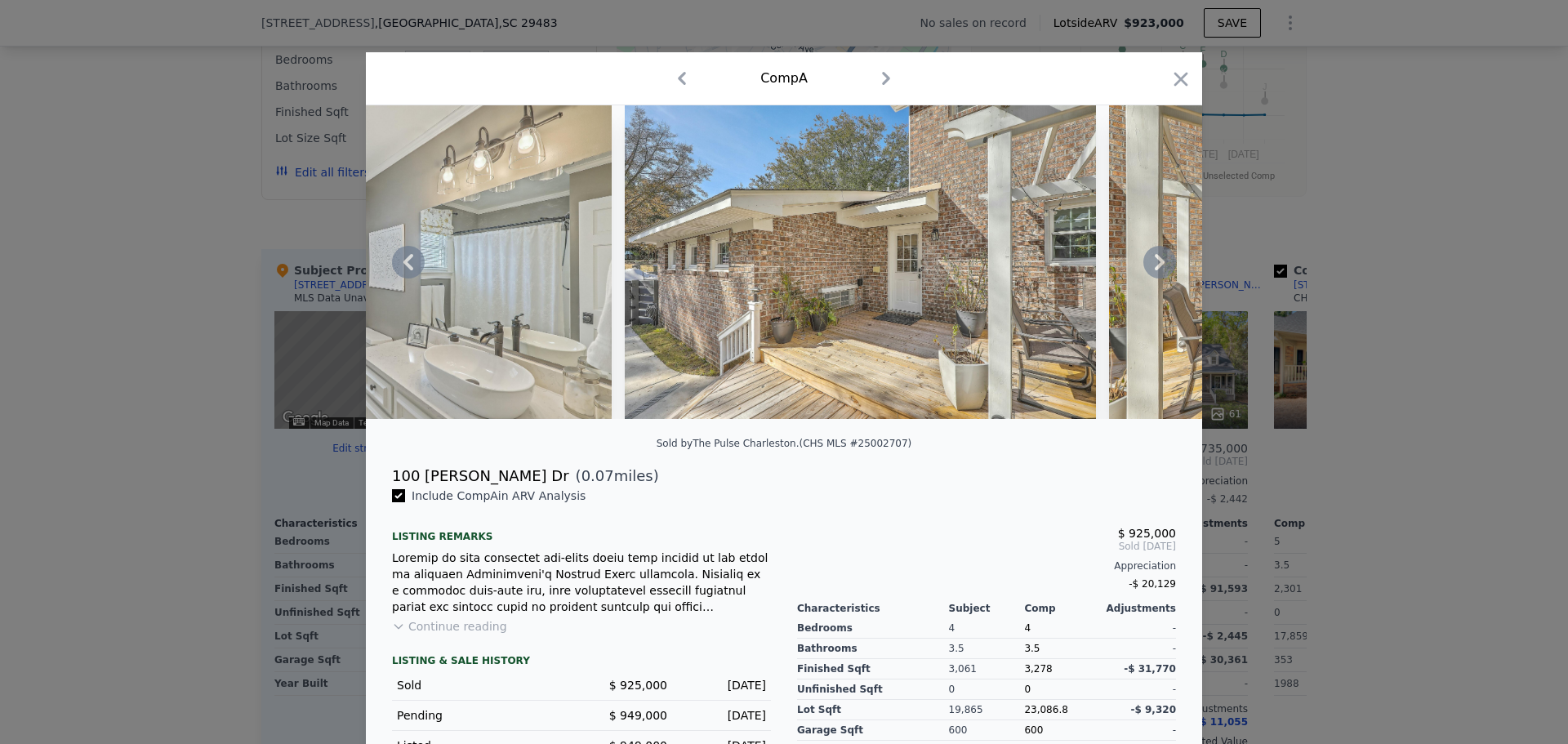
click at [1144, 271] on icon at bounding box center [1159, 261] width 32 height 32
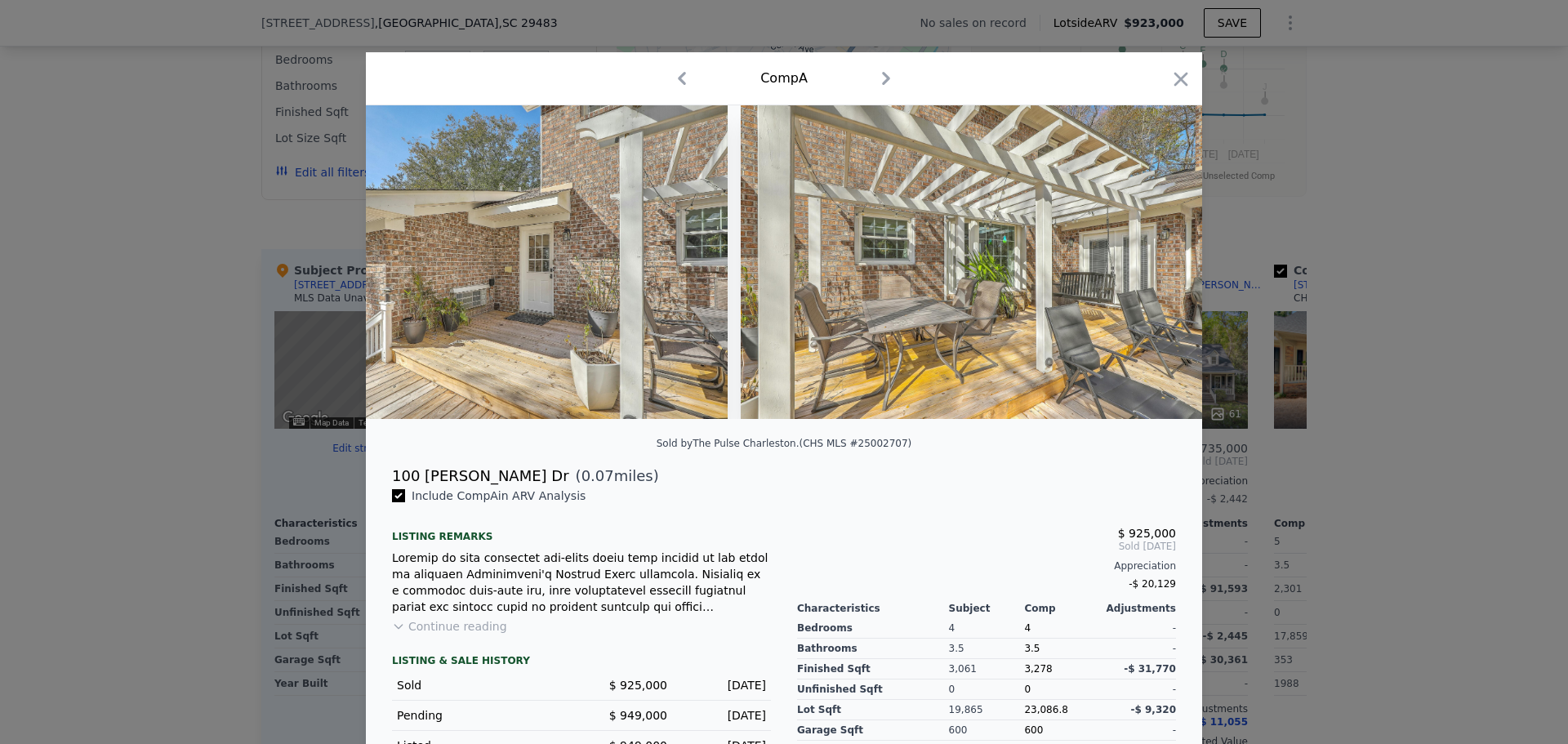
scroll to position [0, 20209]
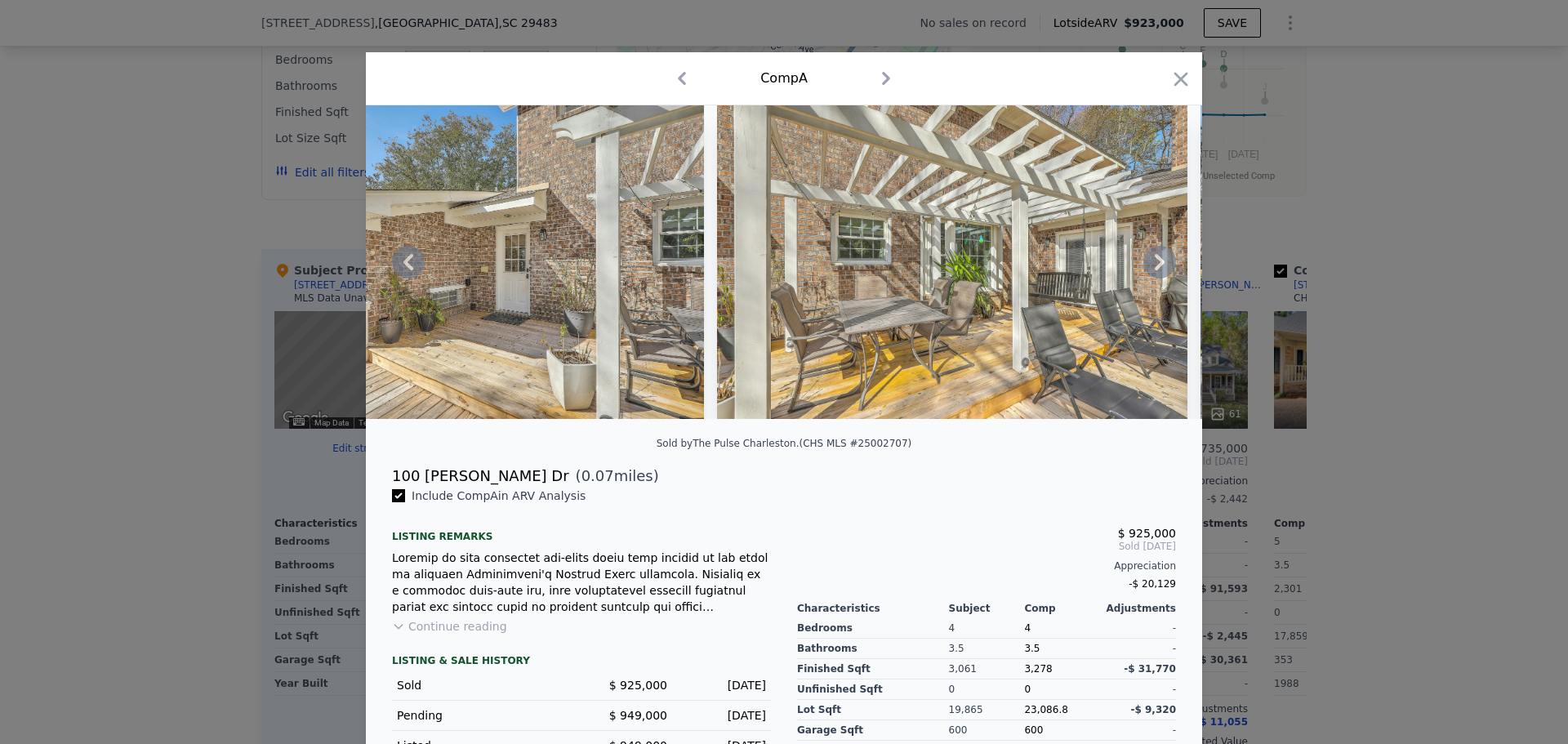
click at [1144, 271] on div at bounding box center [784, 262] width 836 height 313
click at [1144, 271] on icon at bounding box center [1159, 261] width 32 height 32
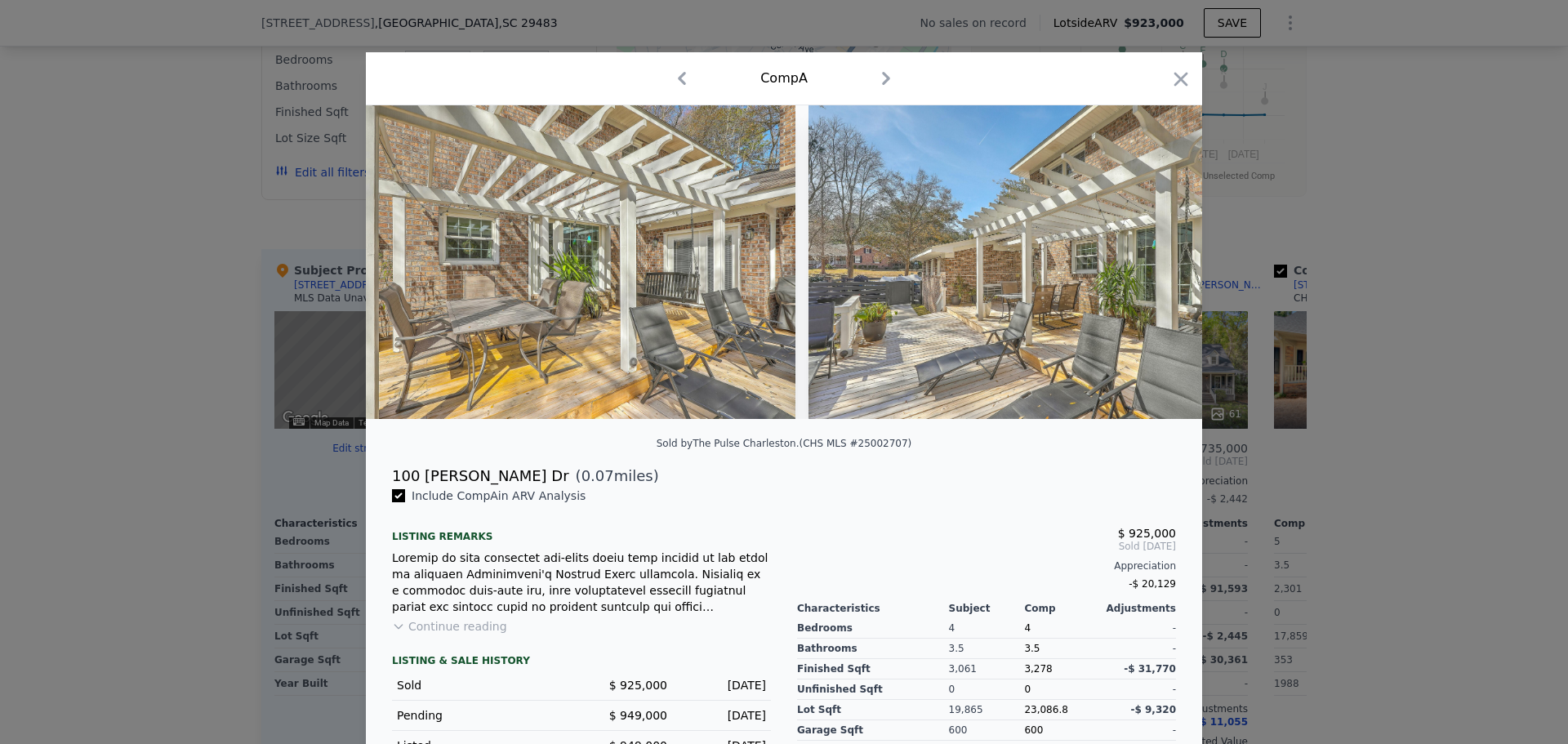
click at [1144, 271] on img at bounding box center [1043, 262] width 470 height 313
click at [1144, 271] on icon at bounding box center [1159, 261] width 32 height 32
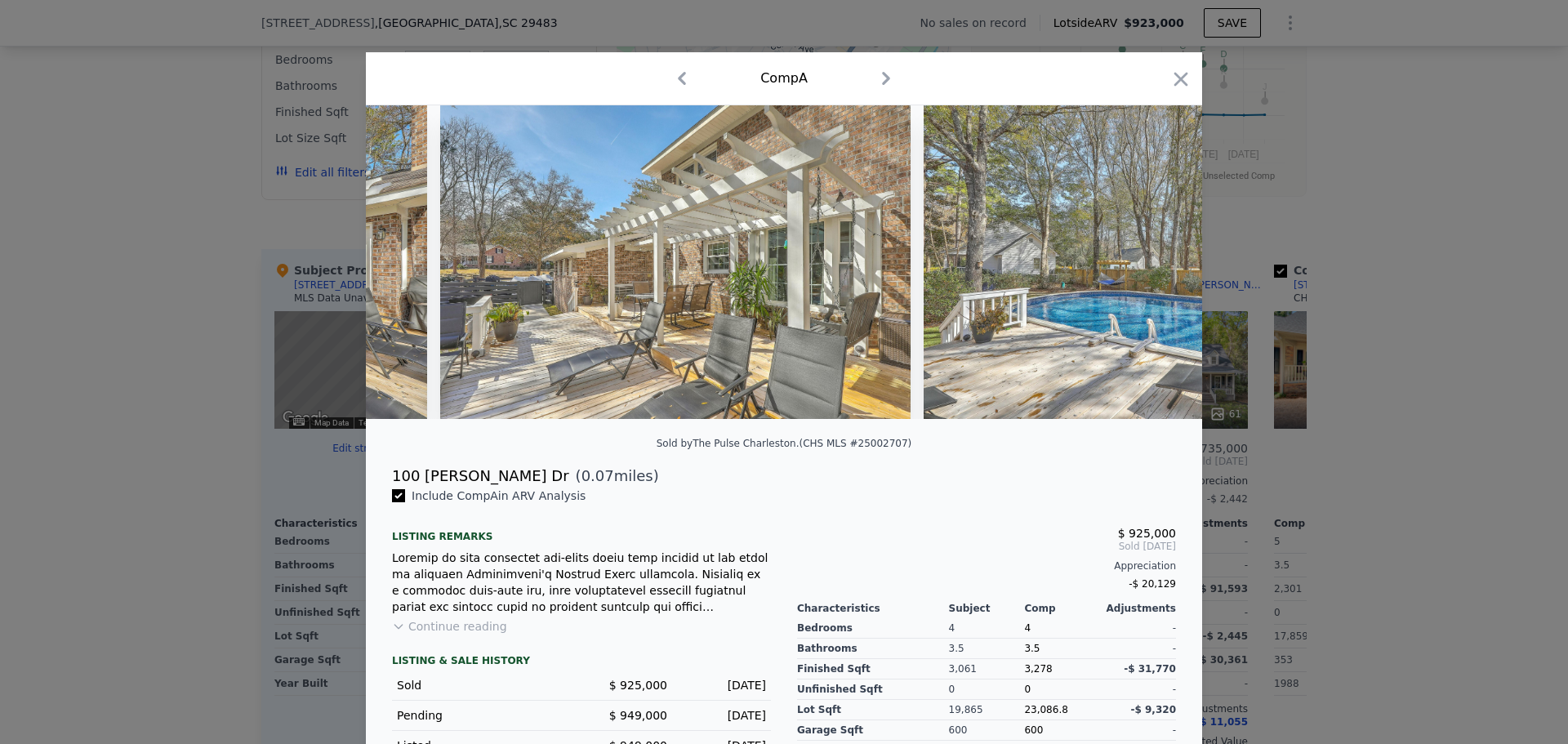
scroll to position [0, 20993]
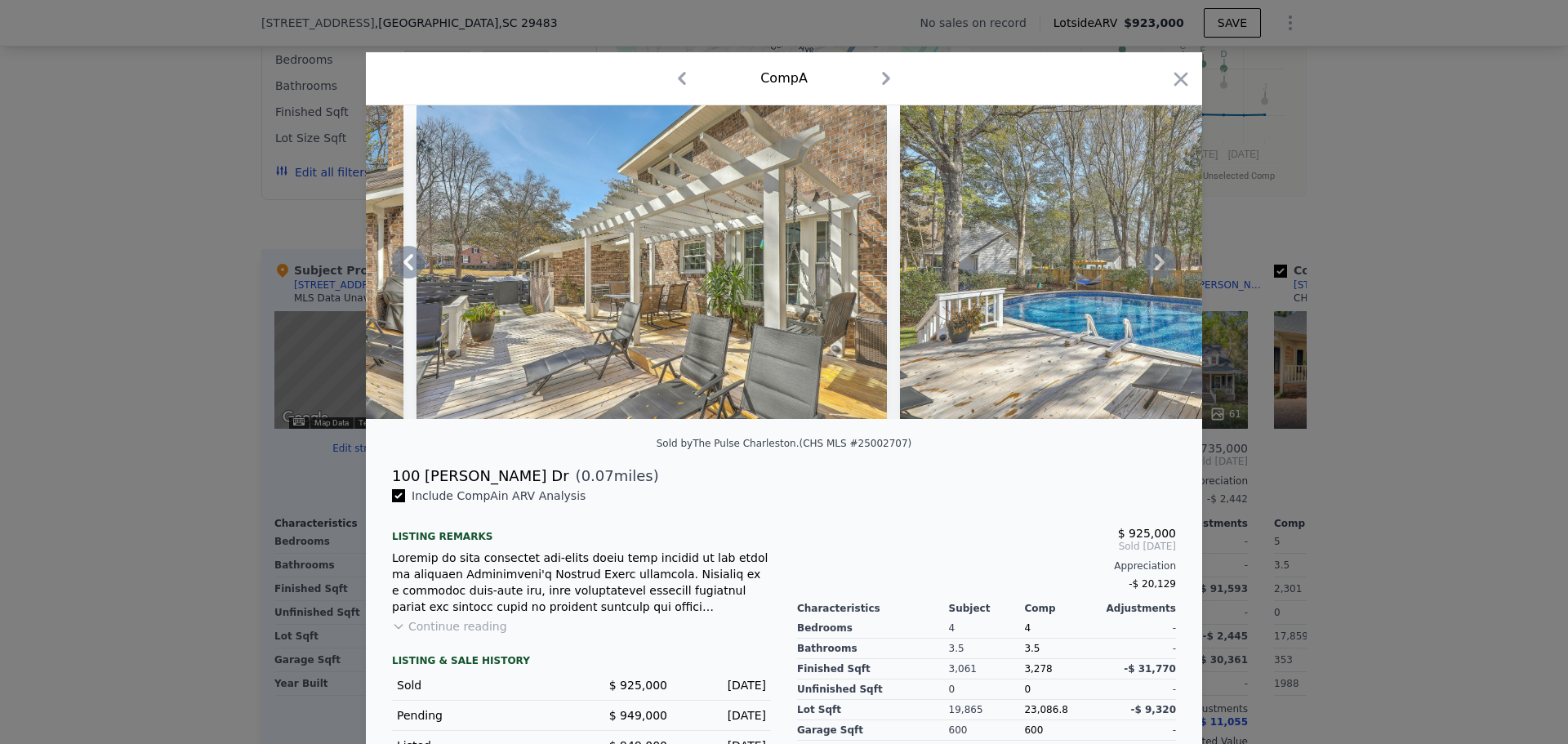
click at [1144, 271] on icon at bounding box center [1159, 261] width 32 height 32
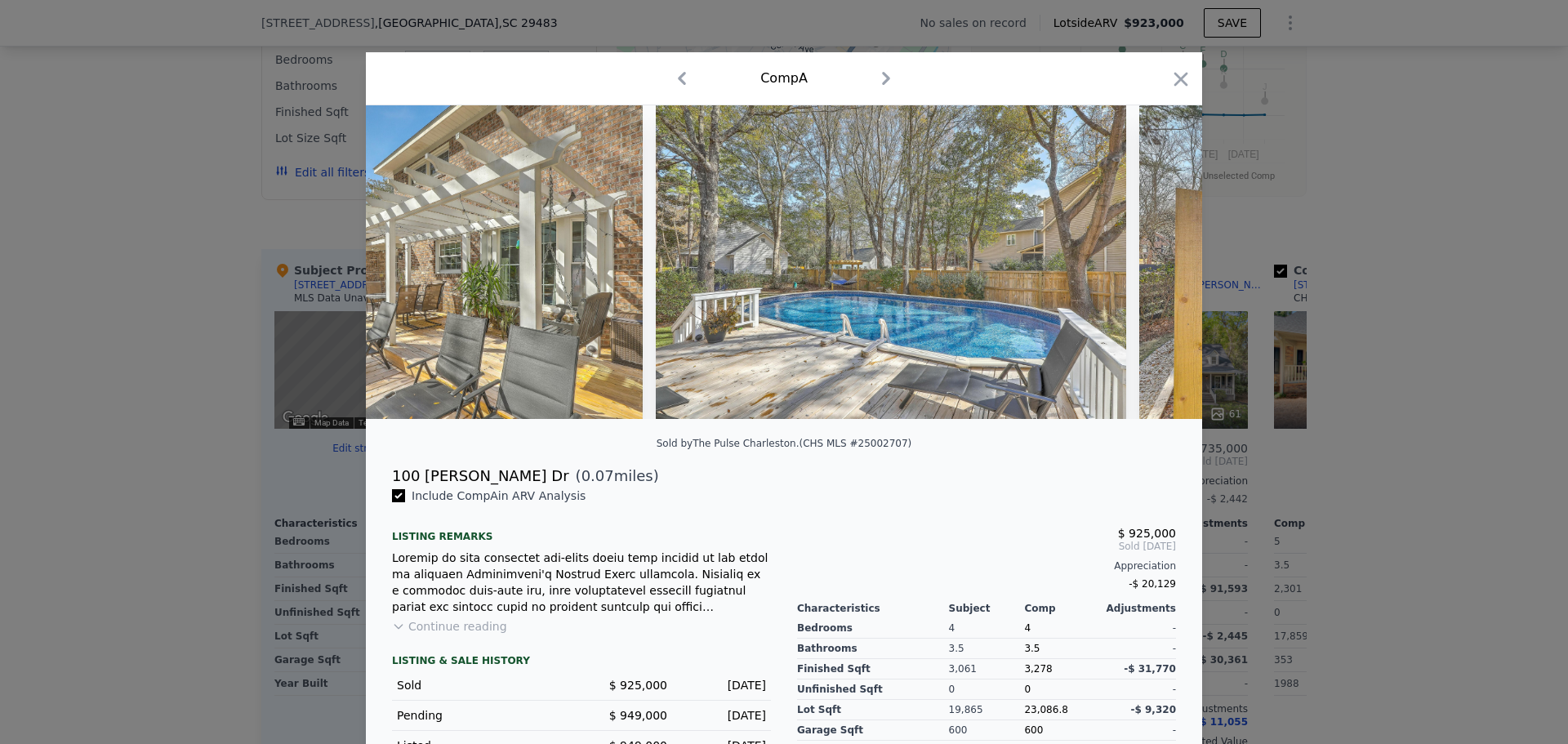
scroll to position [0, 21385]
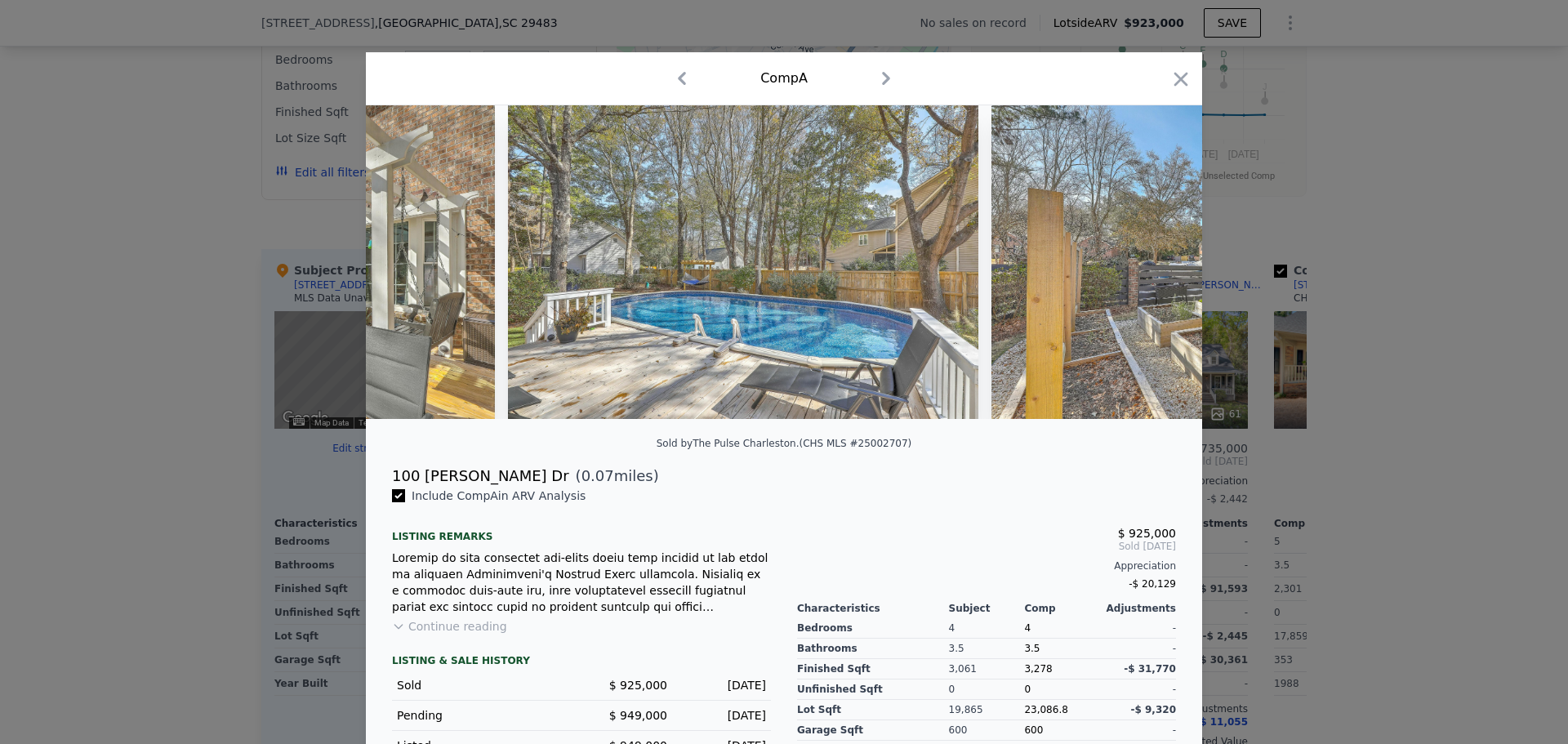
click at [1172, 73] on icon "button" at bounding box center [1181, 80] width 23 height 23
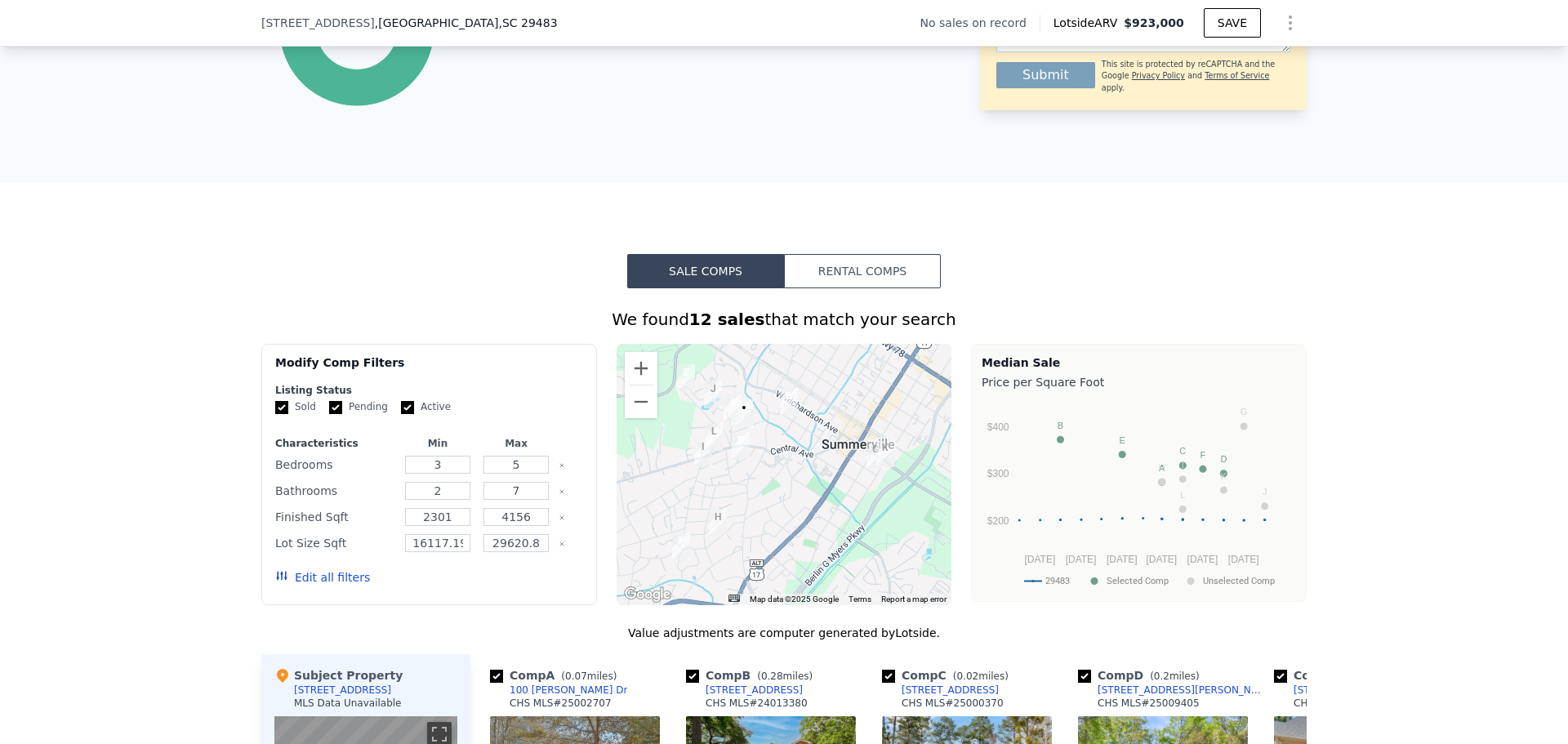
scroll to position [974, 0]
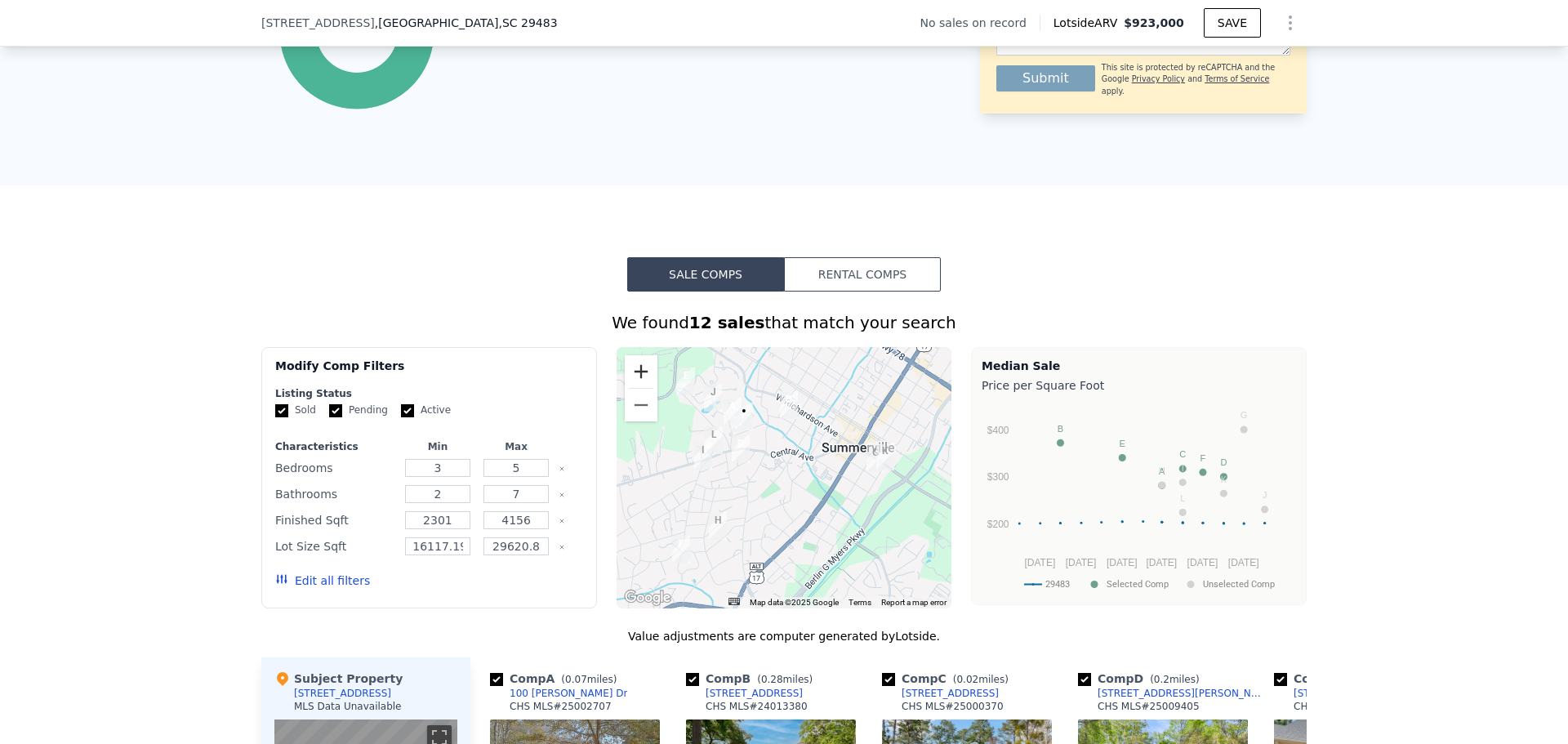
click at [624, 380] on button "Zoom in" at bounding box center [640, 372] width 32 height 32
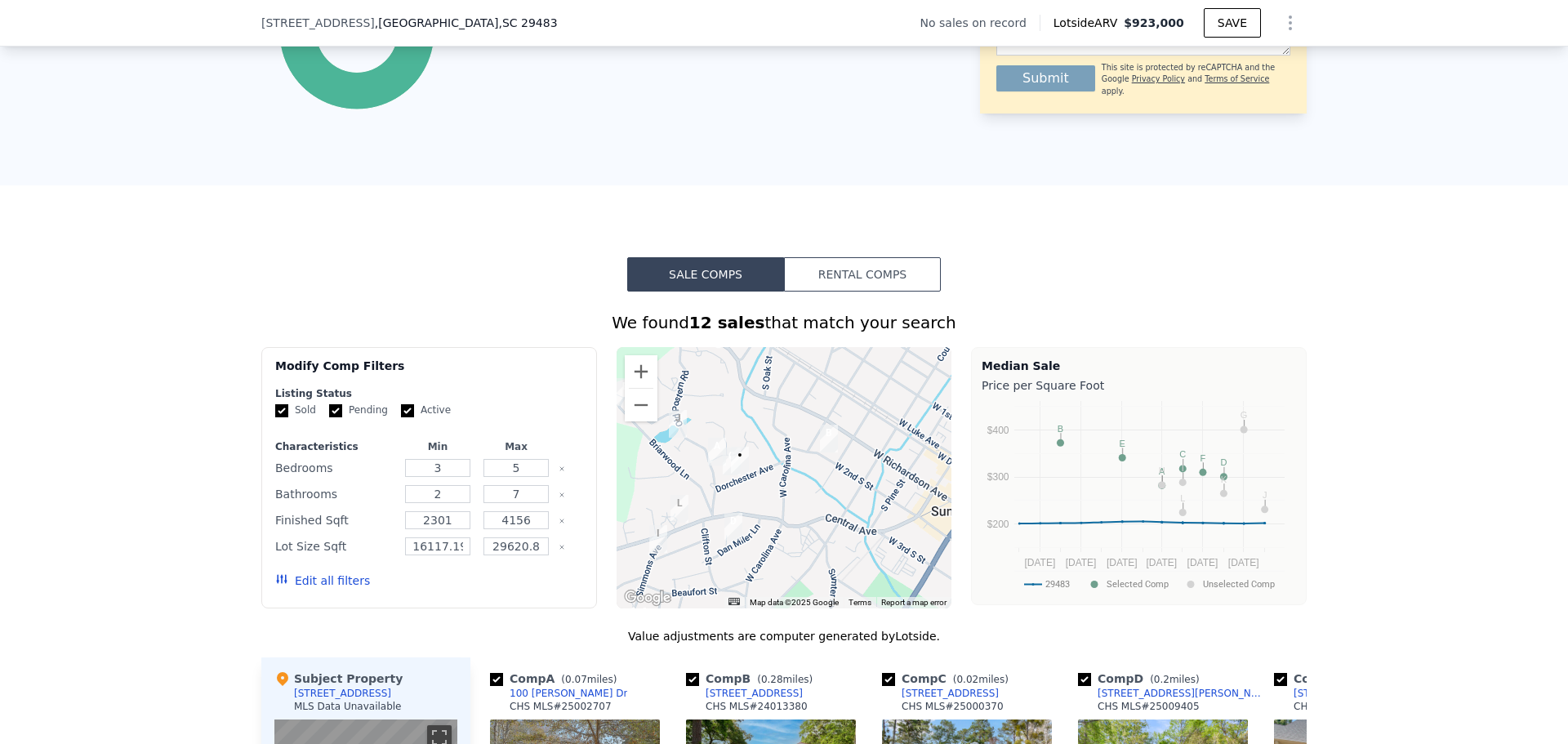
drag, startPoint x: 718, startPoint y: 510, endPoint x: 745, endPoint y: 576, distance: 71.3
click at [745, 576] on div at bounding box center [784, 477] width 336 height 261
click at [630, 382] on button "Zoom in" at bounding box center [640, 372] width 32 height 32
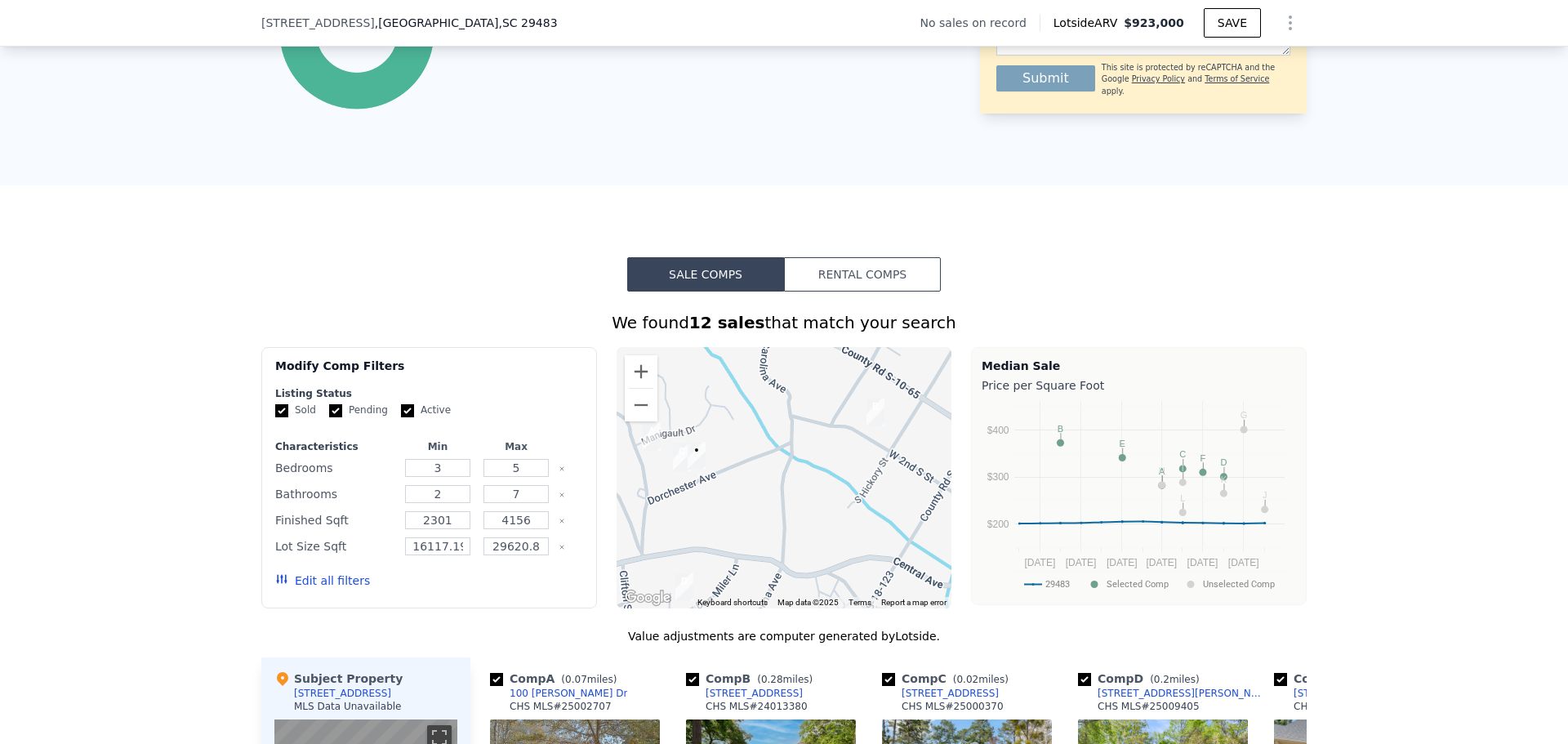
click at [559, 472] on icon "Clear" at bounding box center [561, 468] width 6 height 6
click at [559, 500] on div at bounding box center [570, 494] width 23 height 23
click at [559, 498] on icon "Clear" at bounding box center [561, 494] width 6 height 6
click at [559, 524] on icon "Clear" at bounding box center [561, 520] width 6 height 6
click at [559, 551] on icon "Clear" at bounding box center [561, 546] width 6 height 6
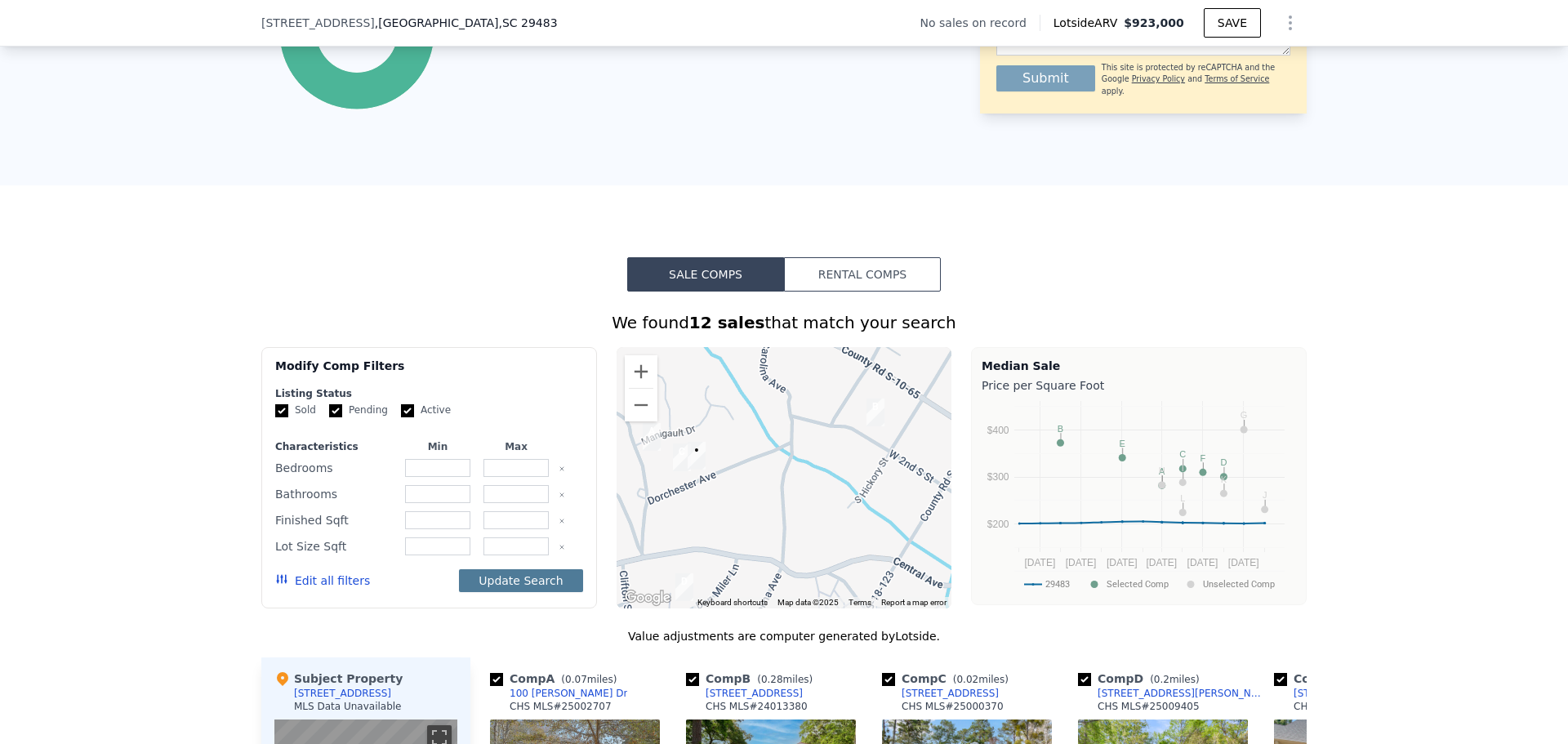
click at [554, 592] on button "Update Search" at bounding box center [520, 580] width 124 height 23
click at [643, 376] on button "Zoom in" at bounding box center [640, 372] width 32 height 32
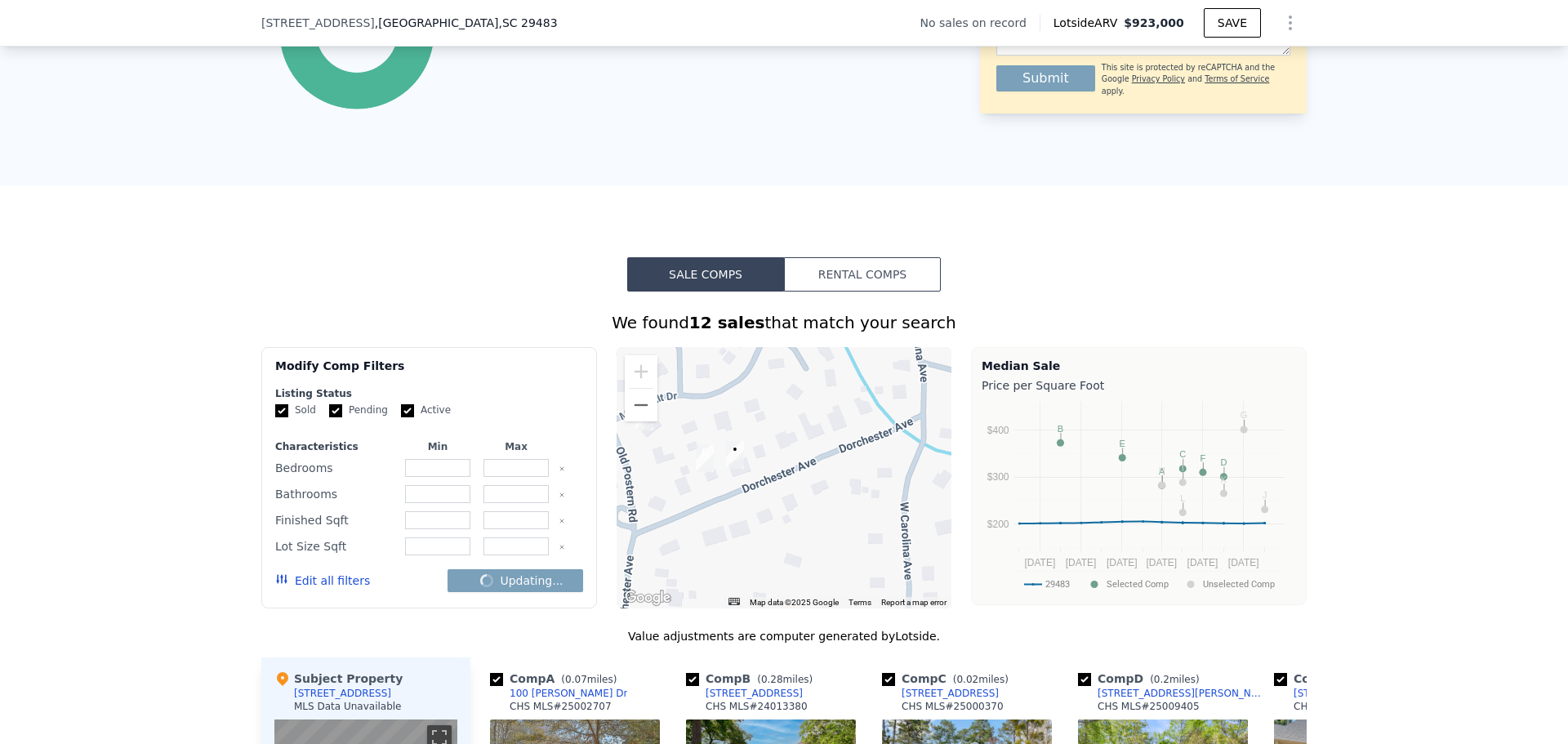
drag, startPoint x: 741, startPoint y: 538, endPoint x: 829, endPoint y: 552, distance: 89.1
click at [829, 552] on div at bounding box center [784, 477] width 336 height 261
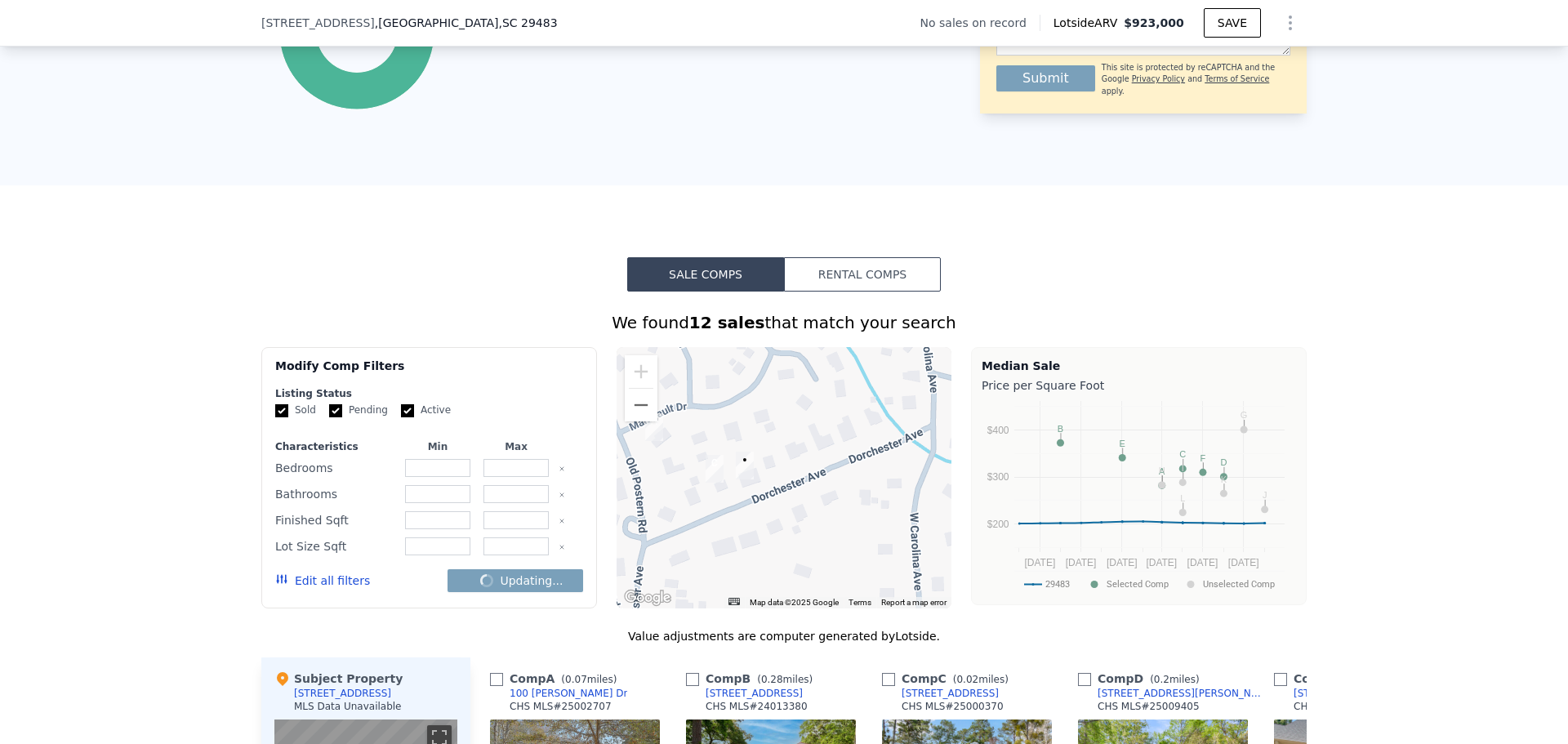
checkbox input "false"
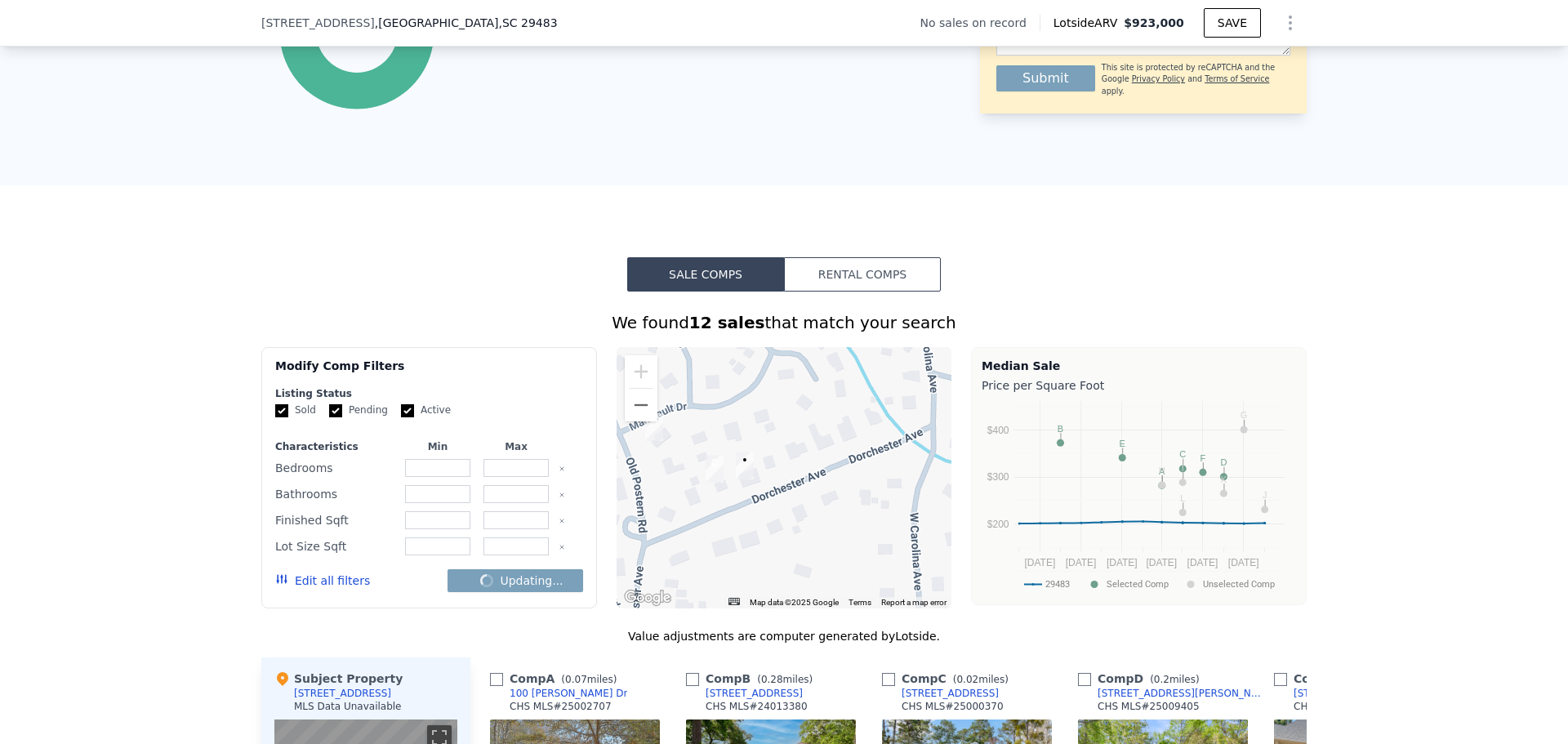
checkbox input "false"
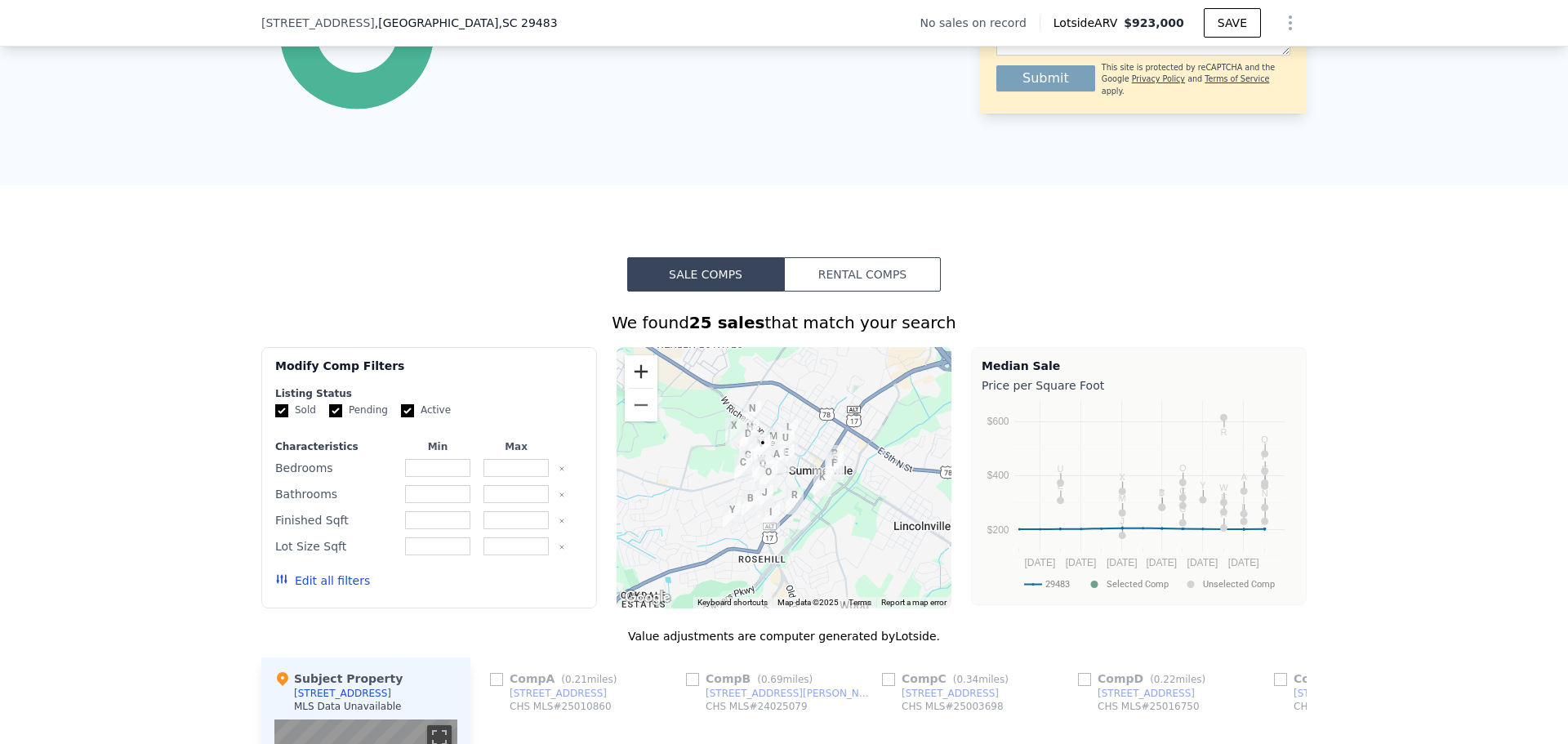
click at [630, 372] on button "Zoom in" at bounding box center [640, 372] width 32 height 32
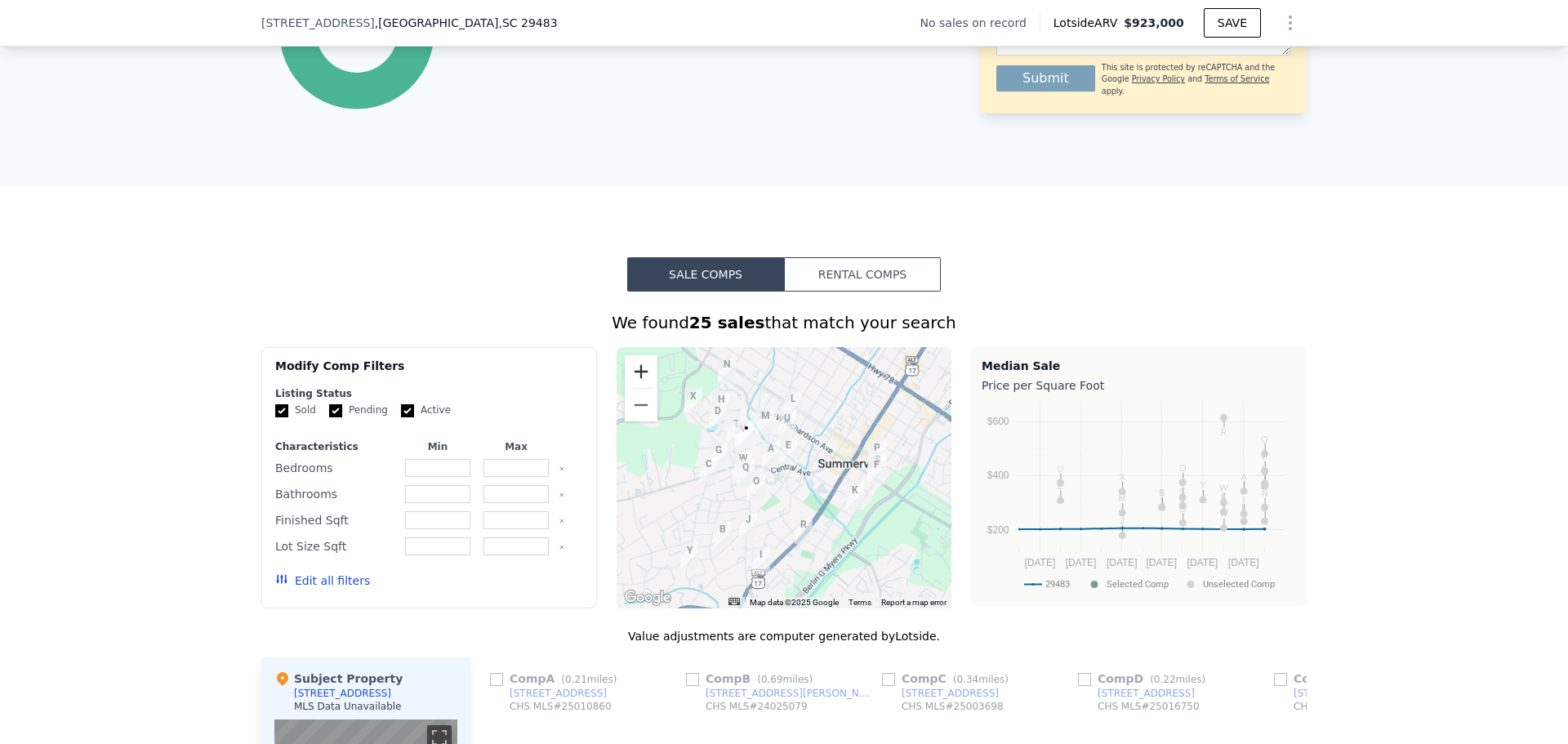
click at [630, 372] on button "Zoom in" at bounding box center [640, 372] width 32 height 32
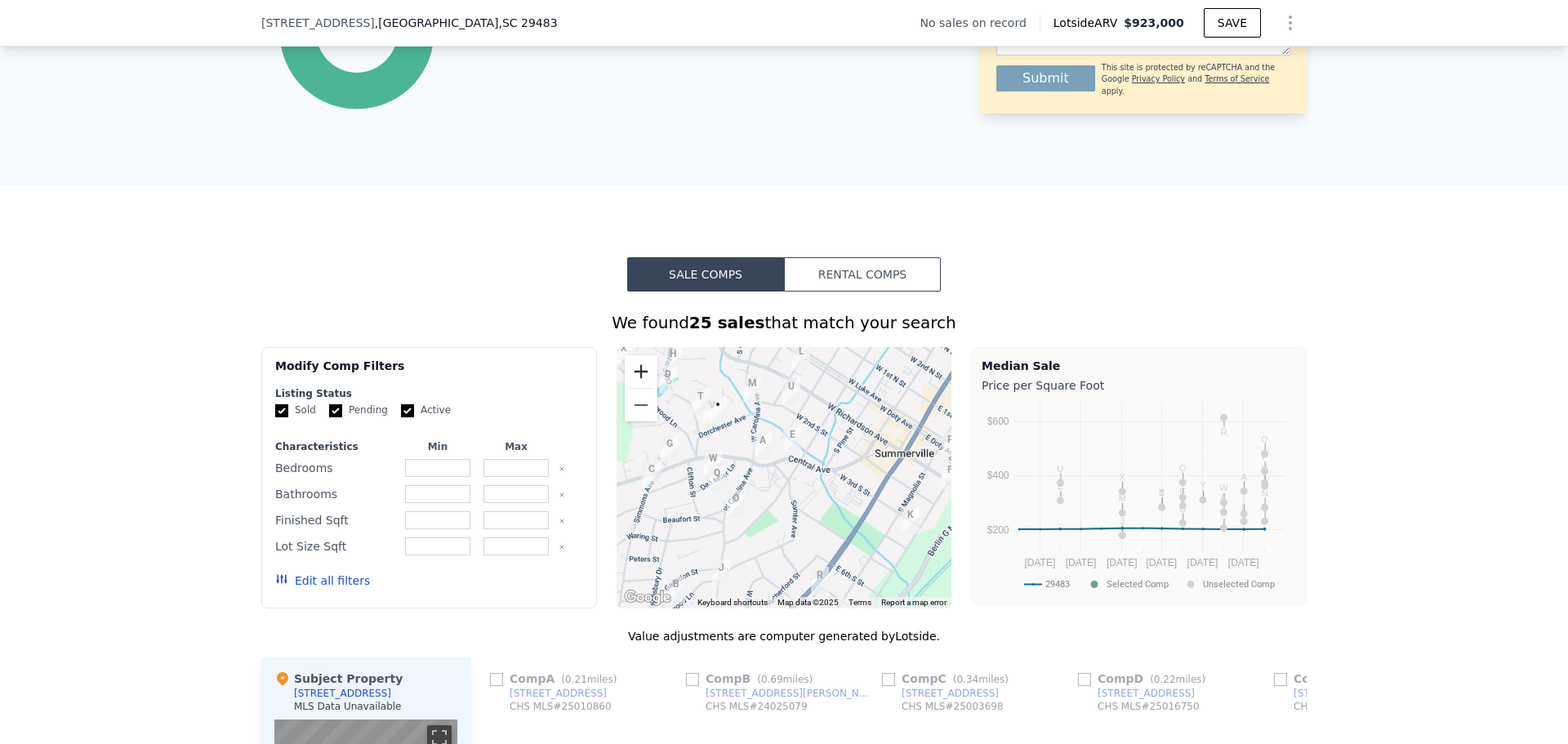
click at [630, 372] on button "Zoom in" at bounding box center [640, 372] width 32 height 32
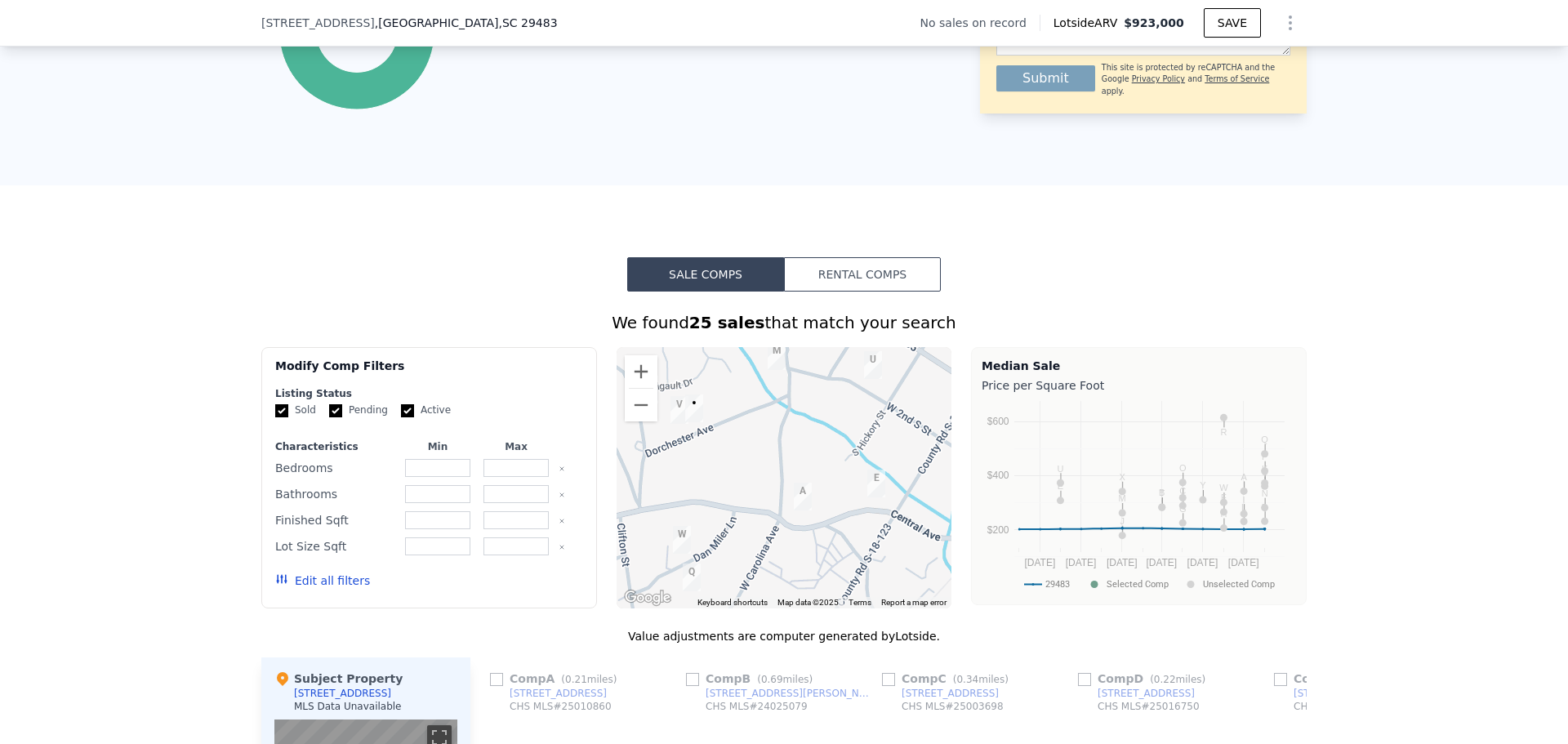
drag, startPoint x: 722, startPoint y: 461, endPoint x: 812, endPoint y: 574, distance: 144.5
click at [813, 574] on div at bounding box center [784, 477] width 336 height 261
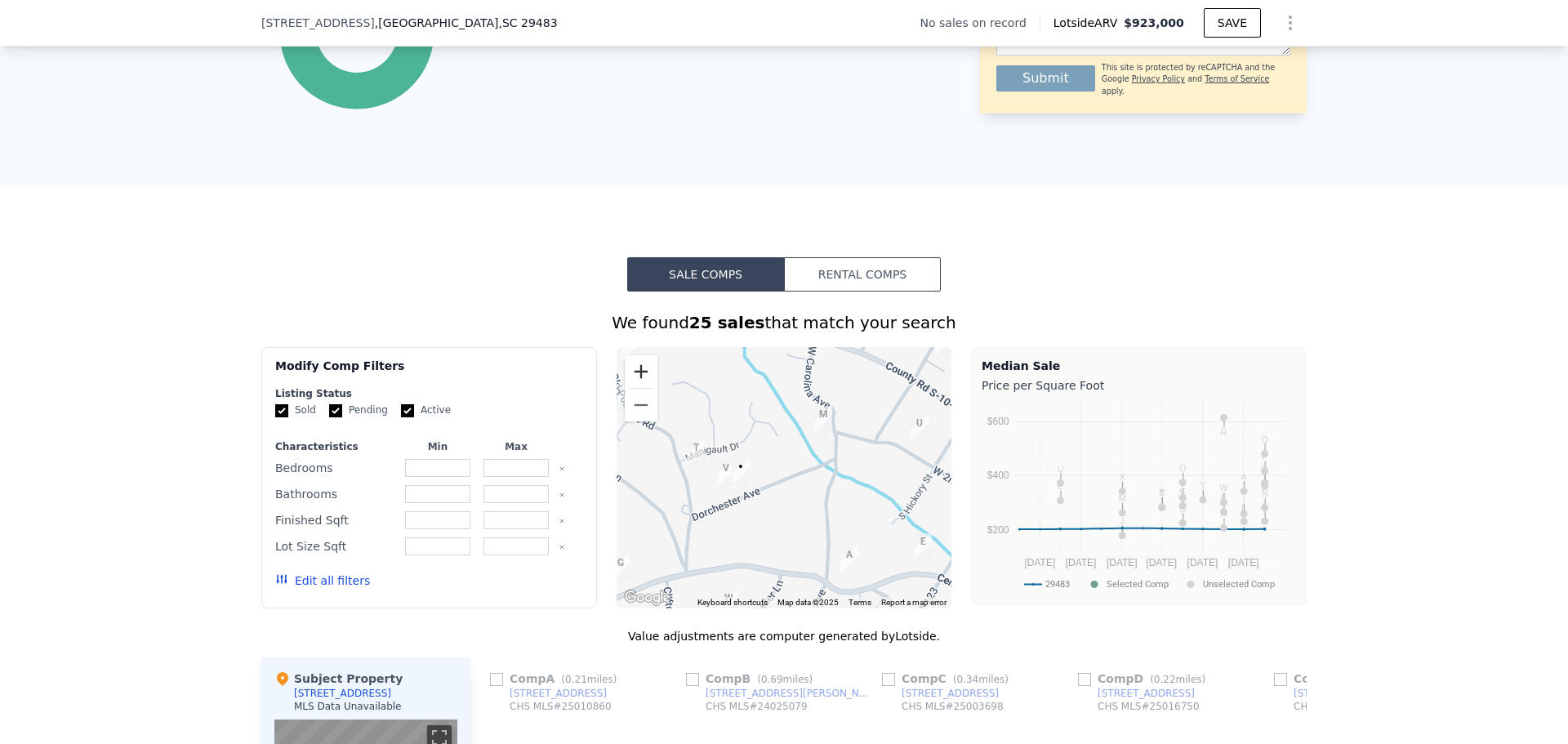
click at [633, 376] on button "Zoom in" at bounding box center [640, 372] width 32 height 32
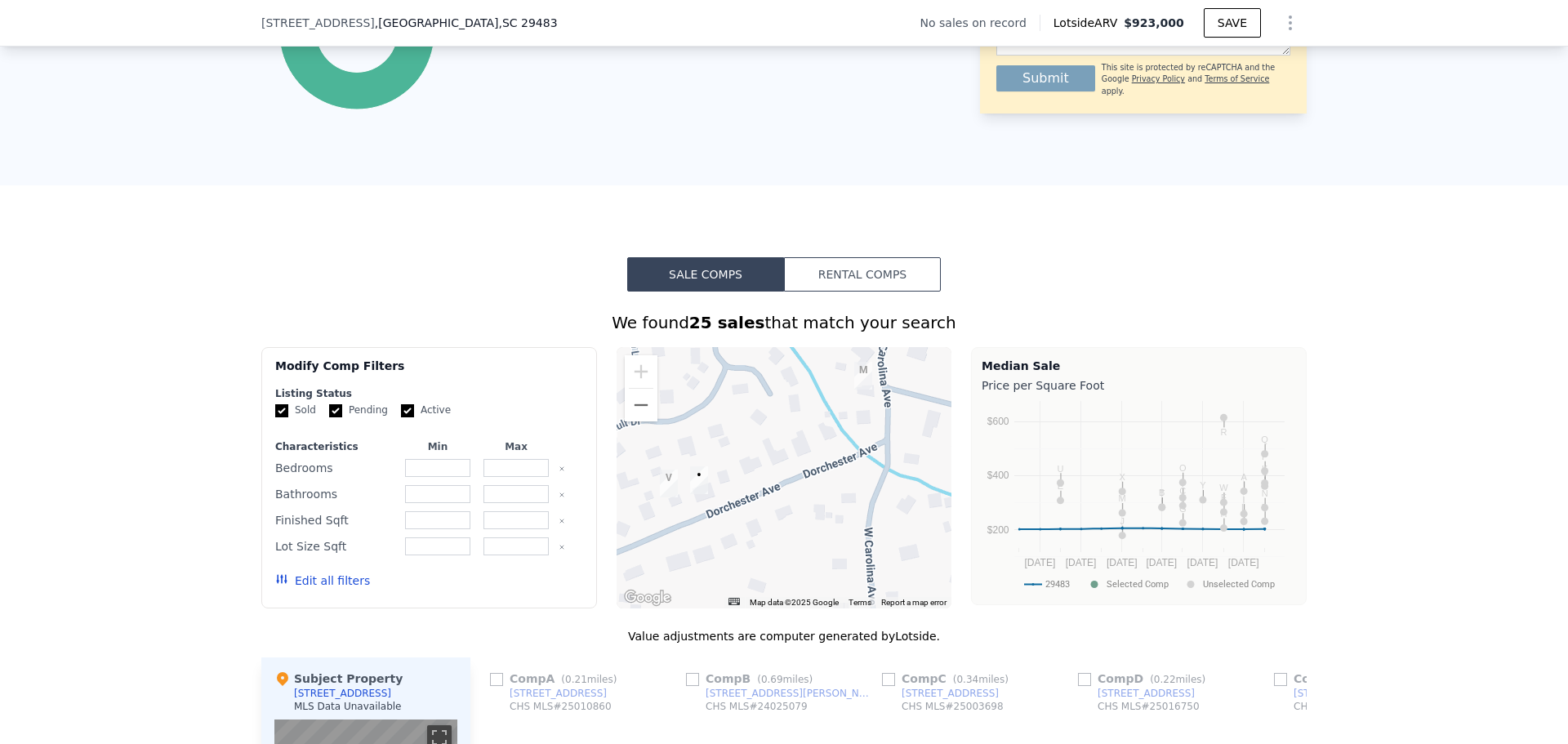
click at [746, 483] on div at bounding box center [784, 477] width 336 height 261
click at [744, 483] on div at bounding box center [784, 477] width 336 height 261
drag, startPoint x: 790, startPoint y: 534, endPoint x: 804, endPoint y: 469, distance: 66.5
click at [804, 469] on div at bounding box center [784, 477] width 336 height 261
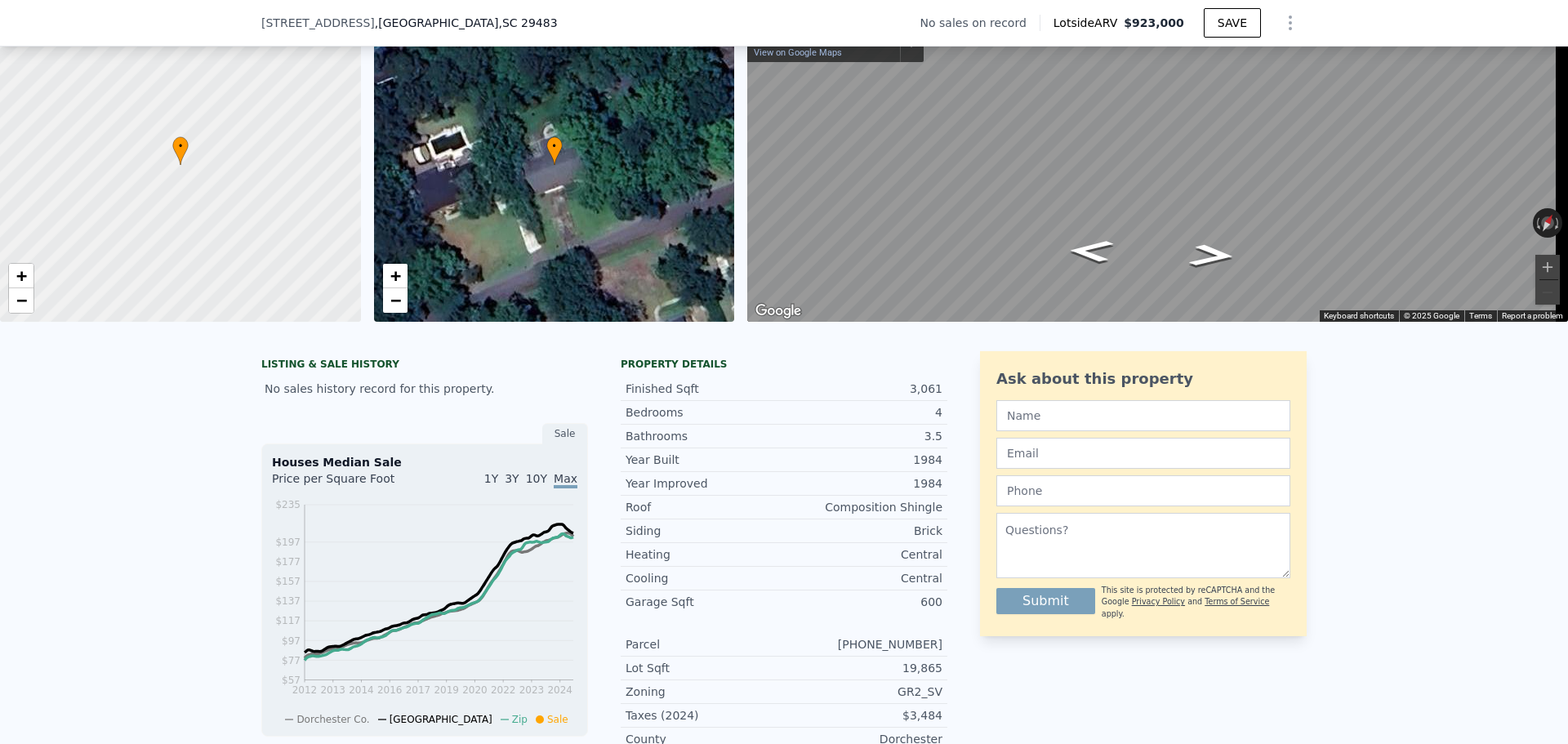
scroll to position [76, 0]
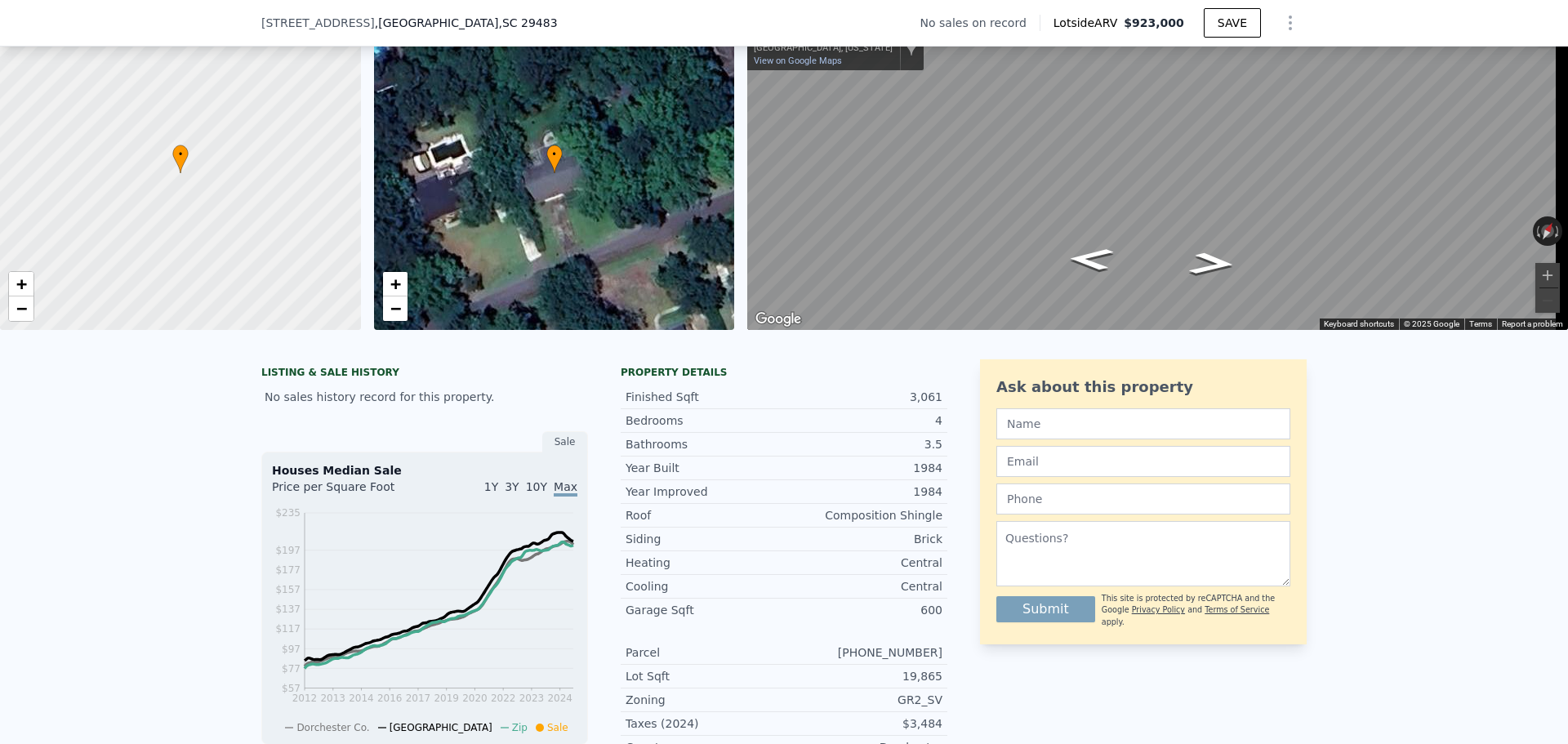
drag, startPoint x: 638, startPoint y: 525, endPoint x: 207, endPoint y: 468, distance: 434.8
click at [207, 468] on div "LISTING & SALE HISTORY No sales history record for this property. Sale Houses M…" at bounding box center [784, 714] width 1568 height 737
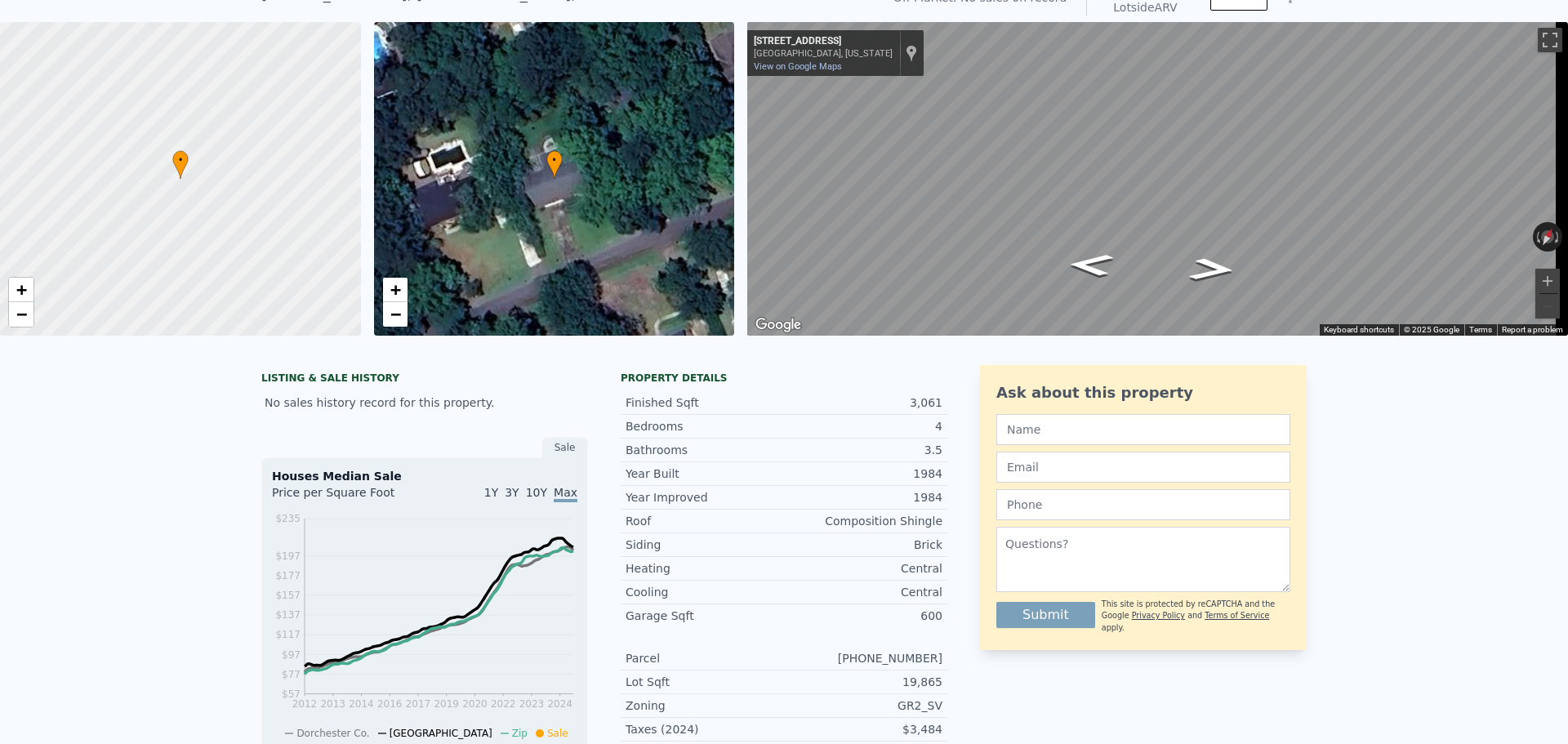
scroll to position [5, 0]
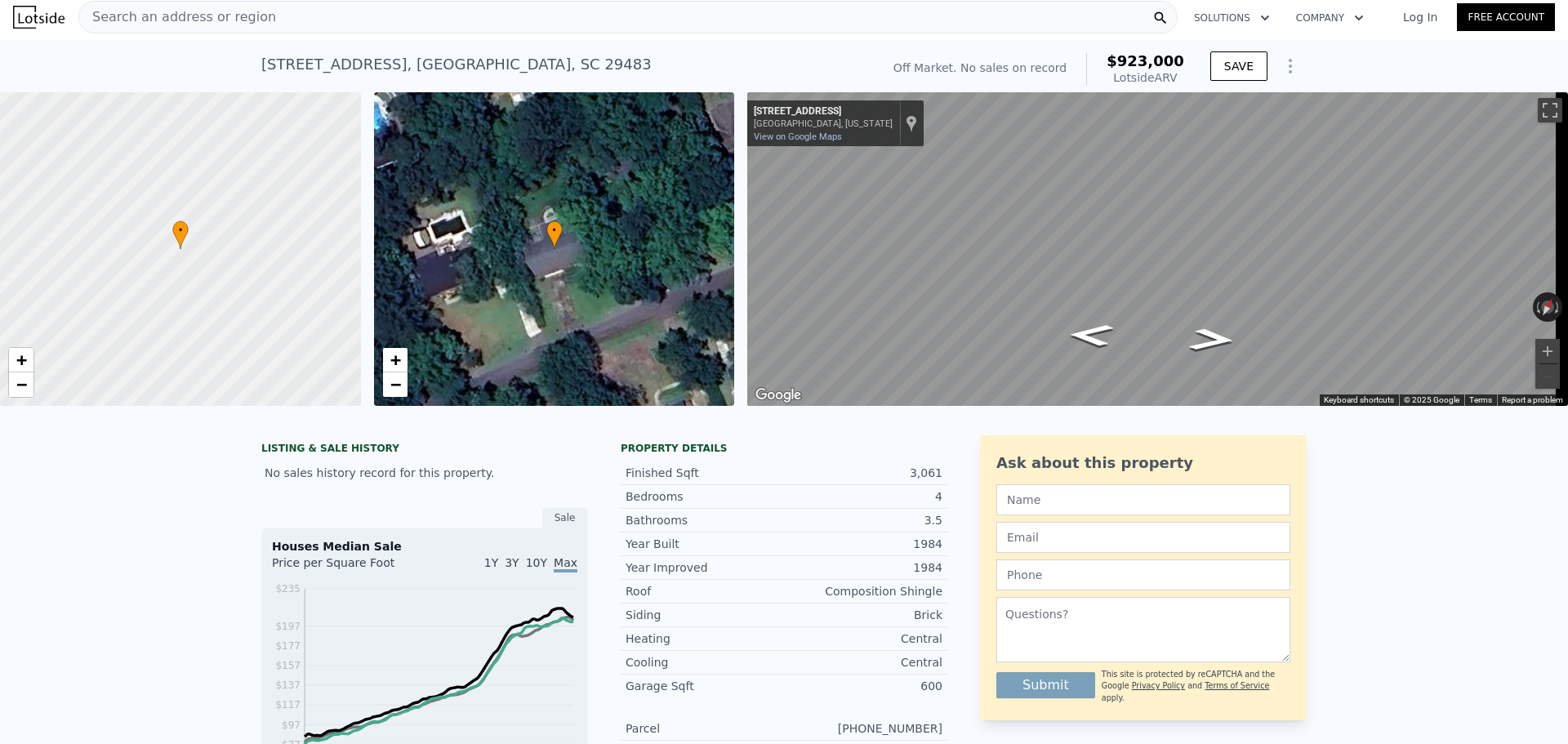
type input "3"
type input "5"
type input "2"
type input "7"
type input "2301"
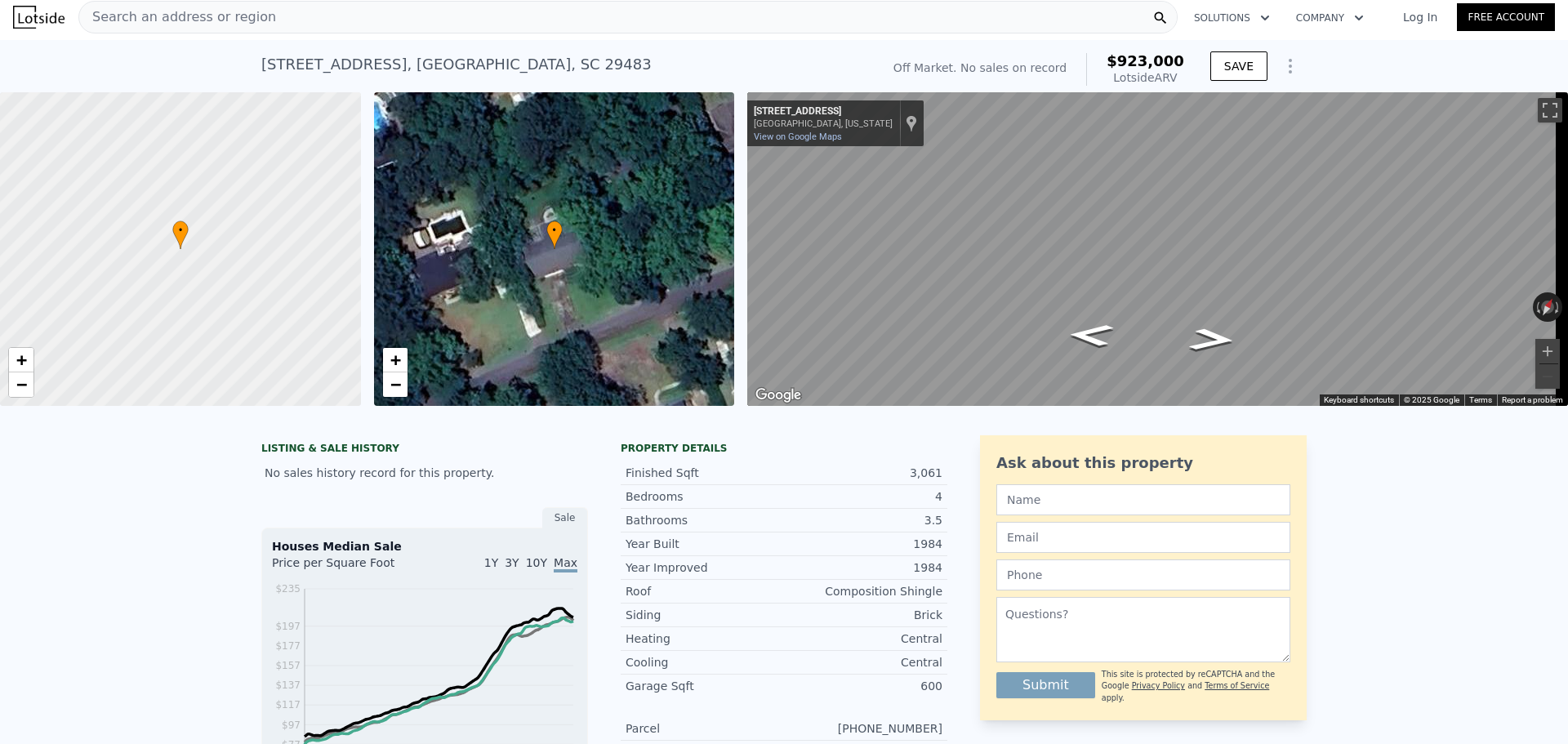
type input "4156"
type input "16117.199999"
type input "29620.8"
checkbox input "true"
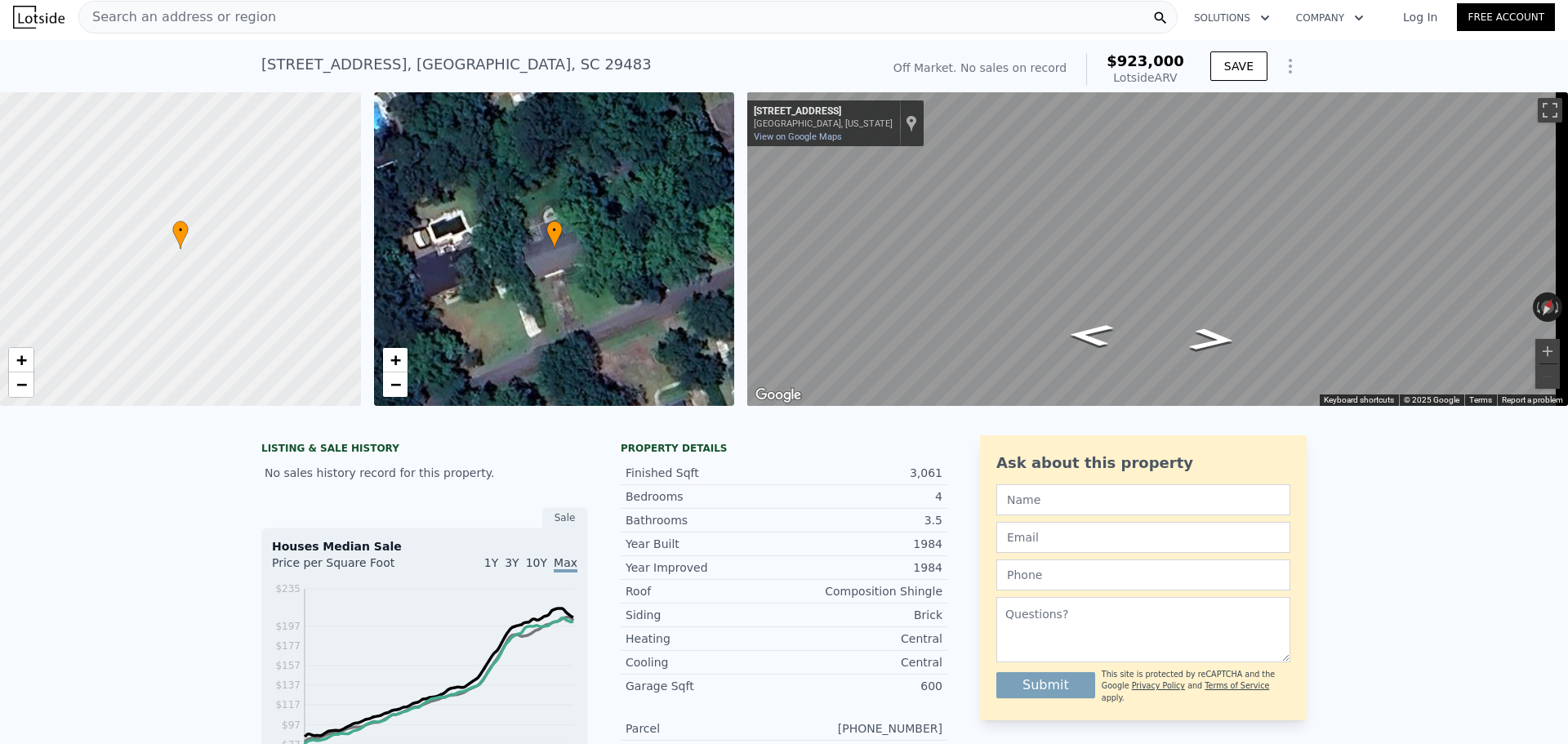
checkbox input "true"
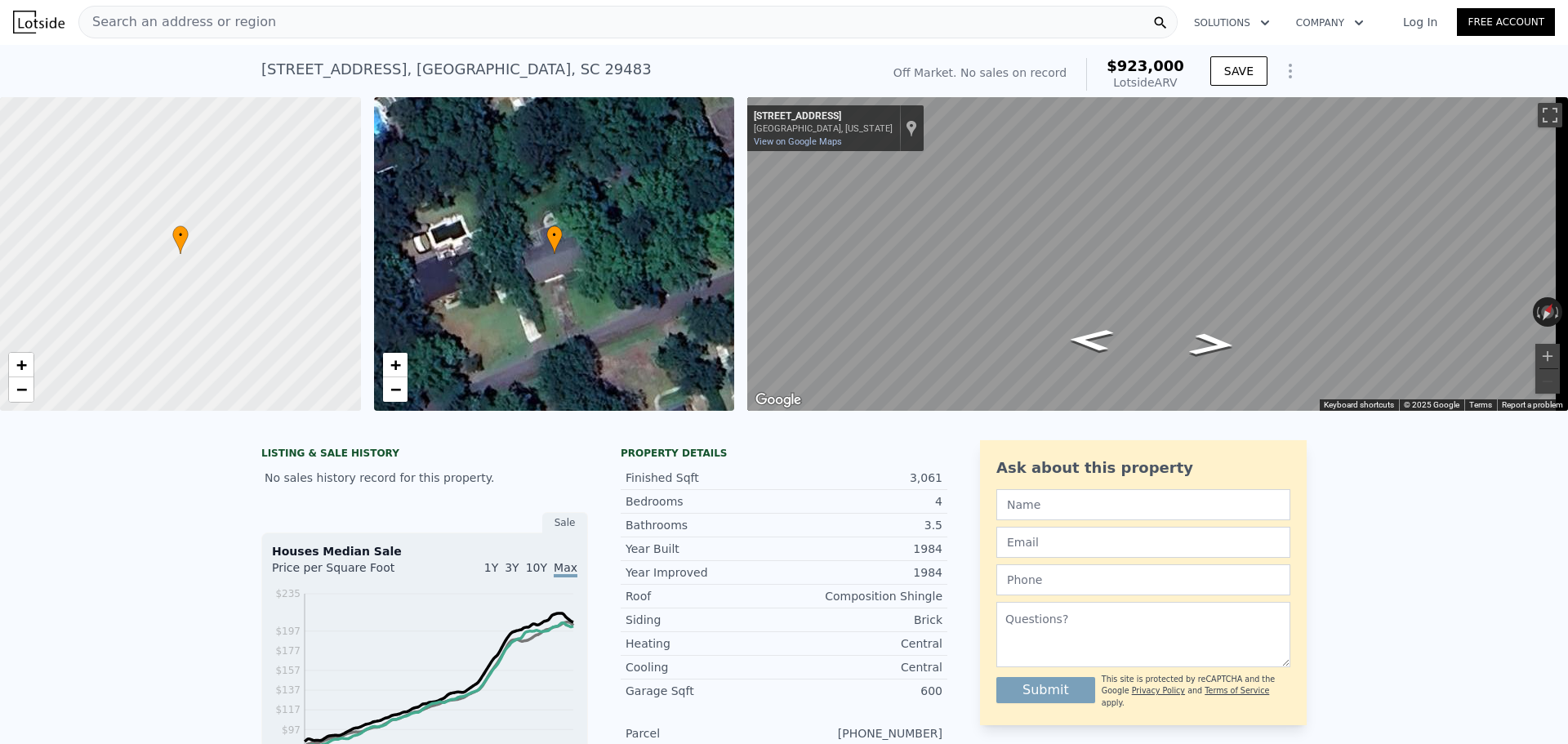
scroll to position [0, 0]
click at [299, 33] on div "Search an address or region" at bounding box center [628, 22] width 1099 height 32
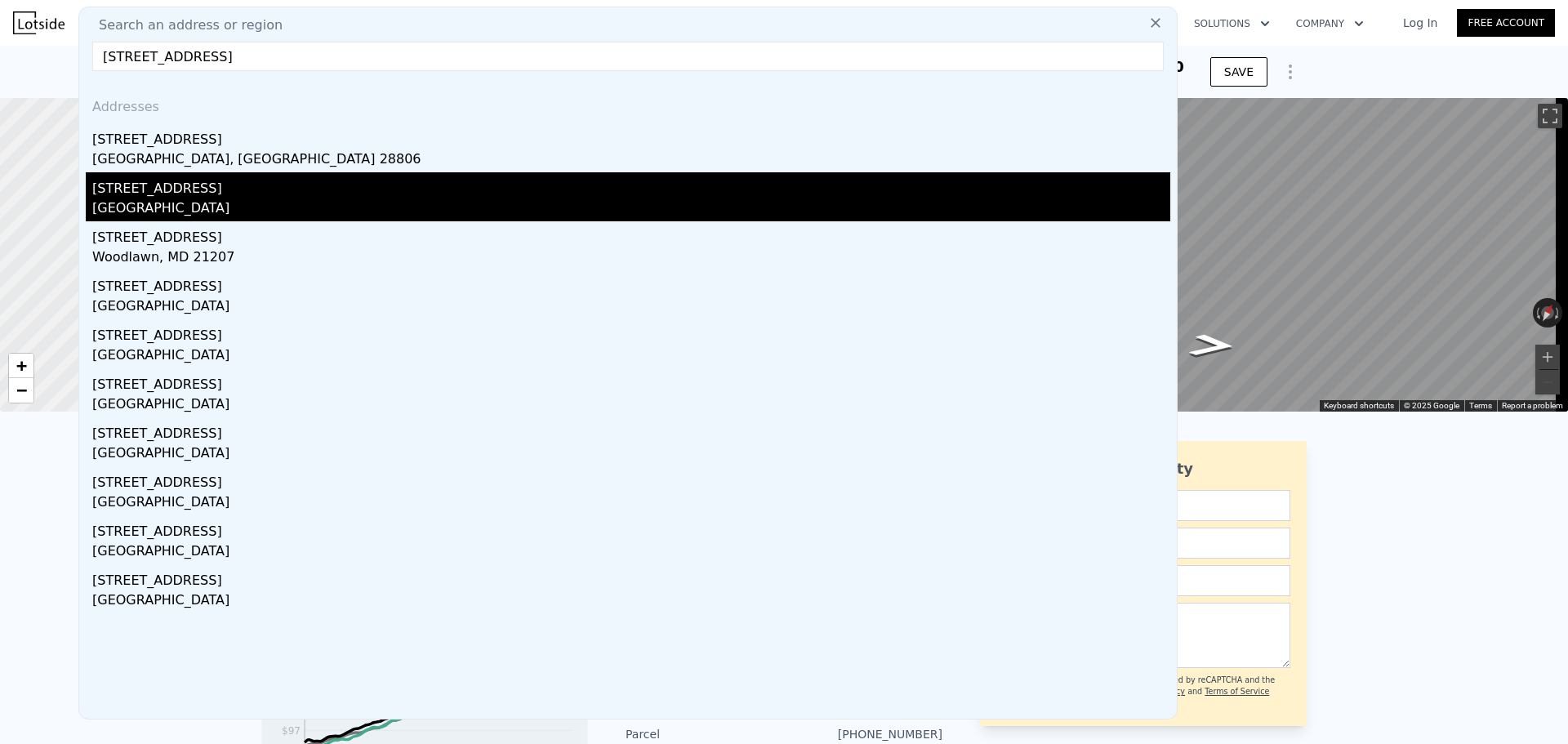
type input "[STREET_ADDRESS]"
click at [275, 210] on div "[GEOGRAPHIC_DATA]" at bounding box center [630, 210] width 1077 height 23
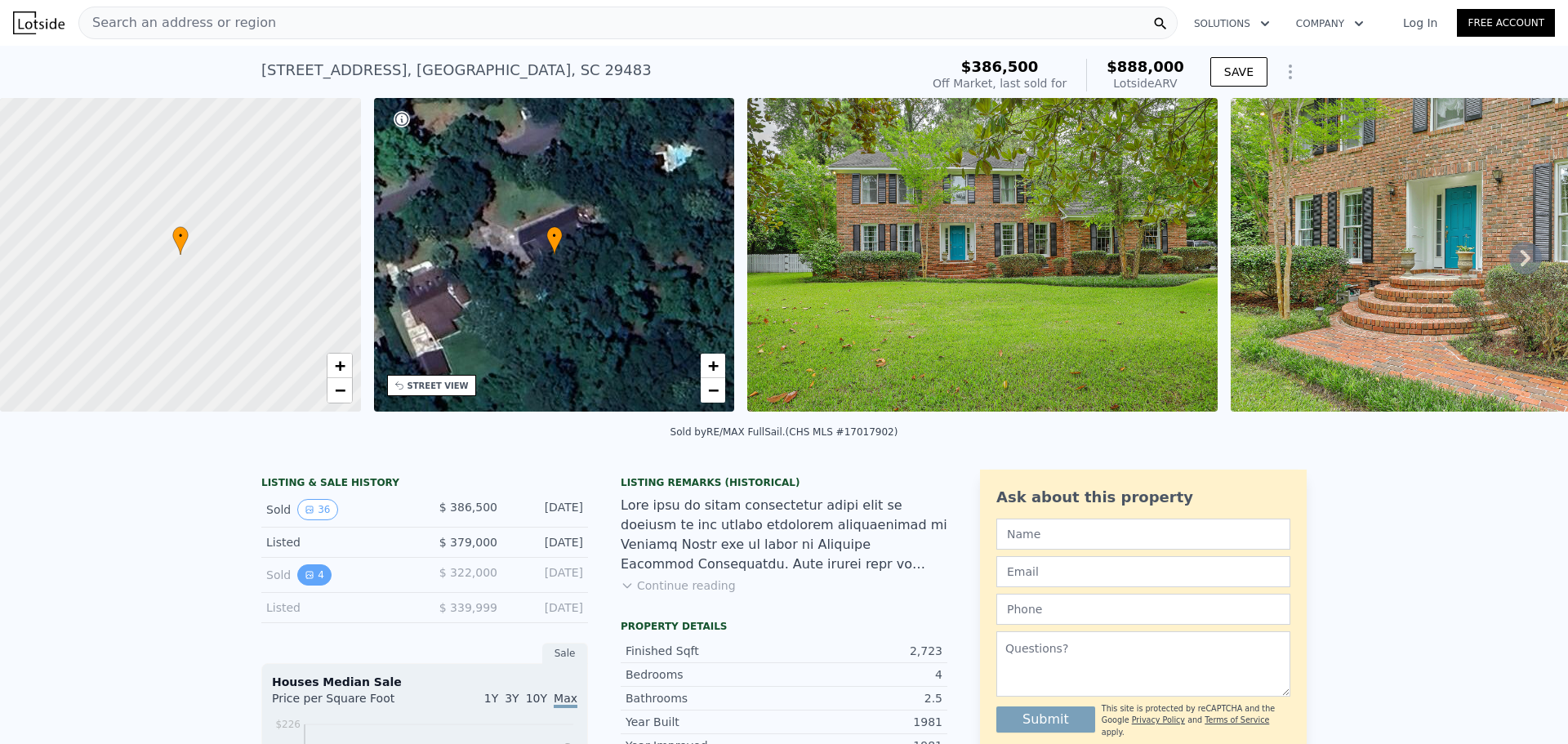
click at [313, 586] on button "4" at bounding box center [314, 575] width 34 height 21
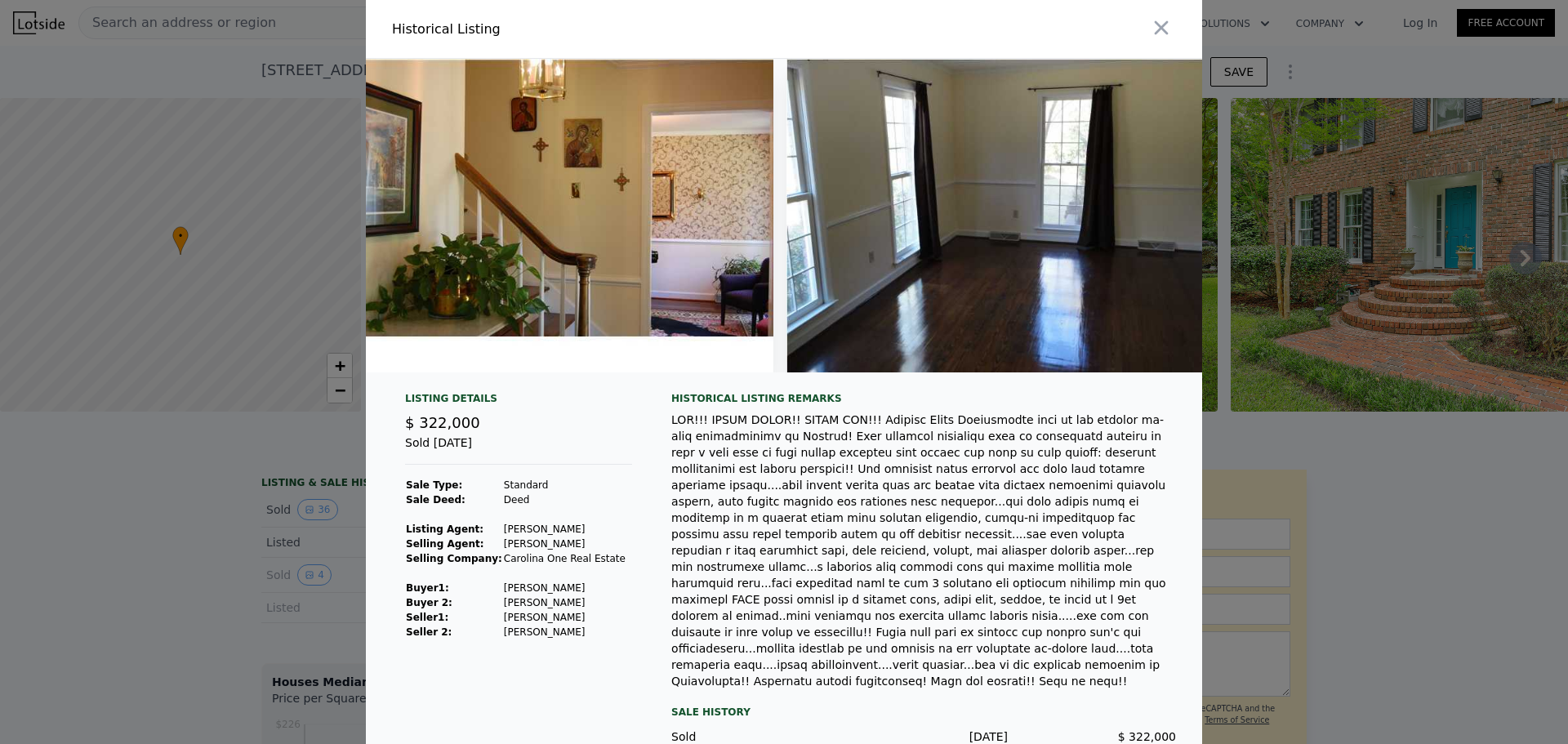
scroll to position [0, 914]
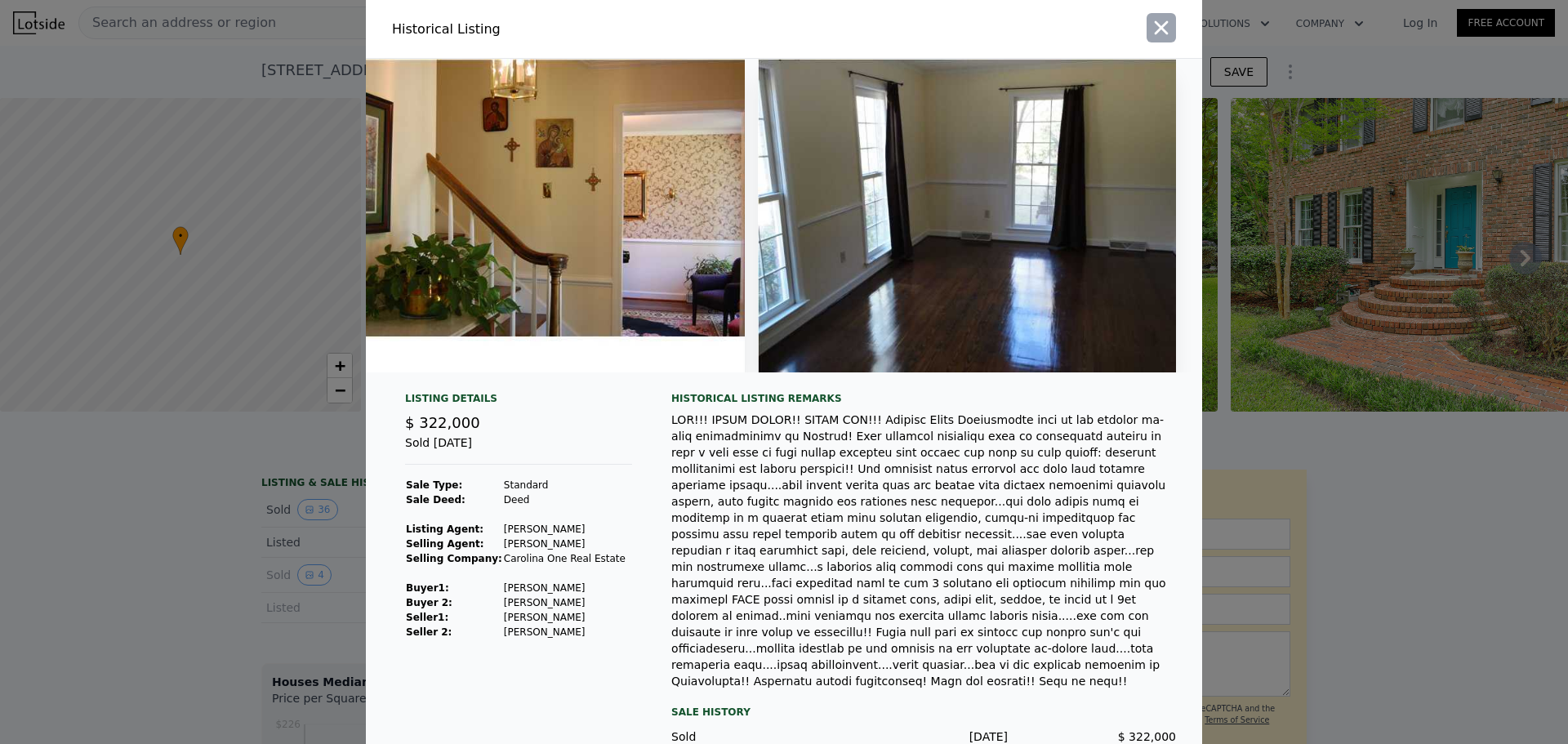
click at [1161, 32] on icon "button" at bounding box center [1161, 28] width 13 height 13
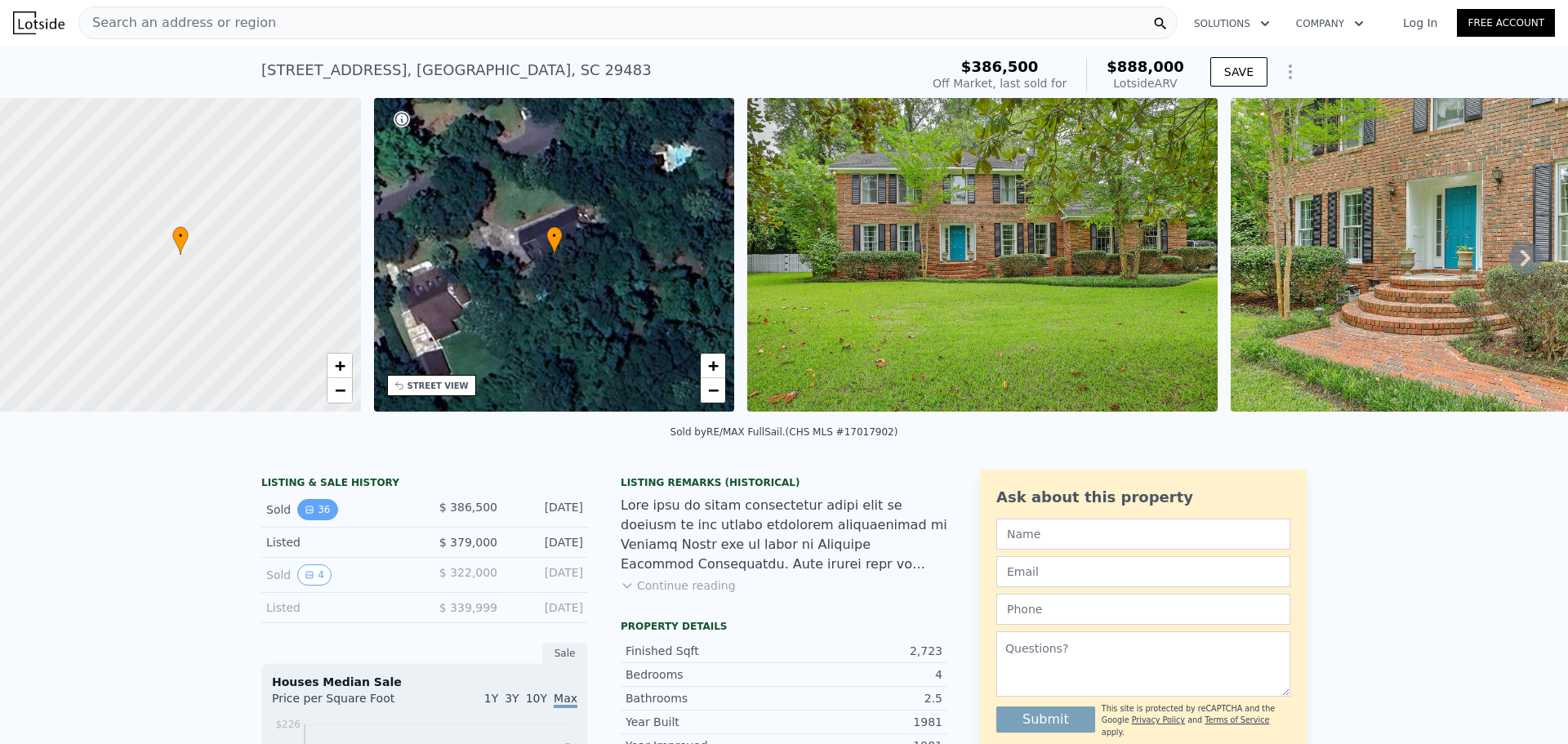
click at [319, 513] on button "36" at bounding box center [317, 509] width 40 height 21
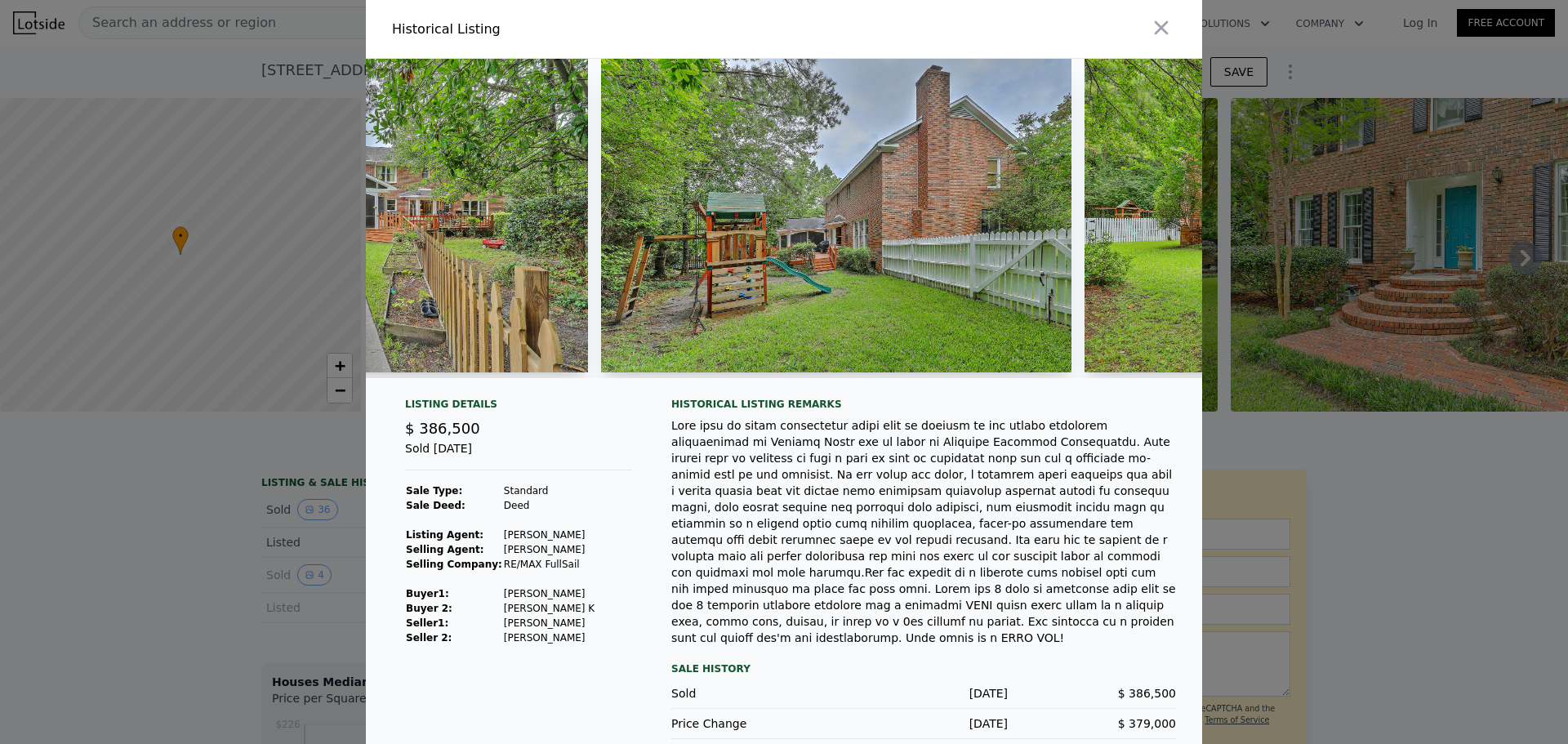
scroll to position [0, 15339]
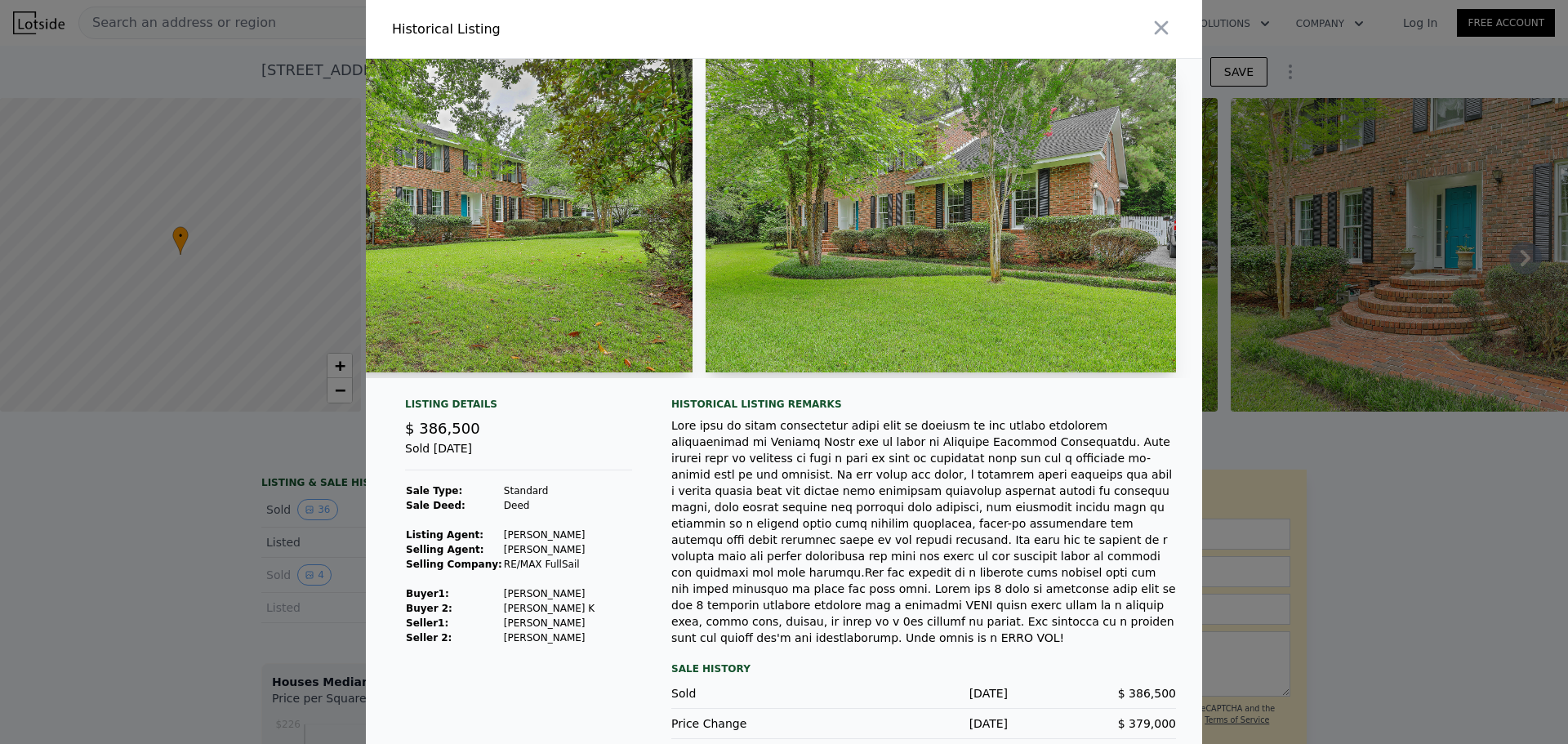
click at [1155, 13] on div at bounding box center [997, 29] width 412 height 58
click at [1154, 26] on icon "button" at bounding box center [1161, 28] width 23 height 23
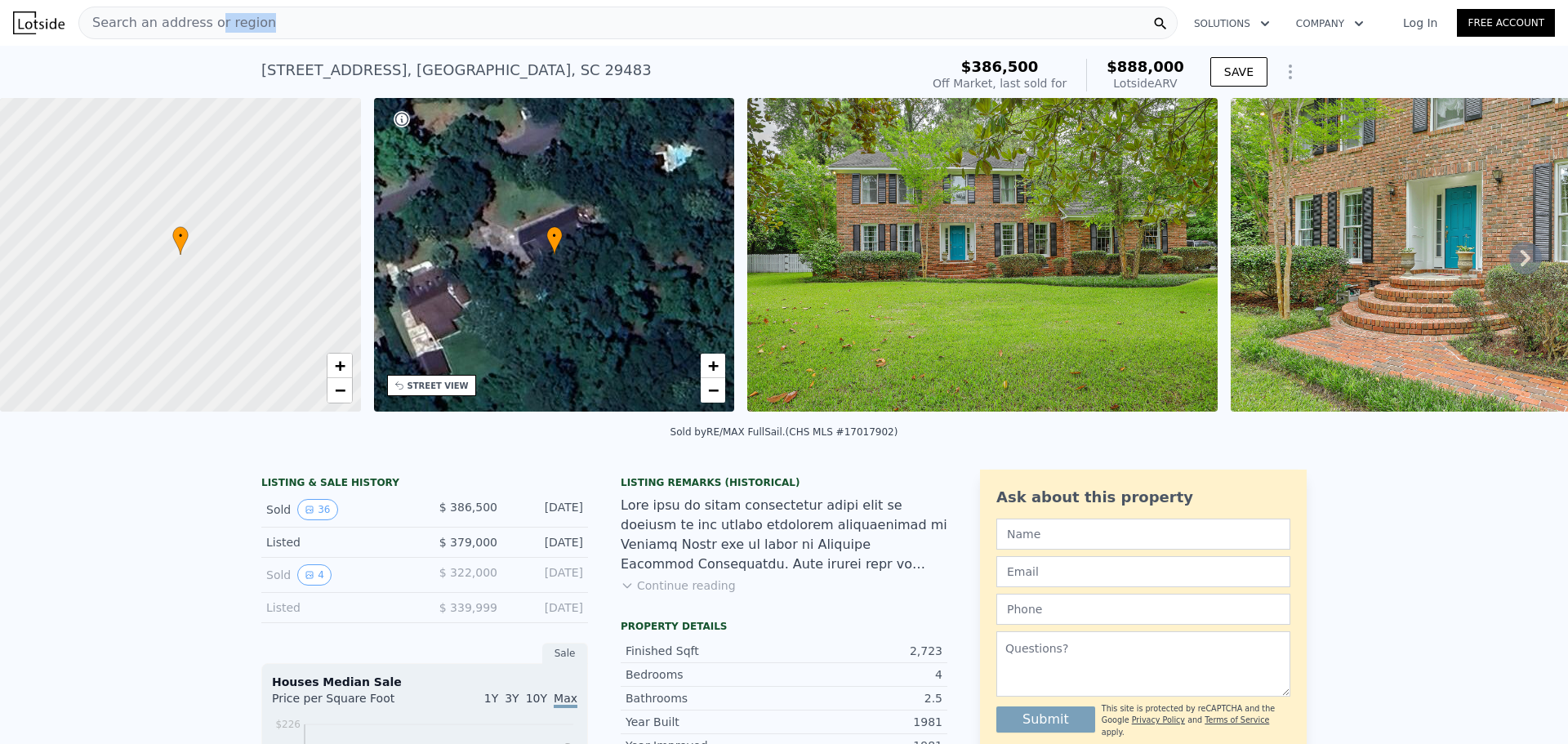
drag, startPoint x: 276, startPoint y: 20, endPoint x: 208, endPoint y: 27, distance: 68.4
click at [208, 27] on div "Search an address or region" at bounding box center [628, 22] width 1099 height 32
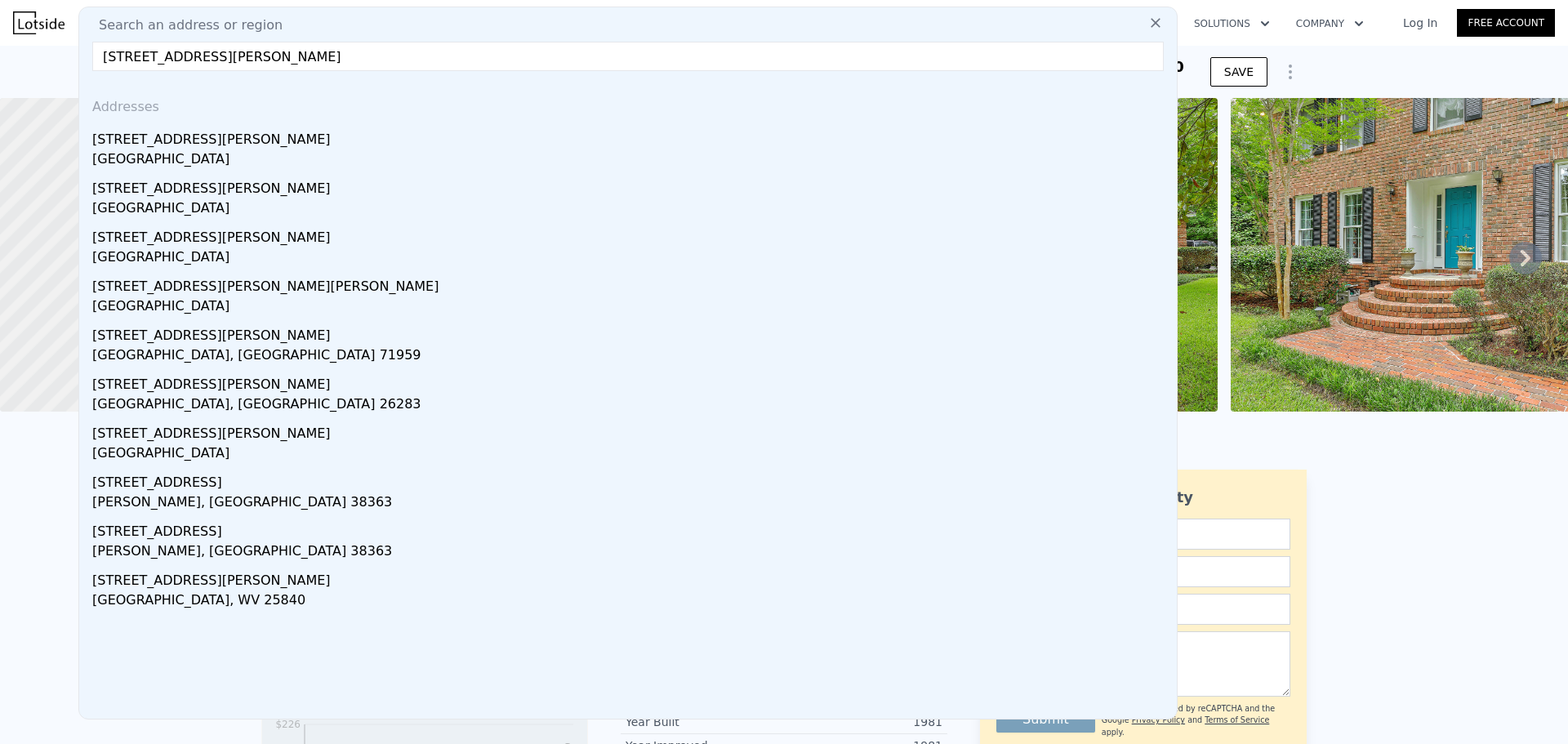
drag, startPoint x: 169, startPoint y: 64, endPoint x: 158, endPoint y: 64, distance: 11.0
click at [158, 64] on input "[STREET_ADDRESS][PERSON_NAME]" at bounding box center [628, 56] width 1071 height 30
drag, startPoint x: 172, startPoint y: 62, endPoint x: 127, endPoint y: 63, distance: 45.0
click at [127, 63] on input "[STREET_ADDRESS][PERSON_NAME]" at bounding box center [628, 56] width 1071 height 30
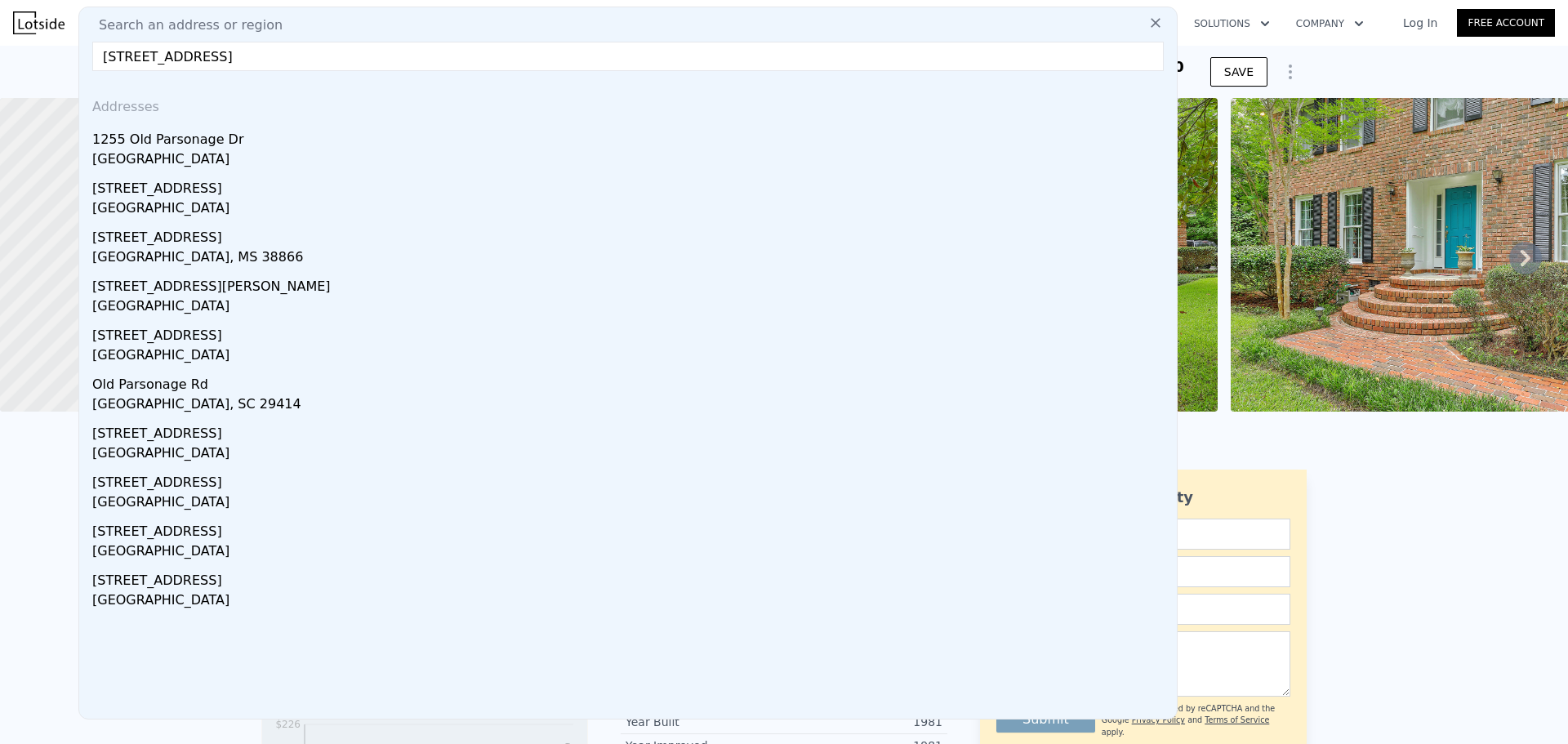
click at [280, 56] on input "[STREET_ADDRESS]" at bounding box center [628, 56] width 1071 height 30
click at [199, 58] on input "[STREET_ADDRESS]" at bounding box center [628, 56] width 1071 height 30
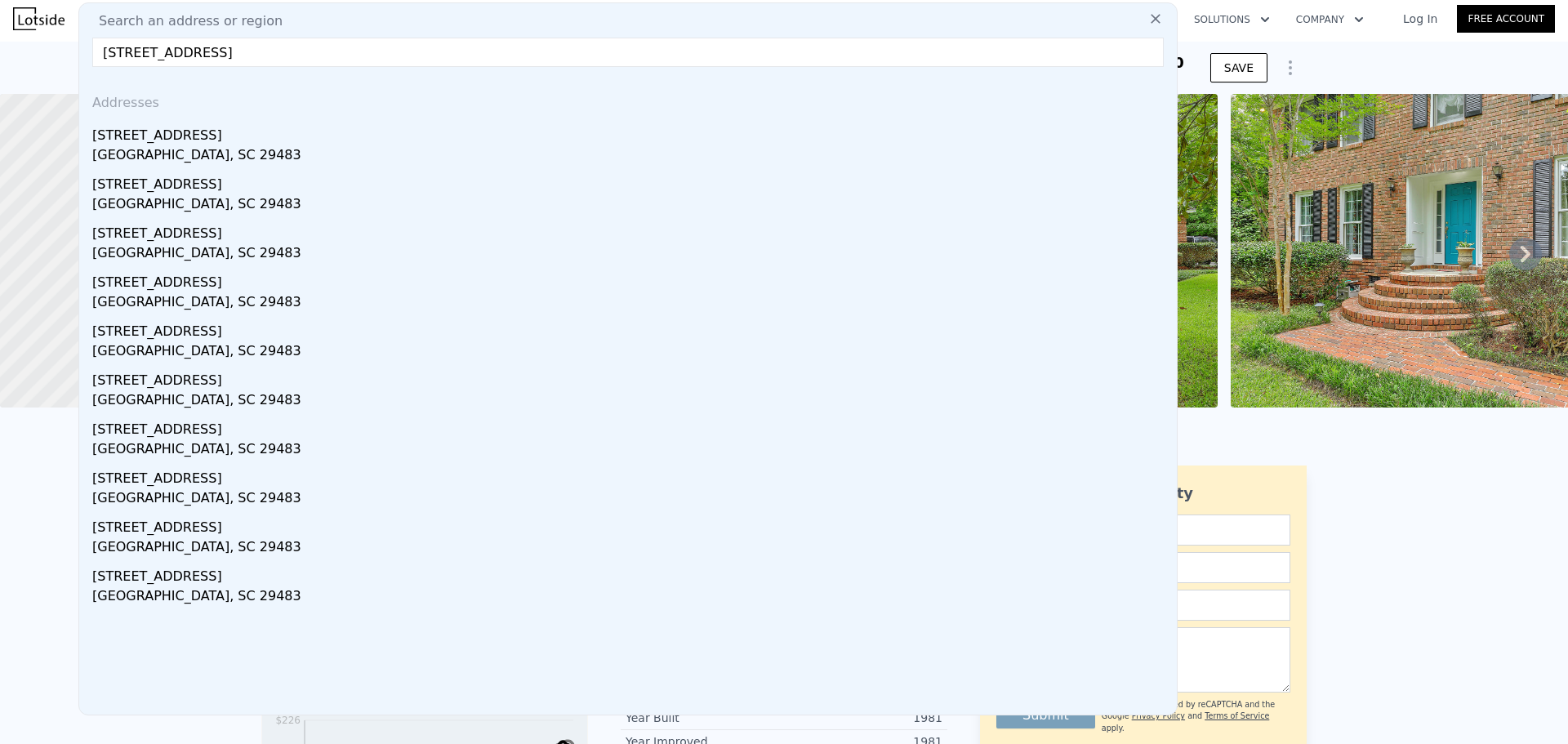
scroll to position [0, 0]
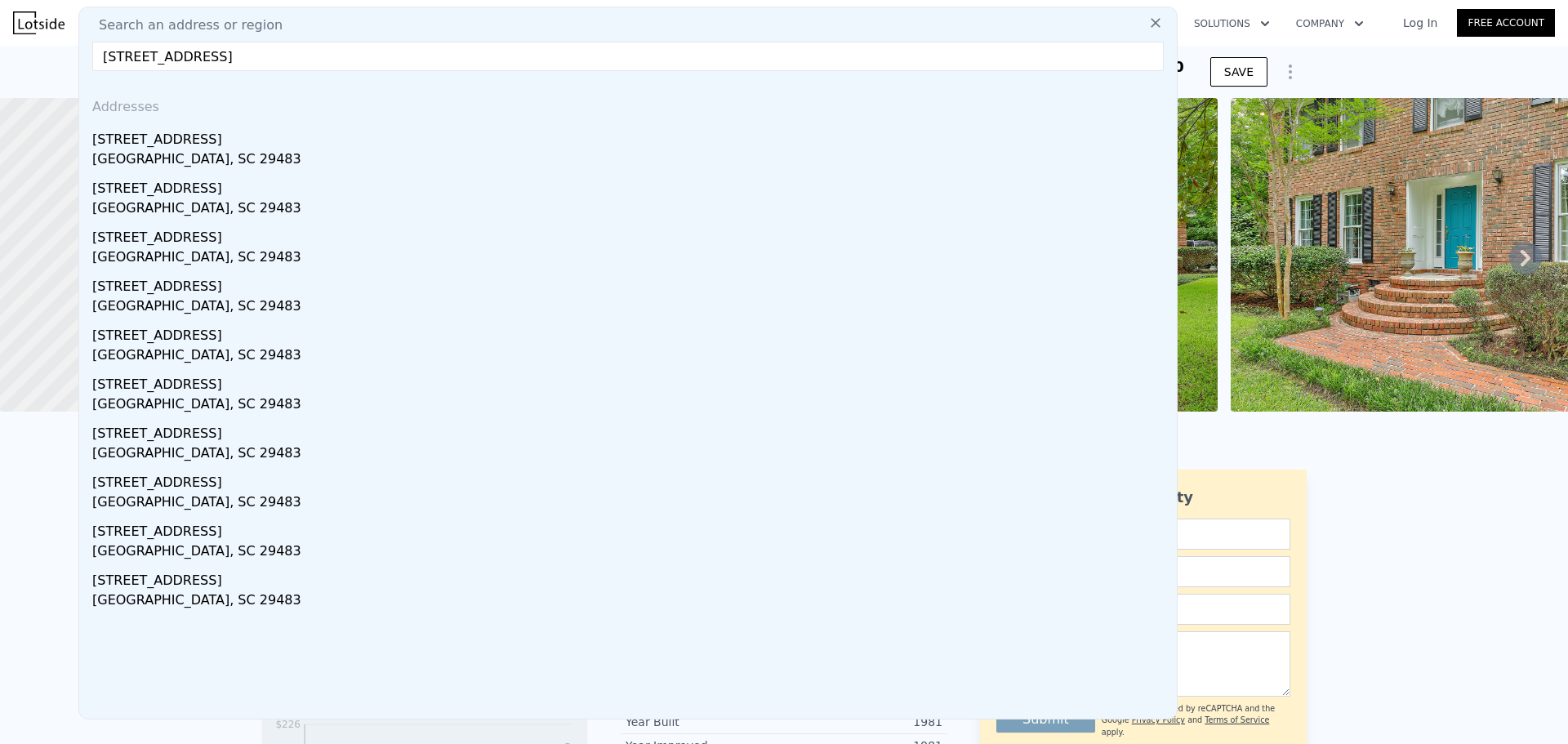
drag, startPoint x: 353, startPoint y: 58, endPoint x: 218, endPoint y: 67, distance: 135.3
click at [218, 67] on input "[STREET_ADDRESS]" at bounding box center [628, 56] width 1071 height 30
drag, startPoint x: 192, startPoint y: 58, endPoint x: 125, endPoint y: 64, distance: 67.3
click at [125, 64] on input "[STREET_ADDRESS]" at bounding box center [628, 56] width 1071 height 30
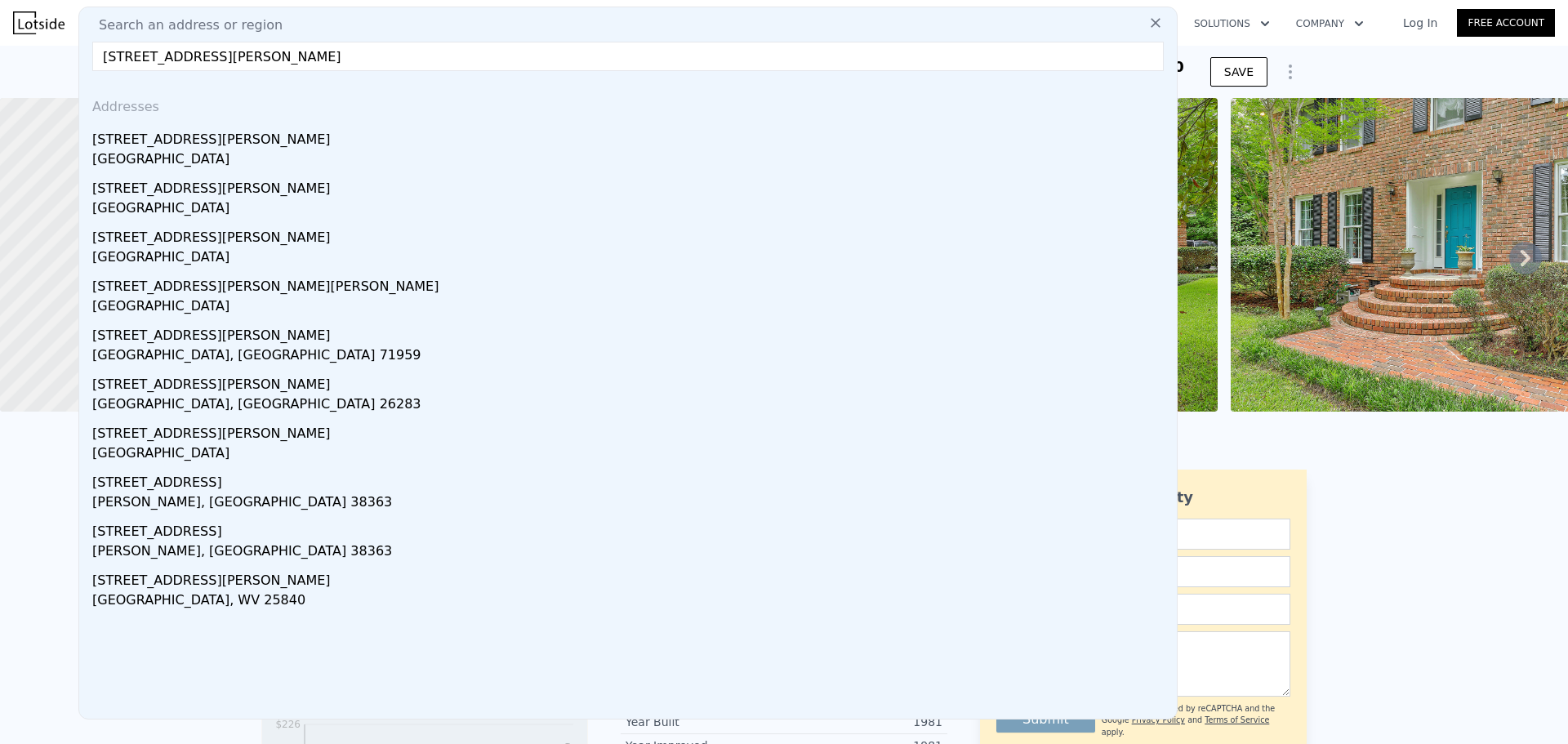
click at [272, 59] on input "[STREET_ADDRESS][PERSON_NAME]" at bounding box center [628, 56] width 1071 height 30
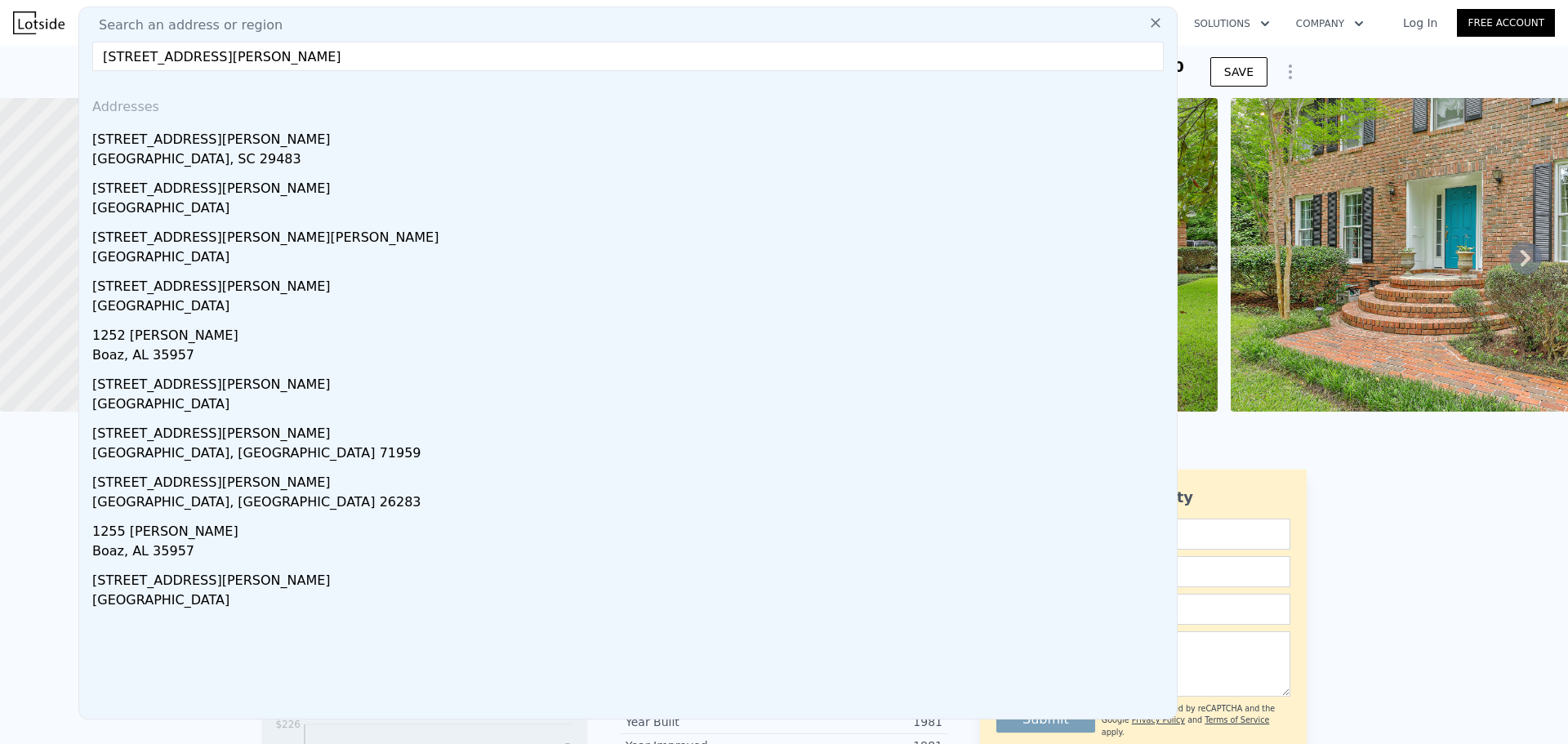
click at [184, 54] on input "[STREET_ADDRESS][PERSON_NAME]" at bounding box center [628, 56] width 1071 height 30
drag, startPoint x: 320, startPoint y: 56, endPoint x: 215, endPoint y: 47, distance: 105.4
click at [208, 47] on input "[STREET_ADDRESS][PERSON_NAME]" at bounding box center [628, 56] width 1071 height 30
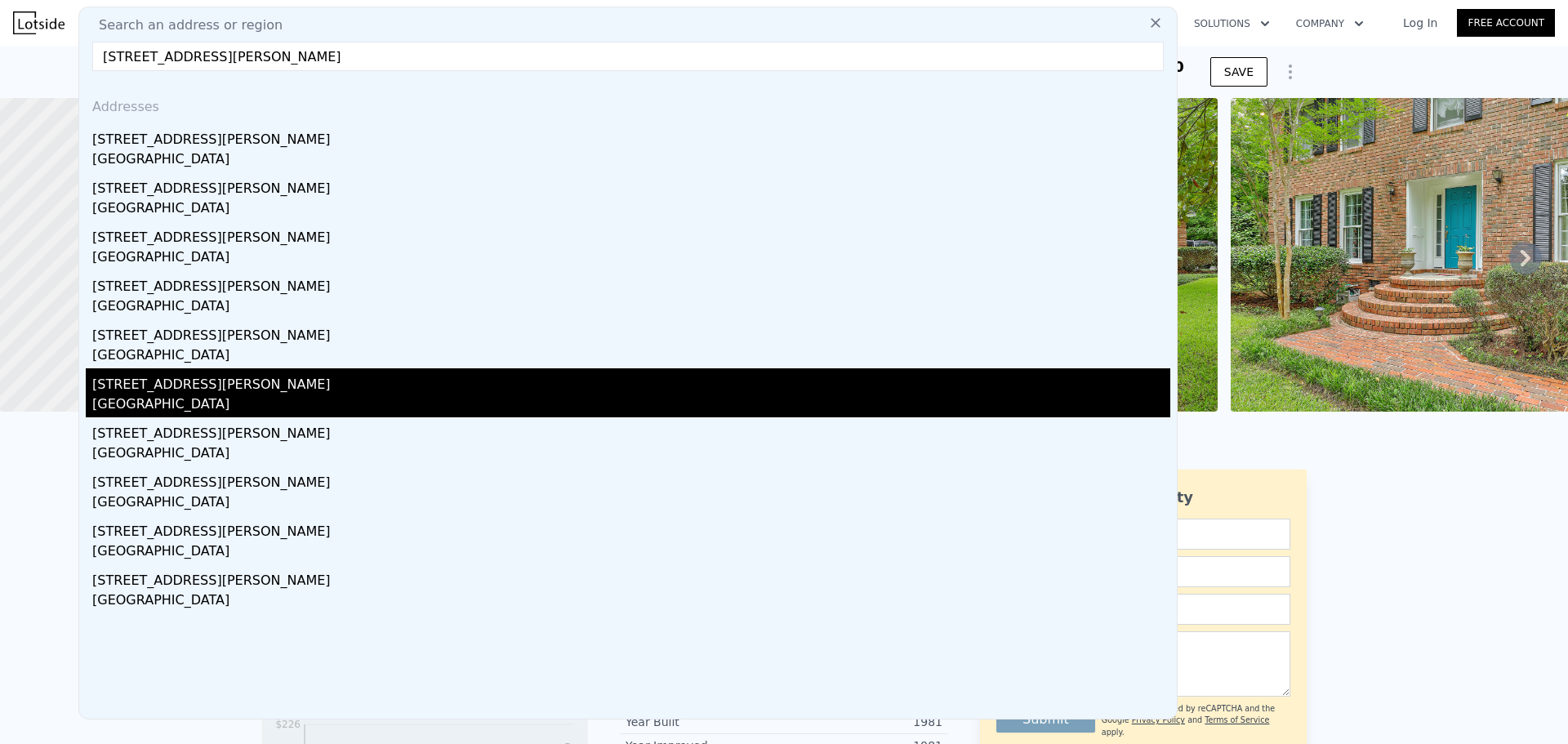
type input "[STREET_ADDRESS][PERSON_NAME]"
click at [194, 391] on div "[STREET_ADDRESS][PERSON_NAME]" at bounding box center [630, 381] width 1077 height 26
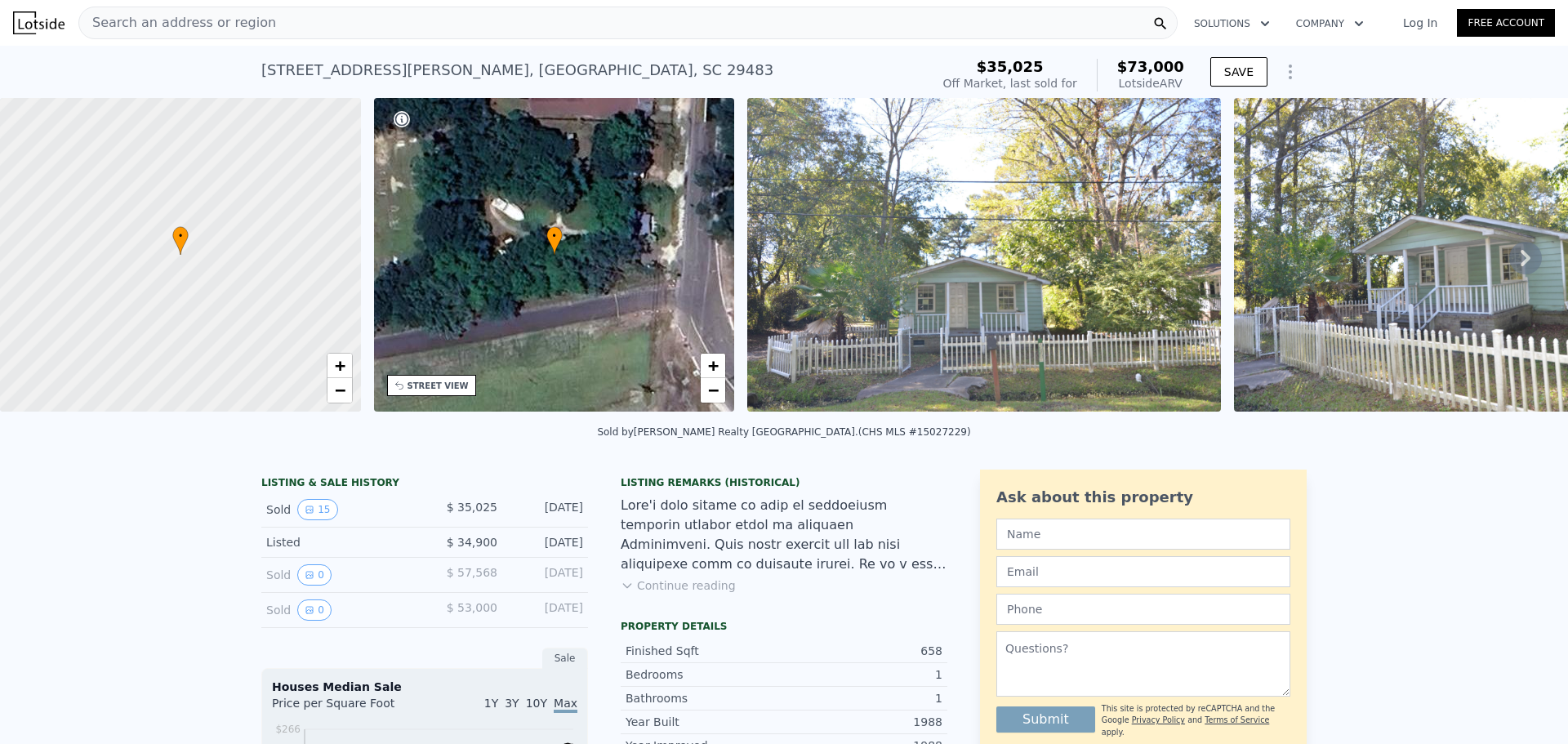
click at [195, 17] on span "Search an address or region" at bounding box center [177, 23] width 197 height 20
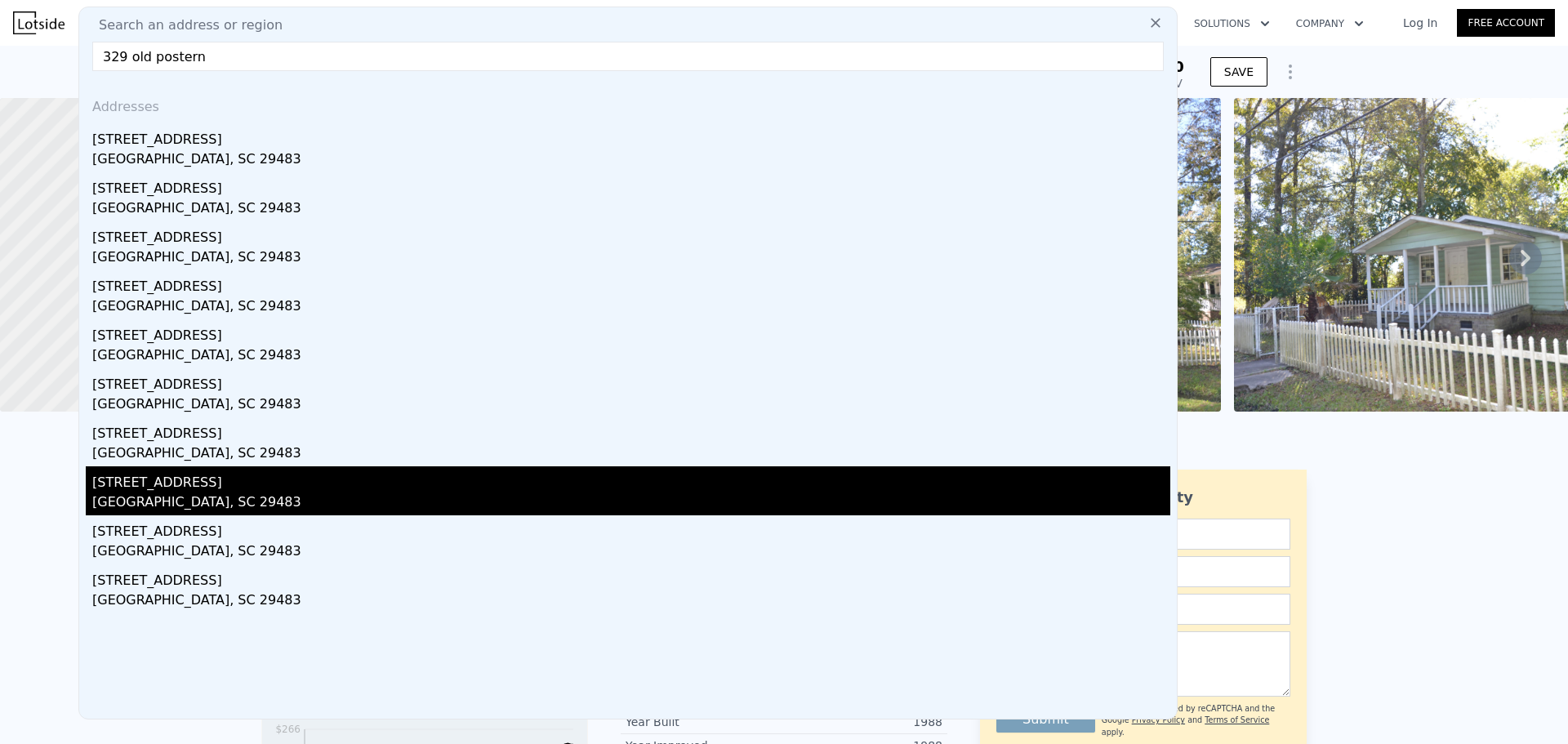
type input "329 old postern"
click at [196, 483] on div "[STREET_ADDRESS]" at bounding box center [630, 479] width 1077 height 26
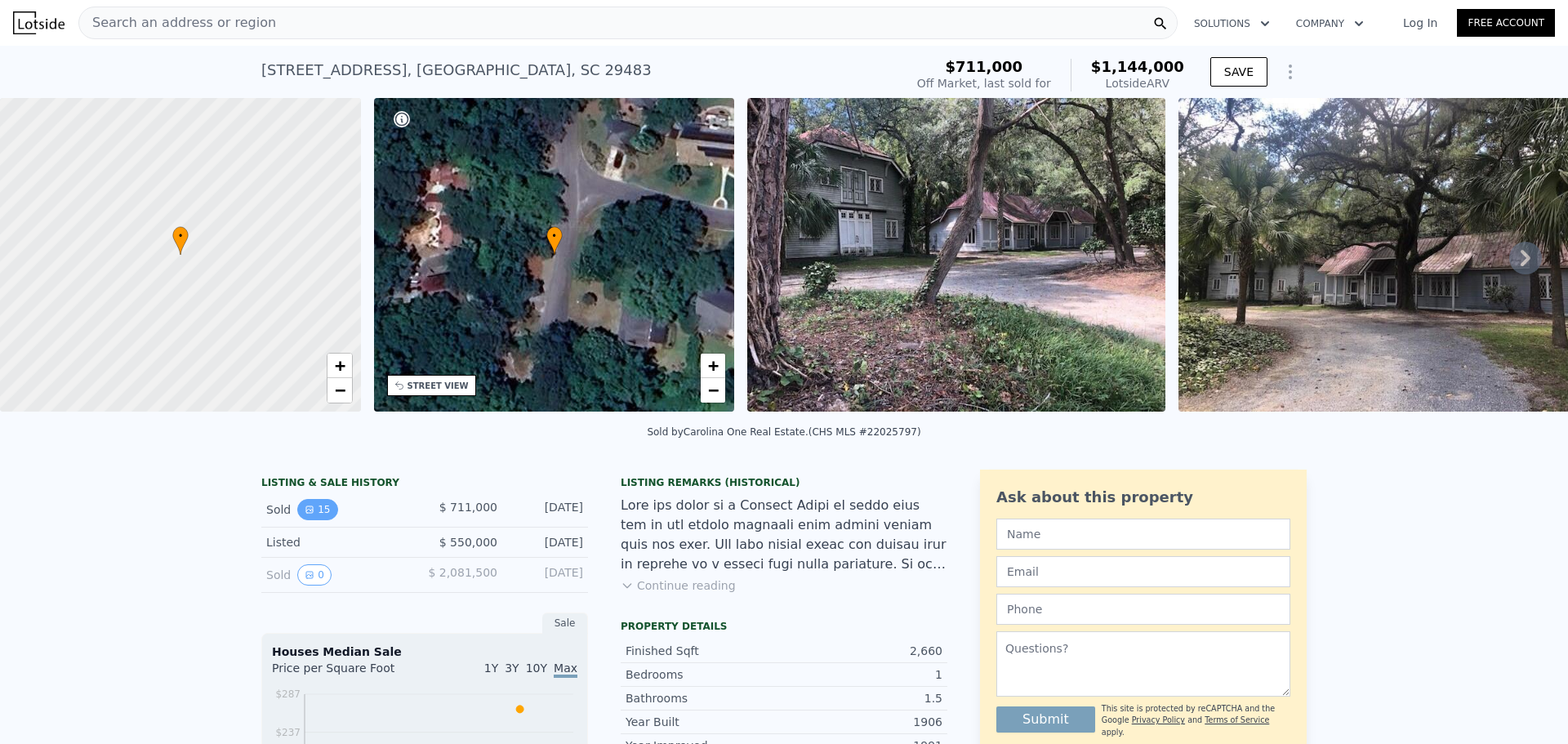
click at [304, 514] on icon "View historical data" at bounding box center [309, 509] width 10 height 10
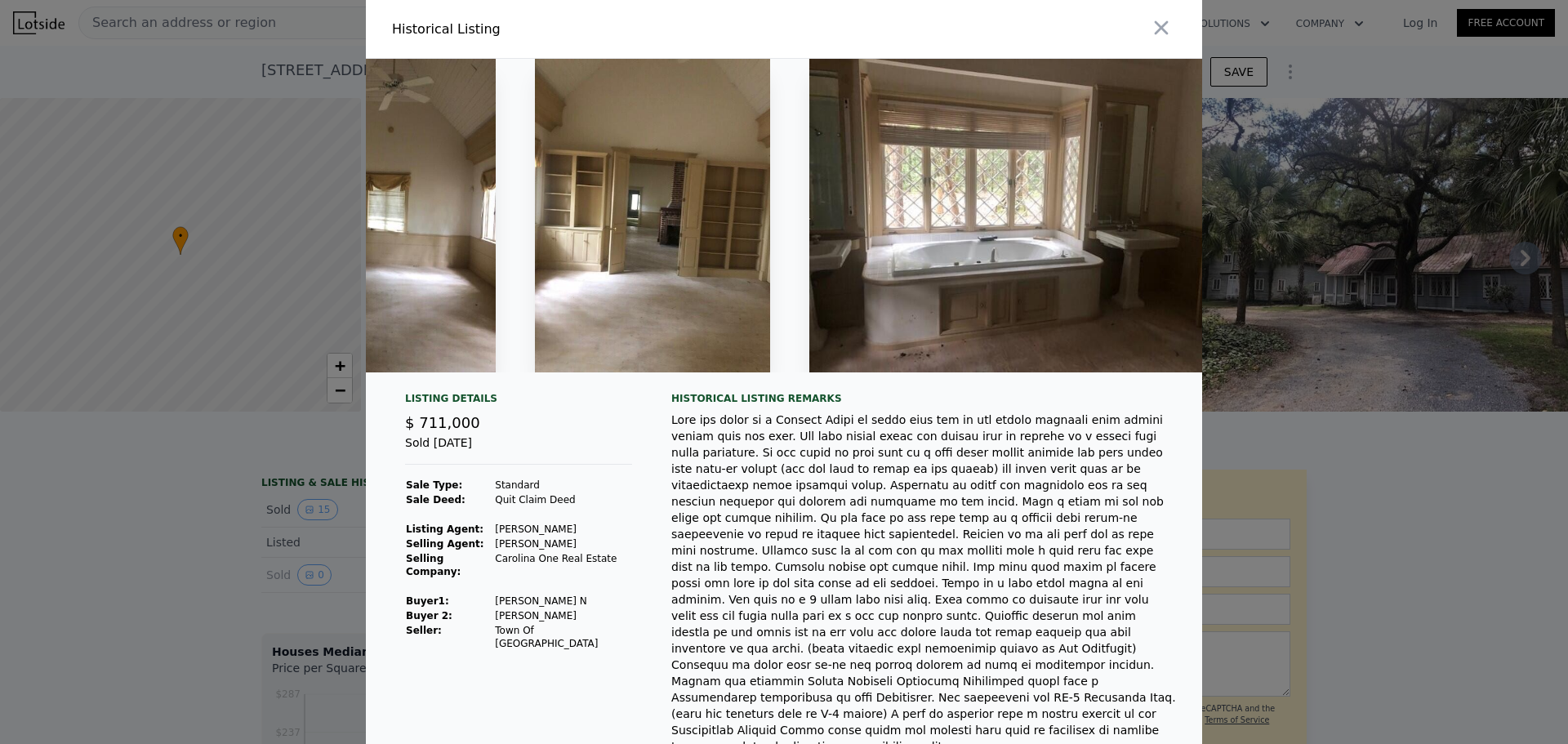
scroll to position [0, 4846]
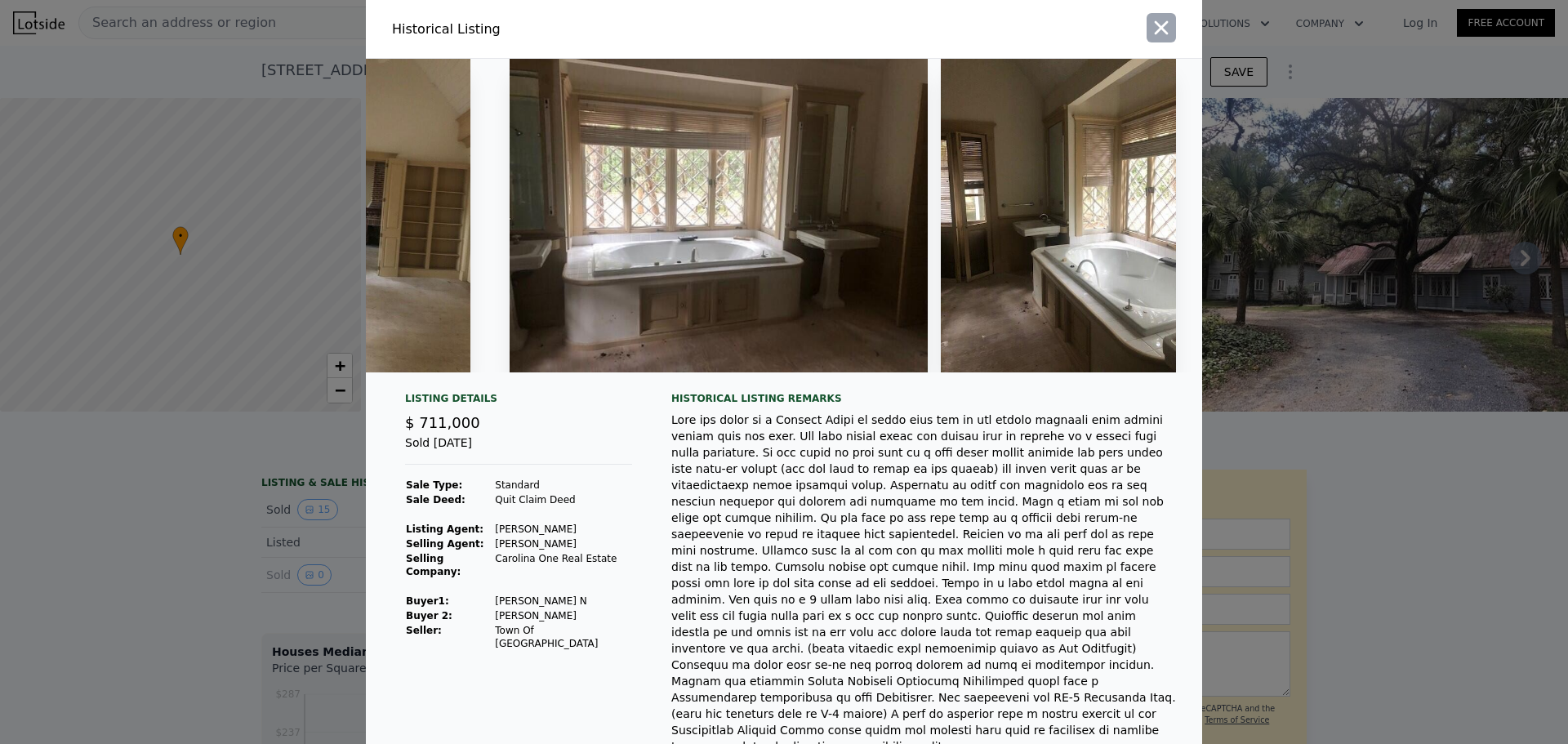
click at [1152, 27] on icon "button" at bounding box center [1161, 28] width 23 height 23
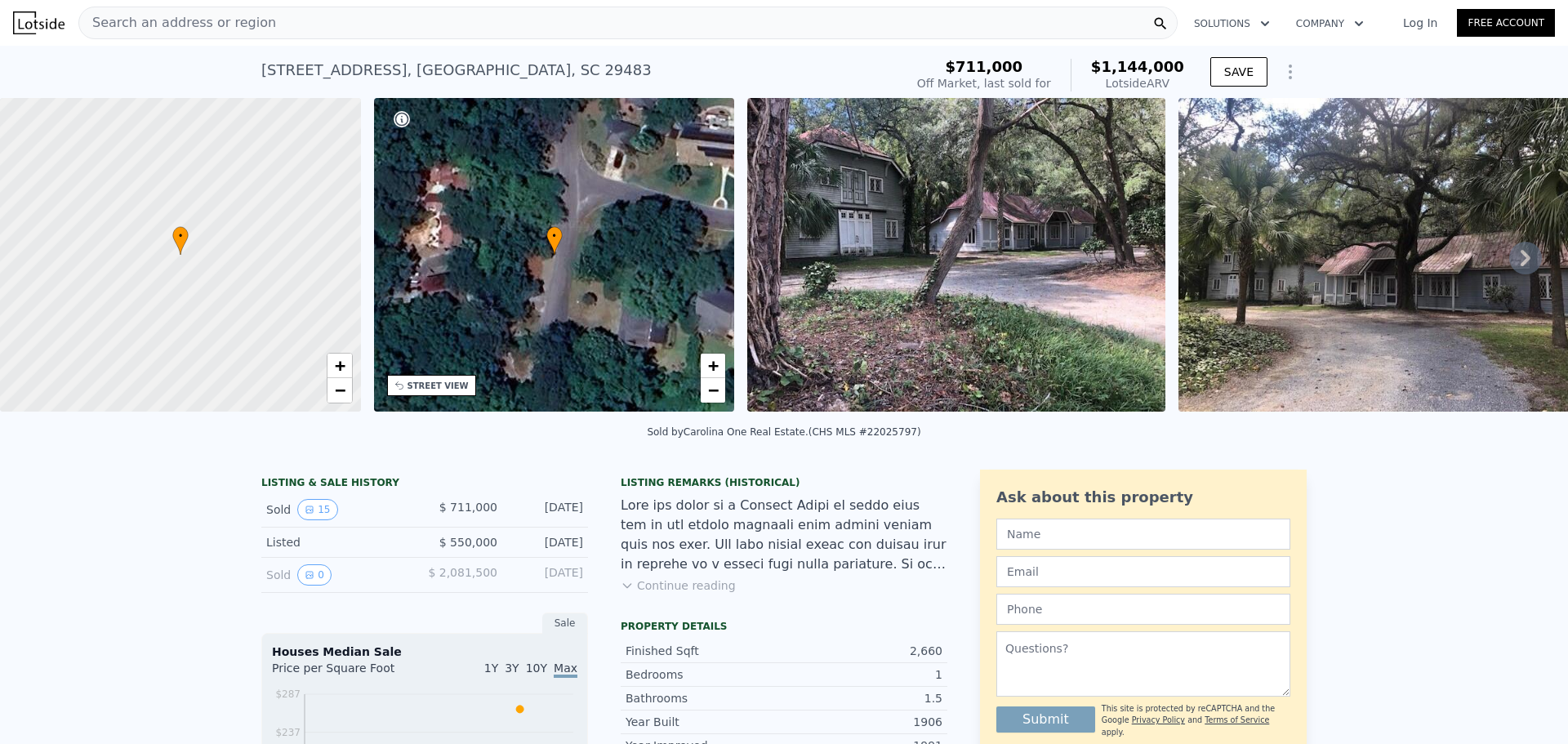
click at [640, 594] on button "Continue reading" at bounding box center [678, 586] width 116 height 16
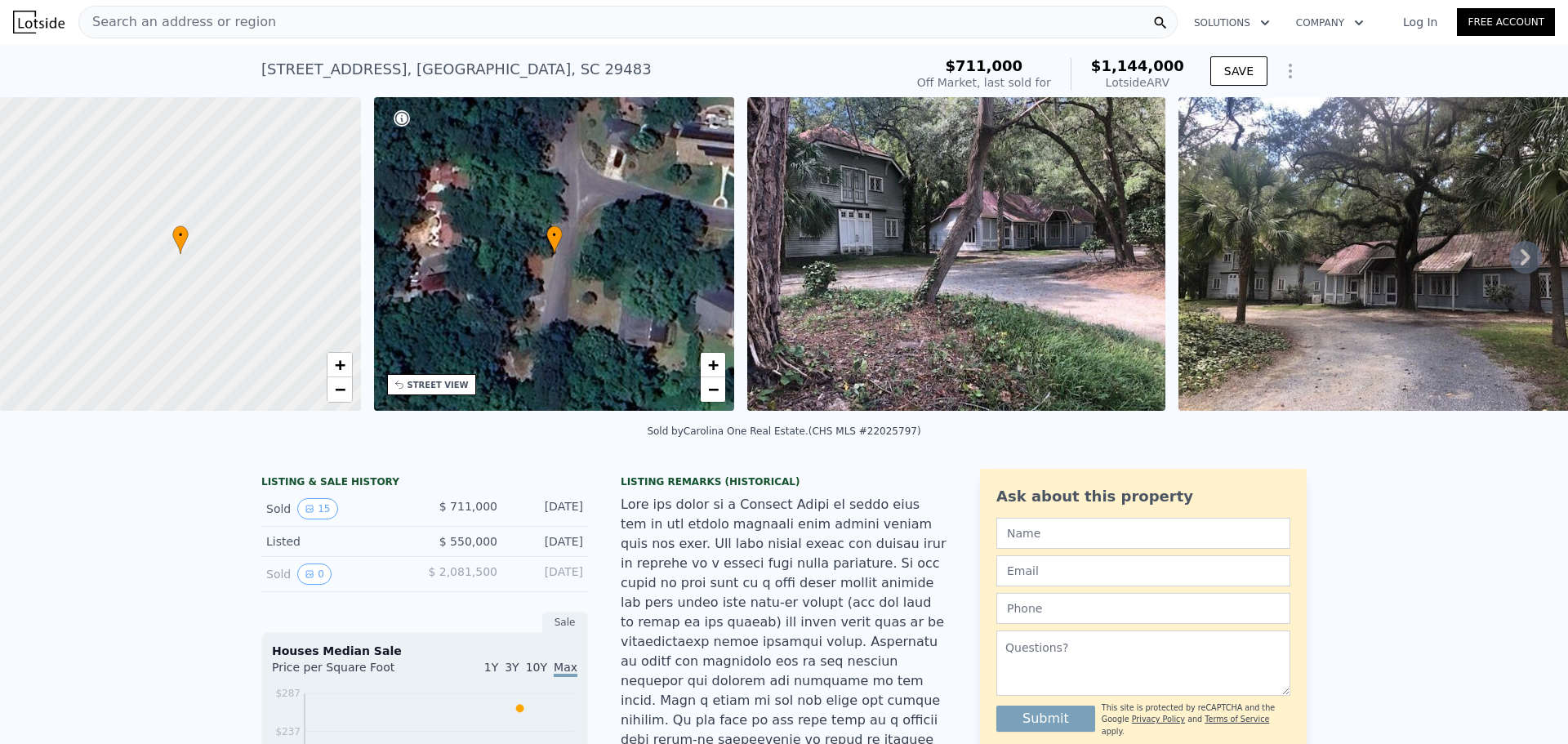
scroll to position [0, 0]
click at [458, 13] on div "Search an address or region" at bounding box center [628, 22] width 1099 height 32
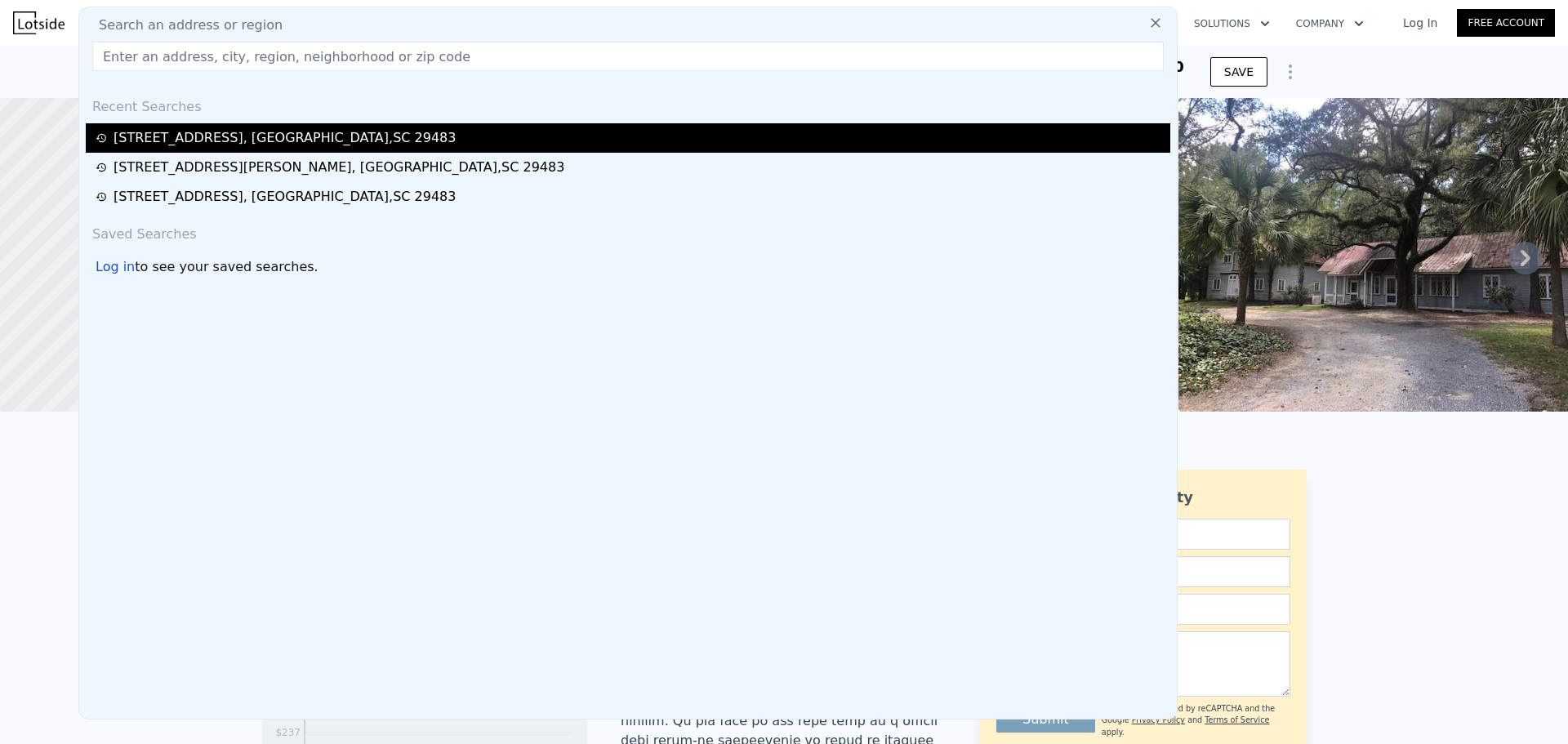
click at [445, 144] on div "[STREET_ADDRESS]" at bounding box center [630, 138] width 1069 height 20
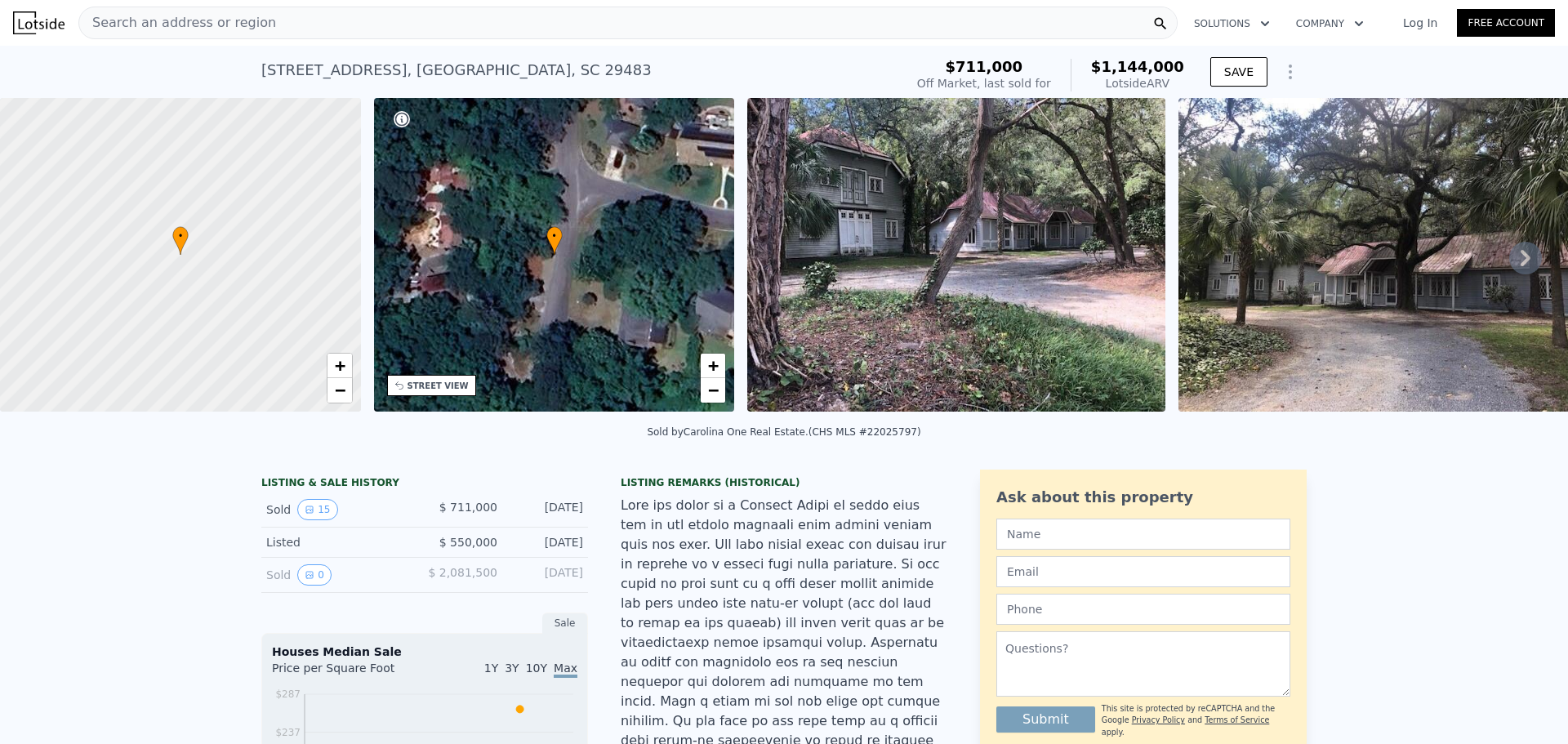
click at [276, 23] on div "Search an address or region" at bounding box center [628, 22] width 1099 height 32
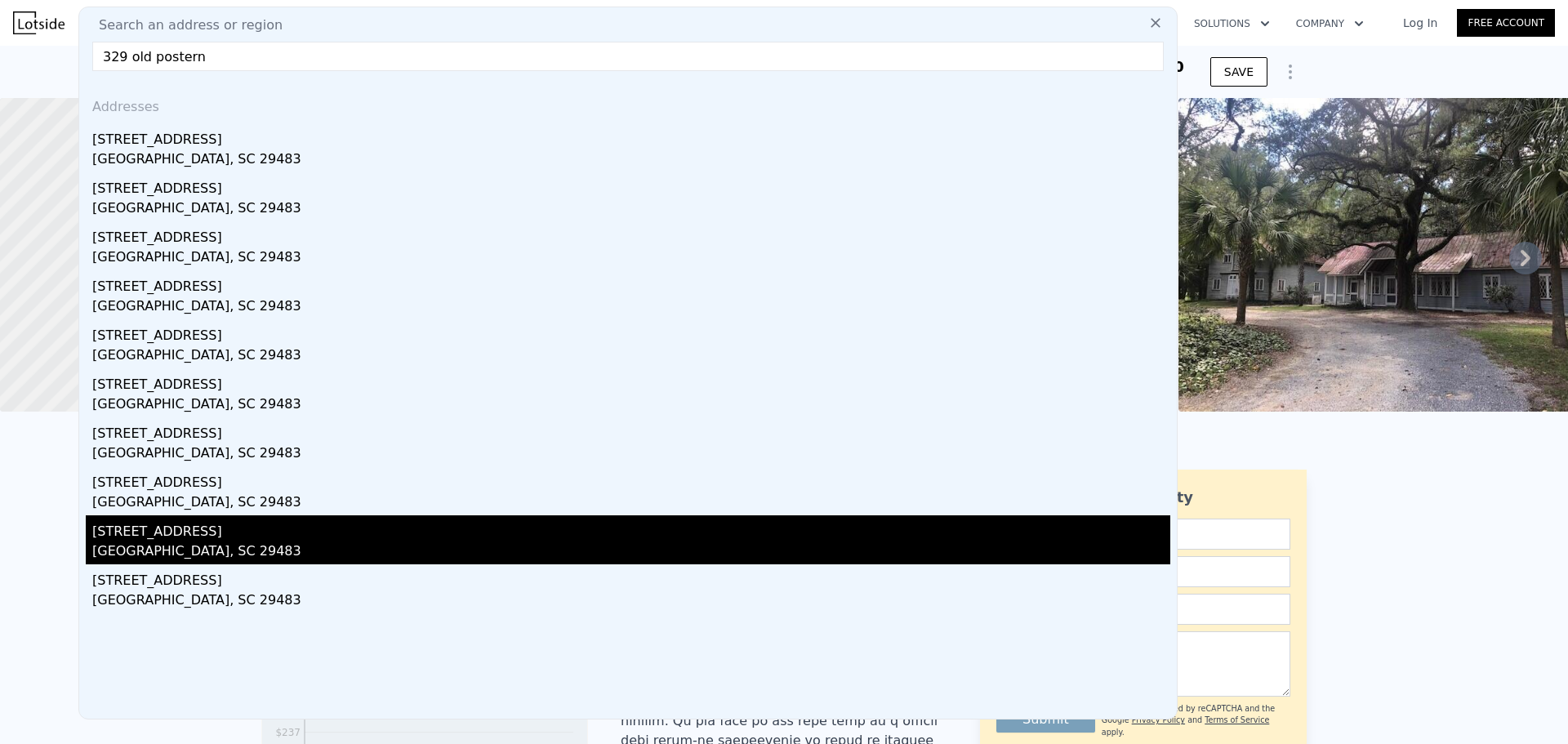
type input "329 old postern"
click at [310, 529] on div "[STREET_ADDRESS]" at bounding box center [630, 527] width 1077 height 26
